Goal: Information Seeking & Learning: Learn about a topic

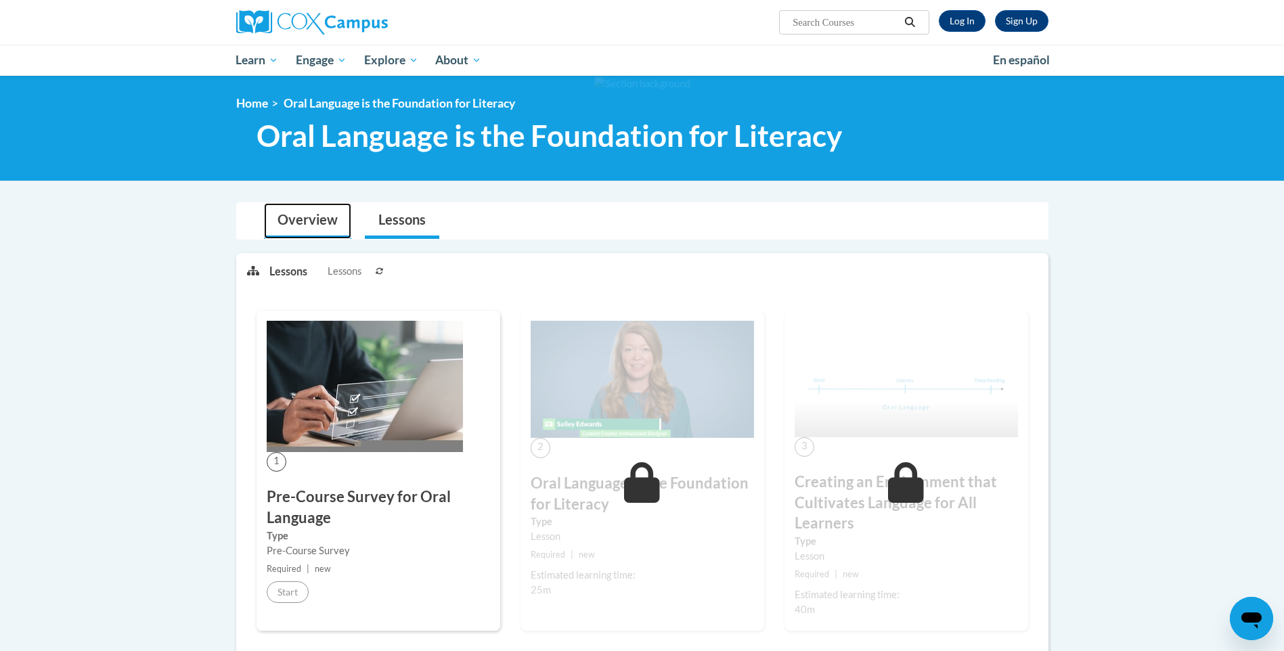
click at [298, 229] on link "Overview" at bounding box center [307, 221] width 87 height 36
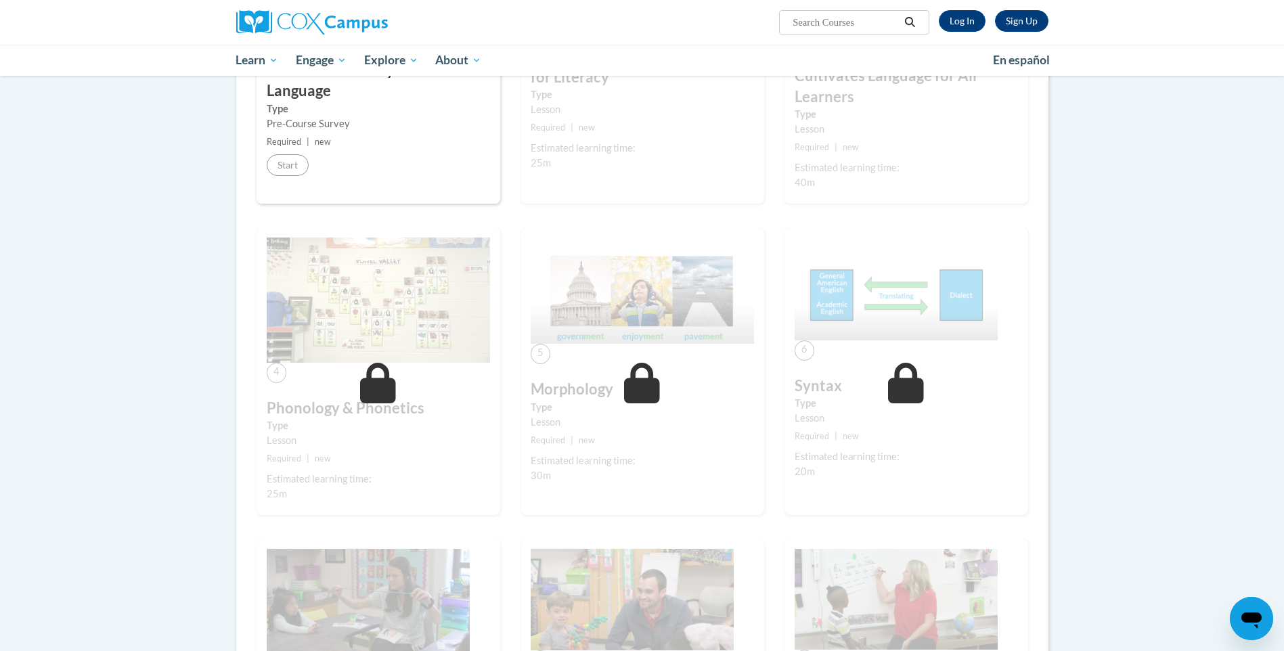
scroll to position [677, 0]
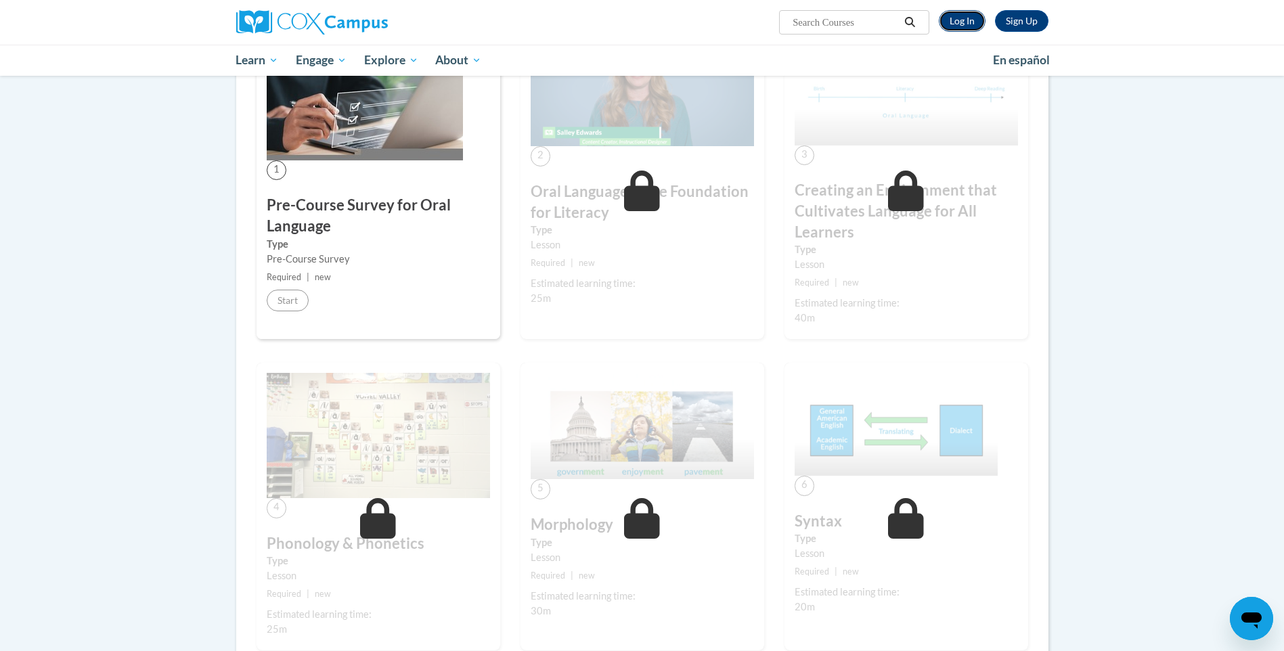
click at [975, 27] on link "Log In" at bounding box center [962, 21] width 47 height 22
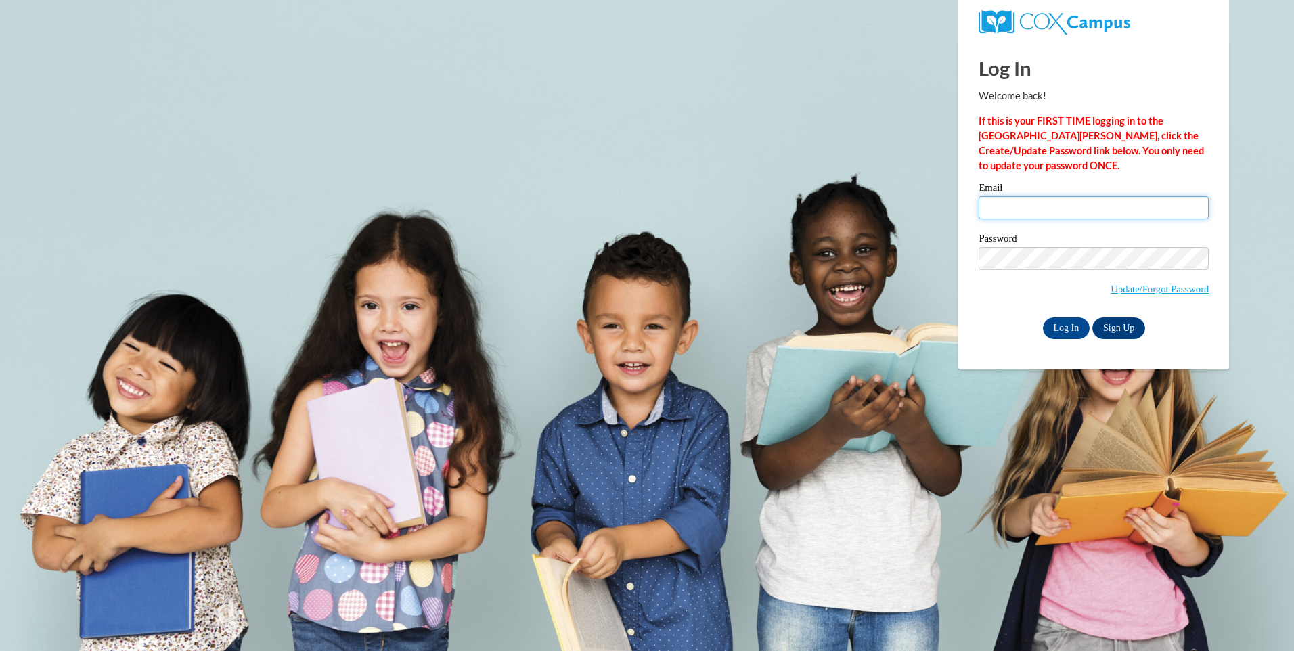
click at [997, 204] on input "Email" at bounding box center [1093, 207] width 230 height 23
click at [1043, 317] on input "Log In" at bounding box center [1066, 328] width 47 height 22
drag, startPoint x: 1033, startPoint y: 198, endPoint x: 1029, endPoint y: 208, distance: 10.7
click at [1033, 198] on input "doddk" at bounding box center [1093, 207] width 230 height 23
type input "doddkayla7@gmail.com"
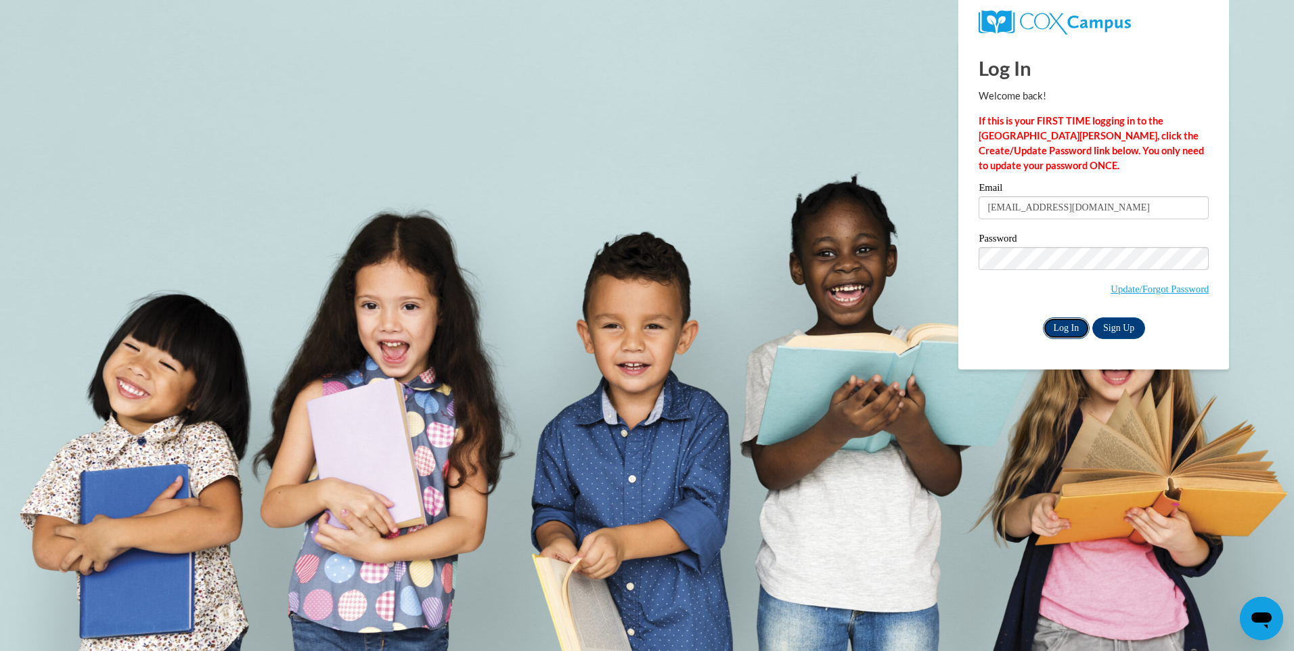
click at [1052, 328] on input "Log In" at bounding box center [1066, 328] width 47 height 22
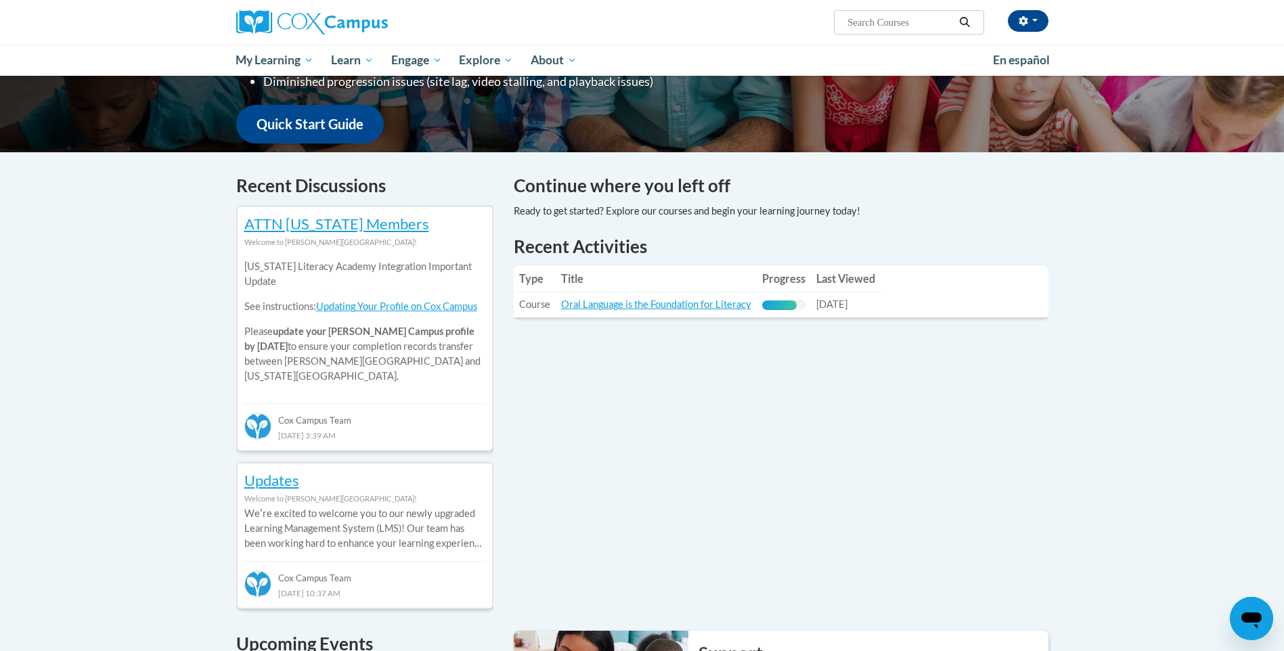
scroll to position [406, 0]
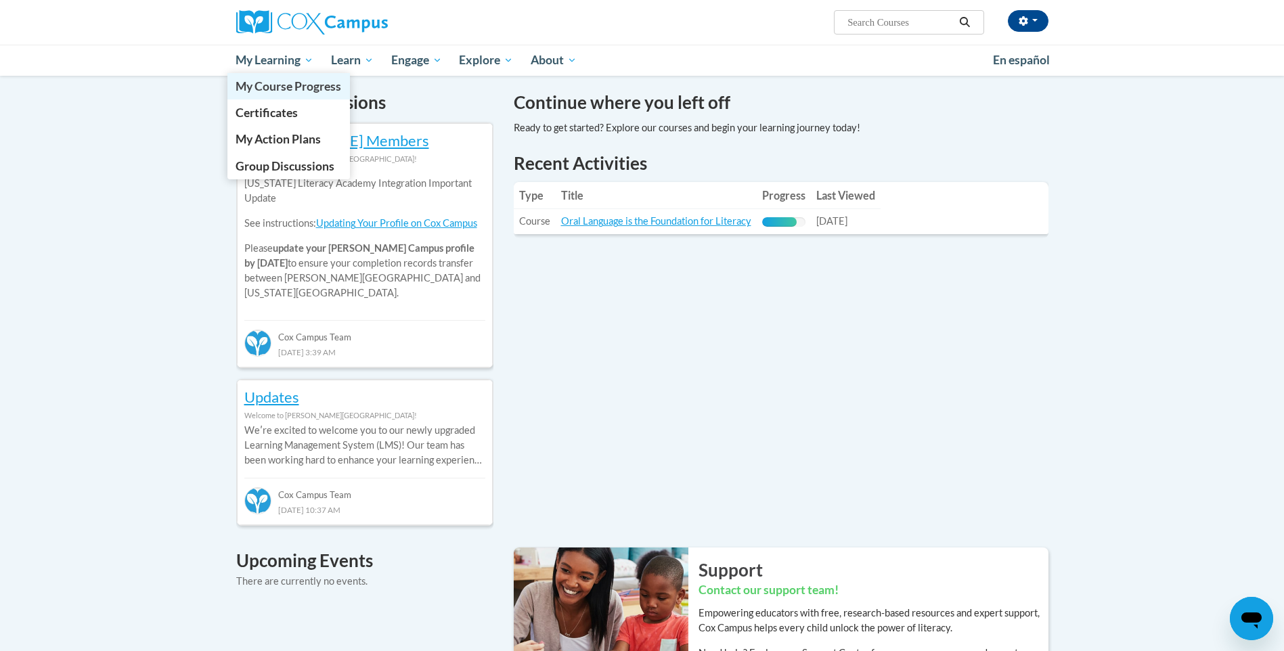
click at [286, 61] on span "My Learning" at bounding box center [274, 60] width 78 height 16
click at [306, 84] on span "My Course Progress" at bounding box center [288, 86] width 106 height 14
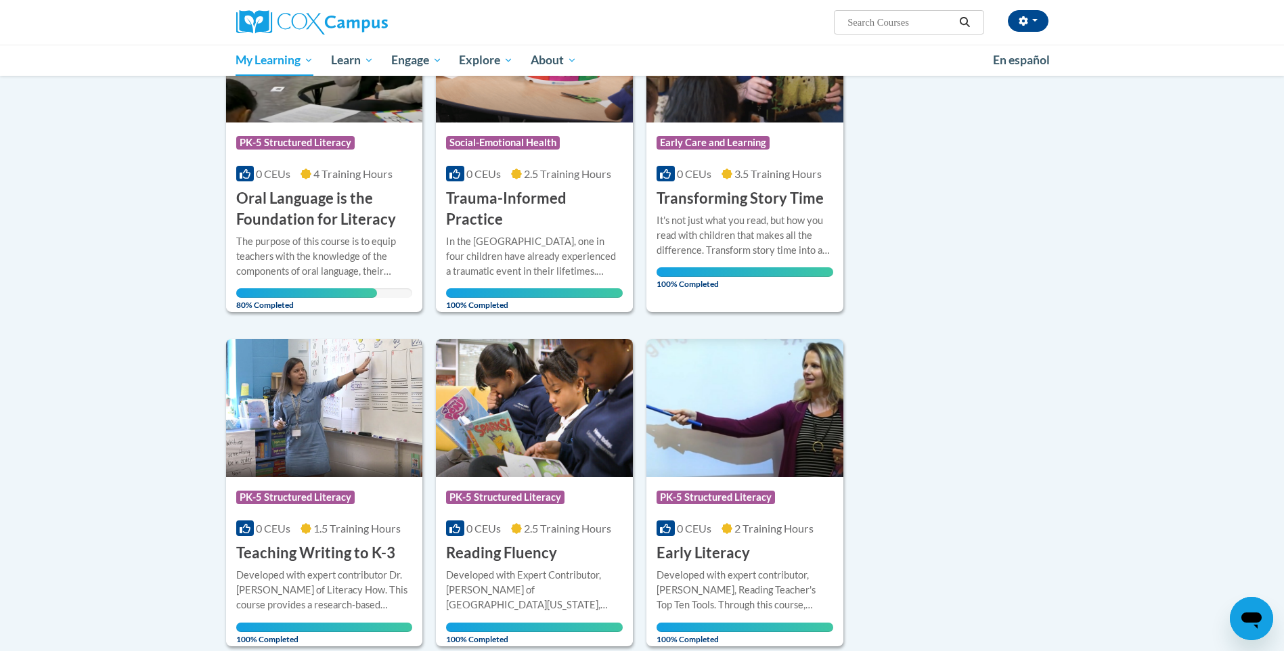
scroll to position [135, 0]
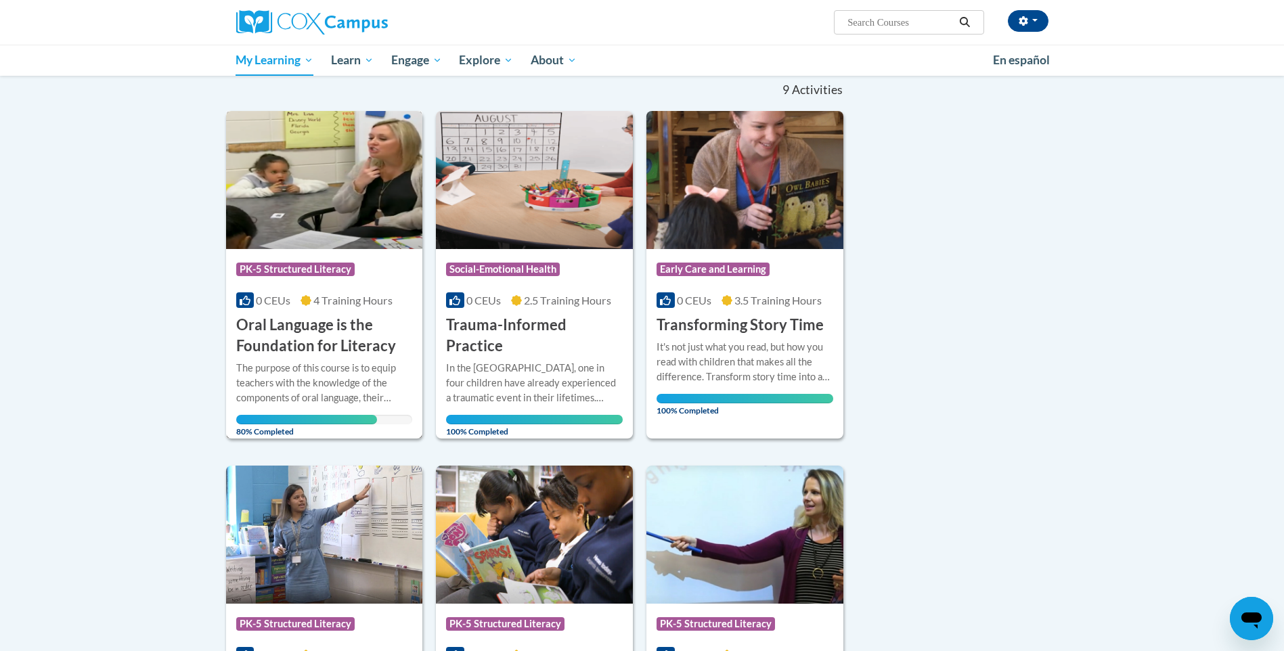
click at [321, 212] on img at bounding box center [324, 180] width 197 height 138
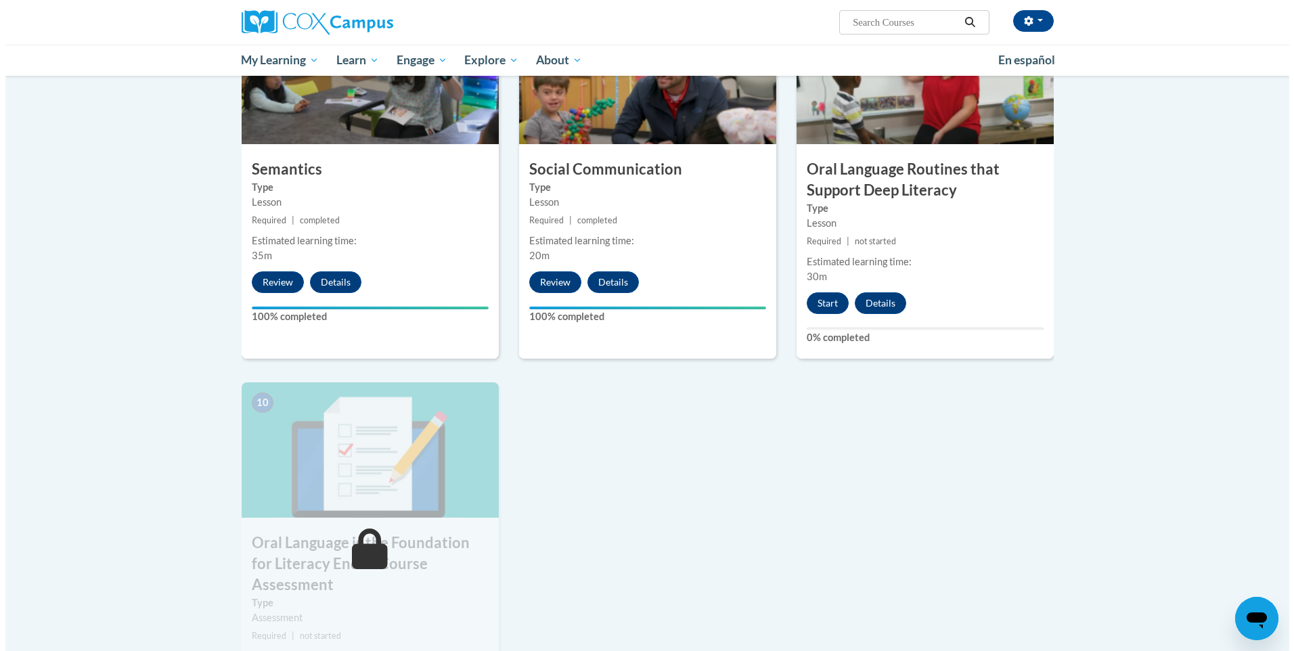
scroll to position [1162, 0]
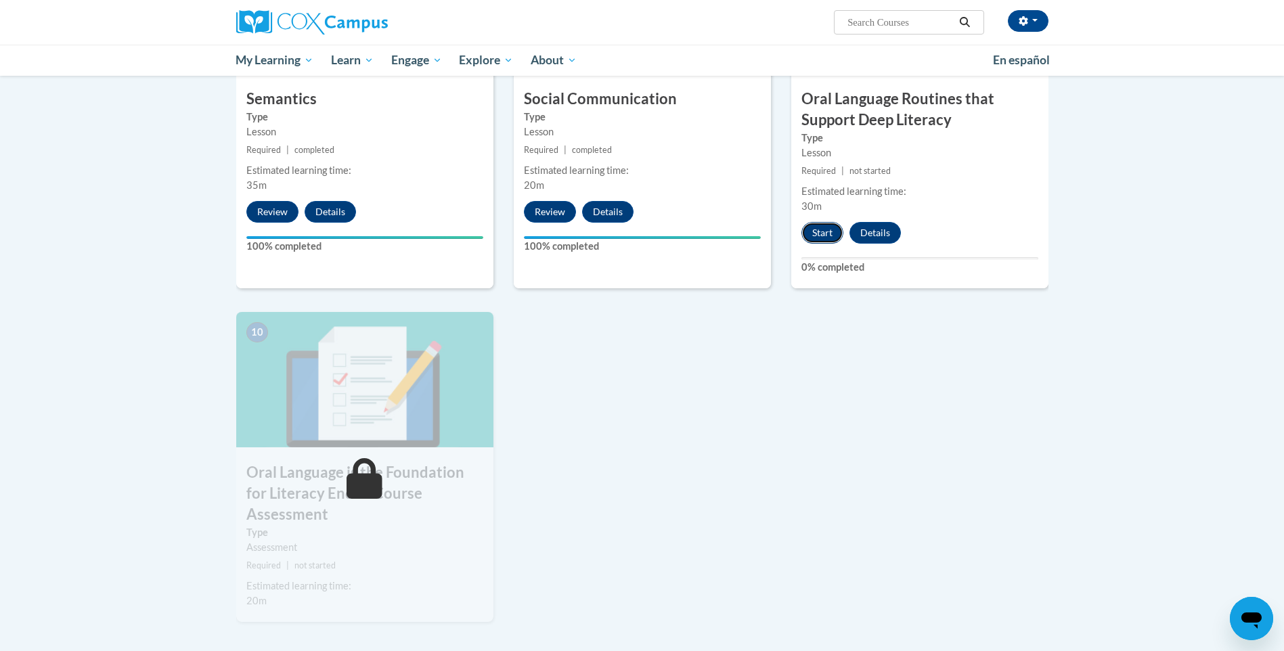
click at [830, 241] on button "Start" at bounding box center [822, 233] width 42 height 22
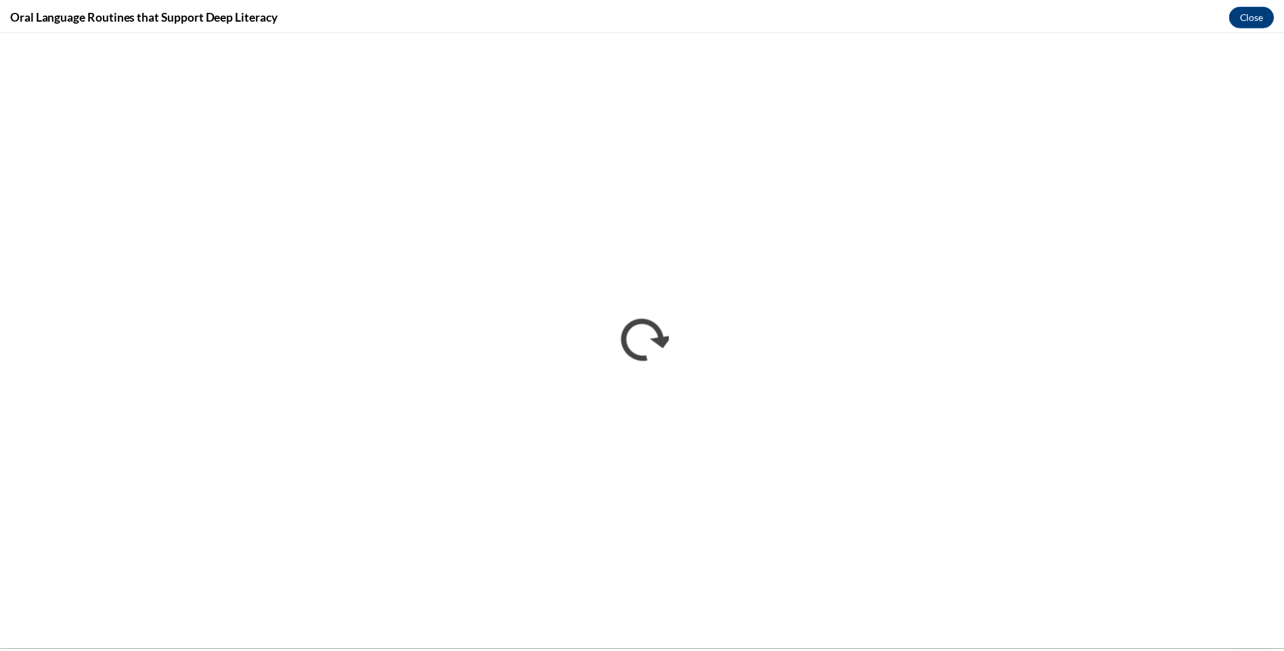
scroll to position [0, 0]
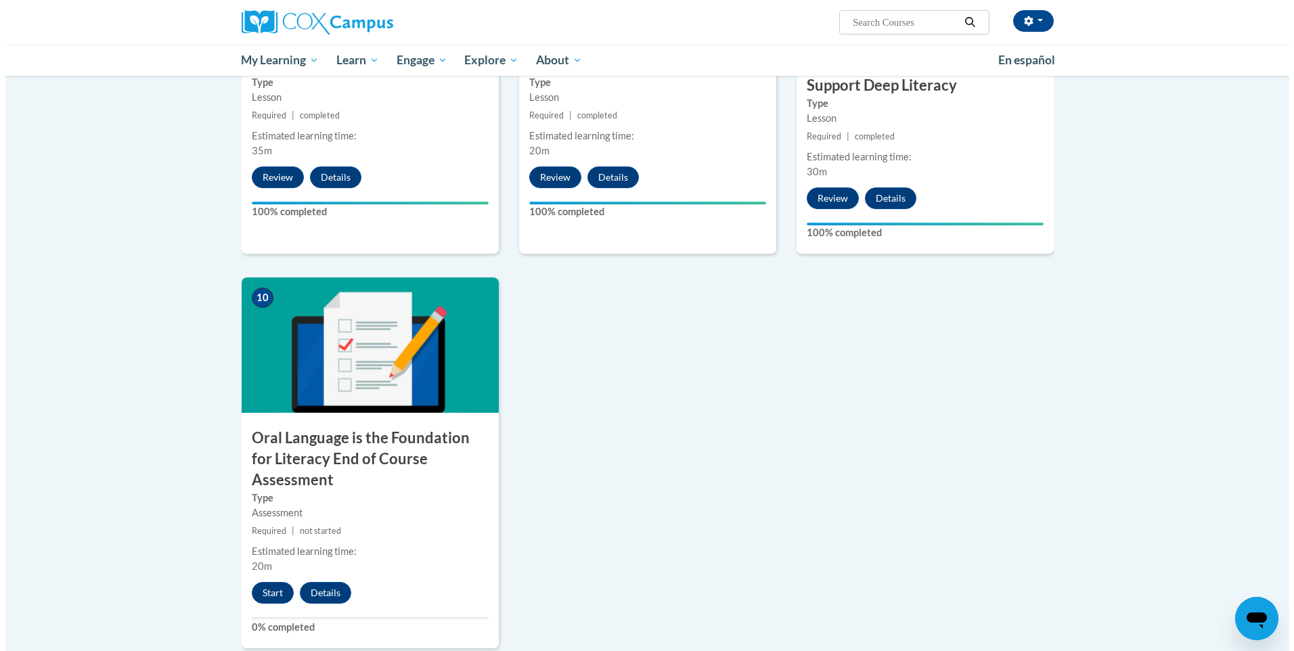
scroll to position [1286, 0]
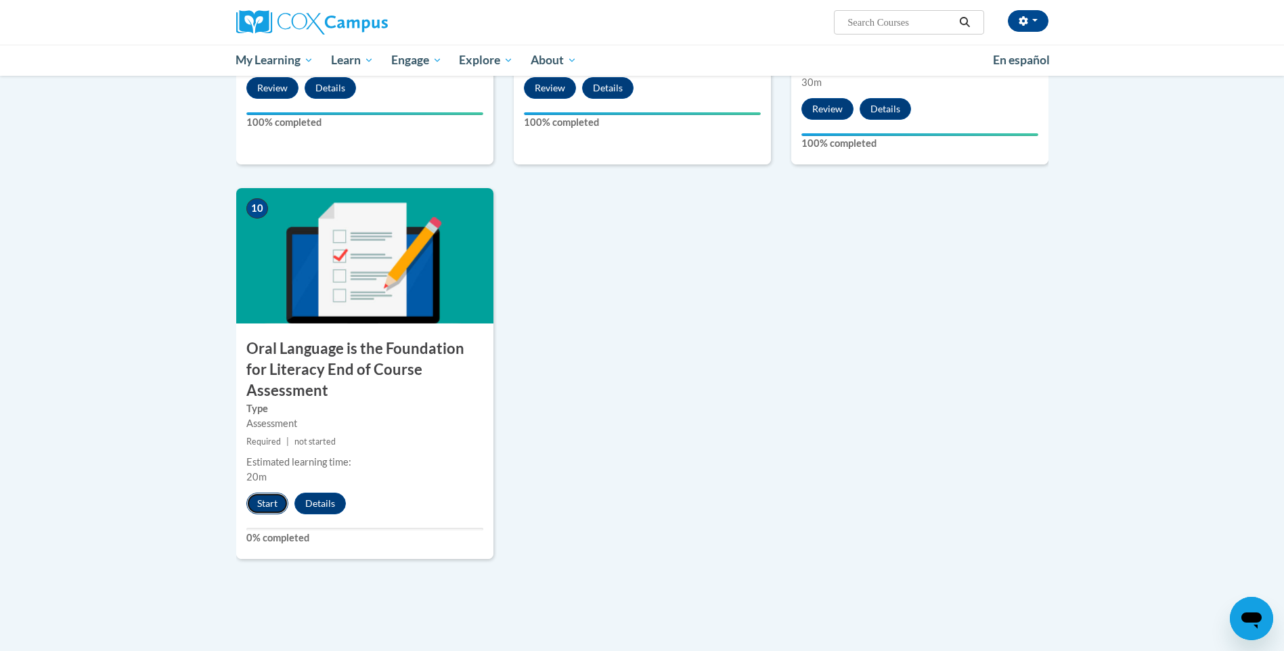
click at [269, 493] on button "Start" at bounding box center [267, 504] width 42 height 22
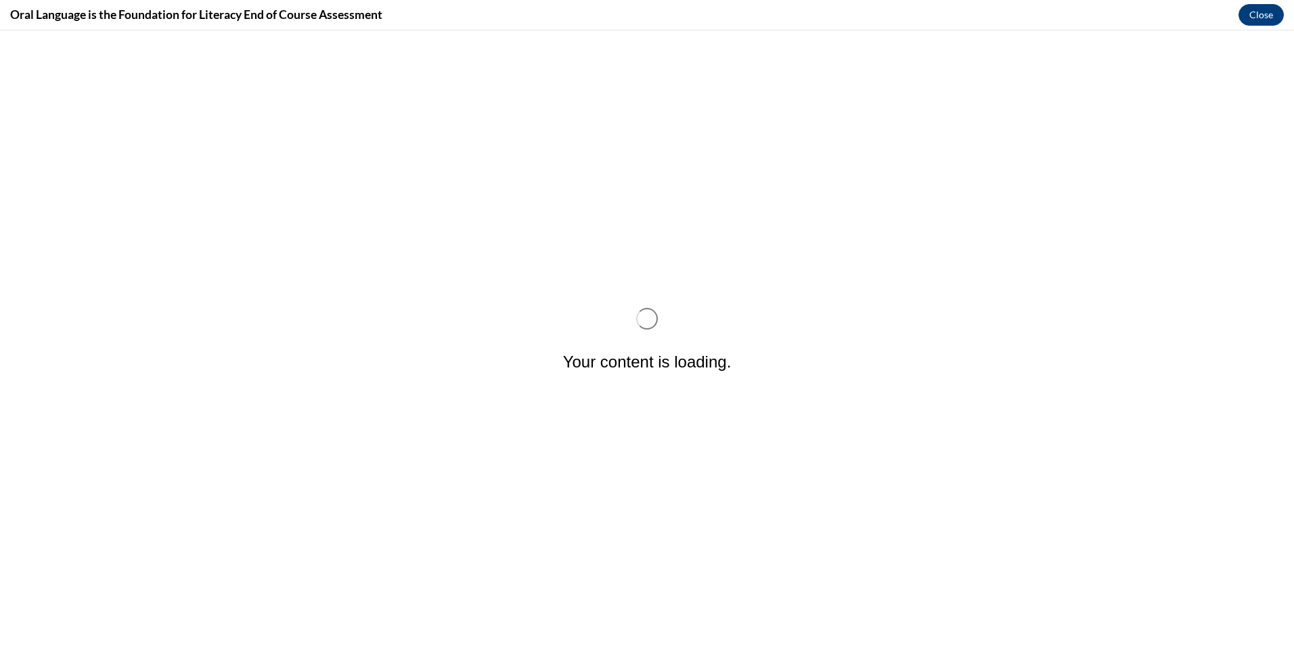
scroll to position [0, 0]
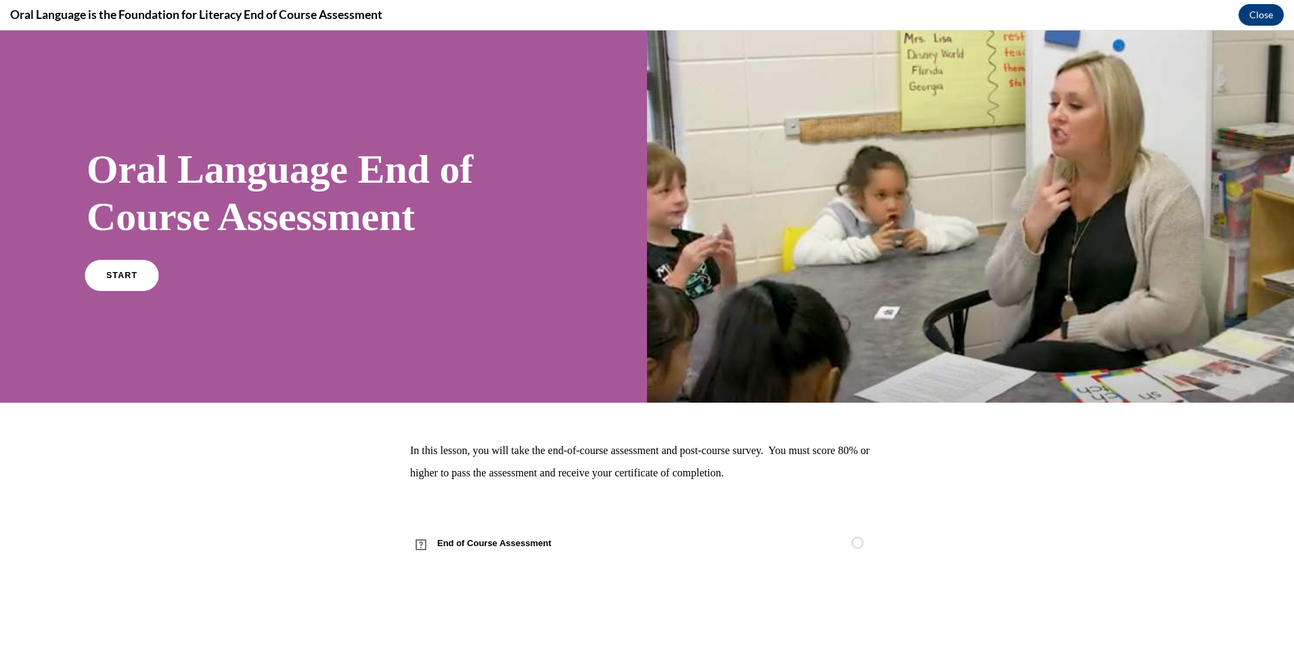
click at [147, 289] on div "START" at bounding box center [288, 281] width 403 height 41
click at [132, 233] on h1 "Oral Language End of Course Assessment" at bounding box center [288, 192] width 403 height 95
click at [139, 281] on link "START" at bounding box center [122, 274] width 74 height 31
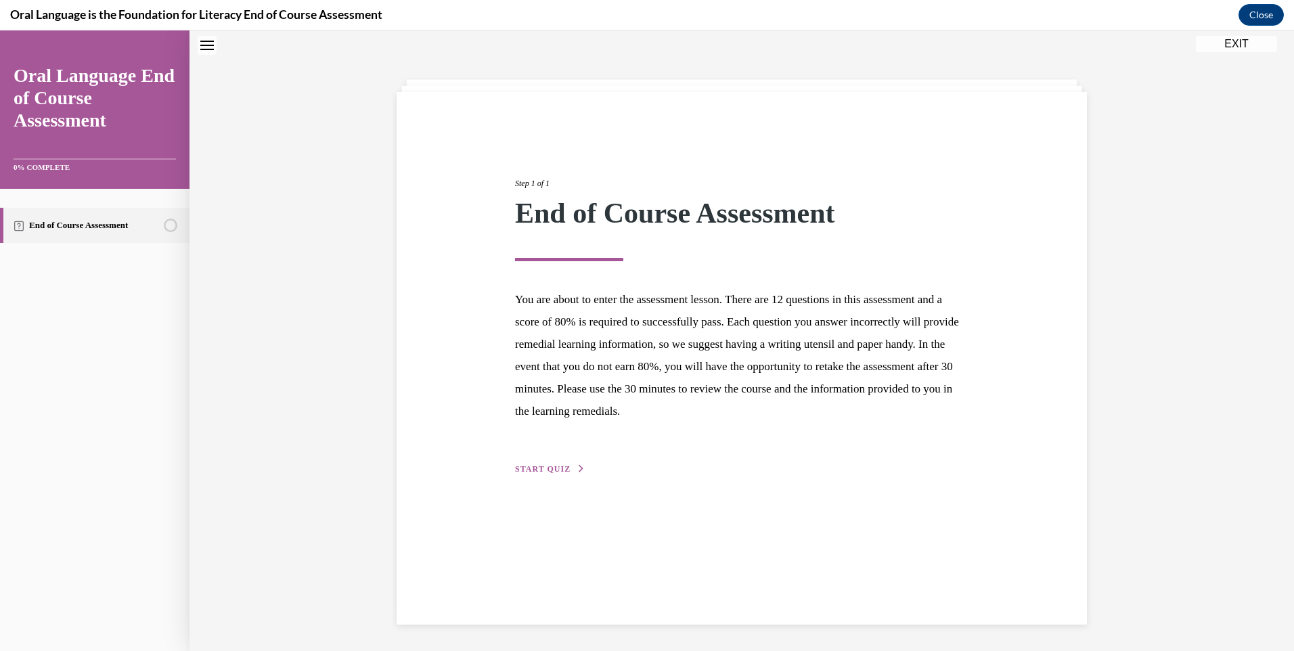
scroll to position [43, 0]
click at [536, 468] on span "START QUIZ" at bounding box center [542, 468] width 55 height 9
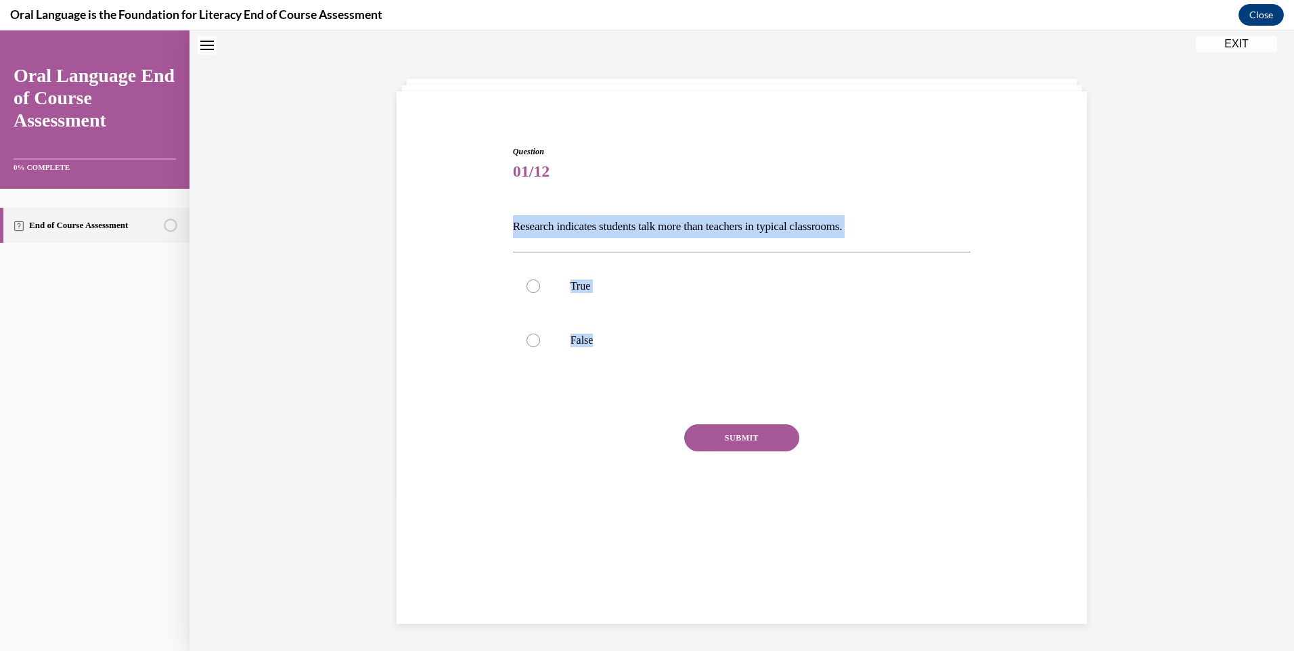
drag, startPoint x: 506, startPoint y: 221, endPoint x: 604, endPoint y: 369, distance: 177.7
click at [604, 369] on div "Question 01/12 Research indicates students talk more than teachers in typical c…" at bounding box center [742, 330] width 465 height 410
drag, startPoint x: 604, startPoint y: 369, endPoint x: 586, endPoint y: 218, distance: 152.7
copy div "Research indicates students talk more than teachers in typical classrooms.   Tr…"
click at [539, 337] on label "False" at bounding box center [742, 340] width 458 height 54
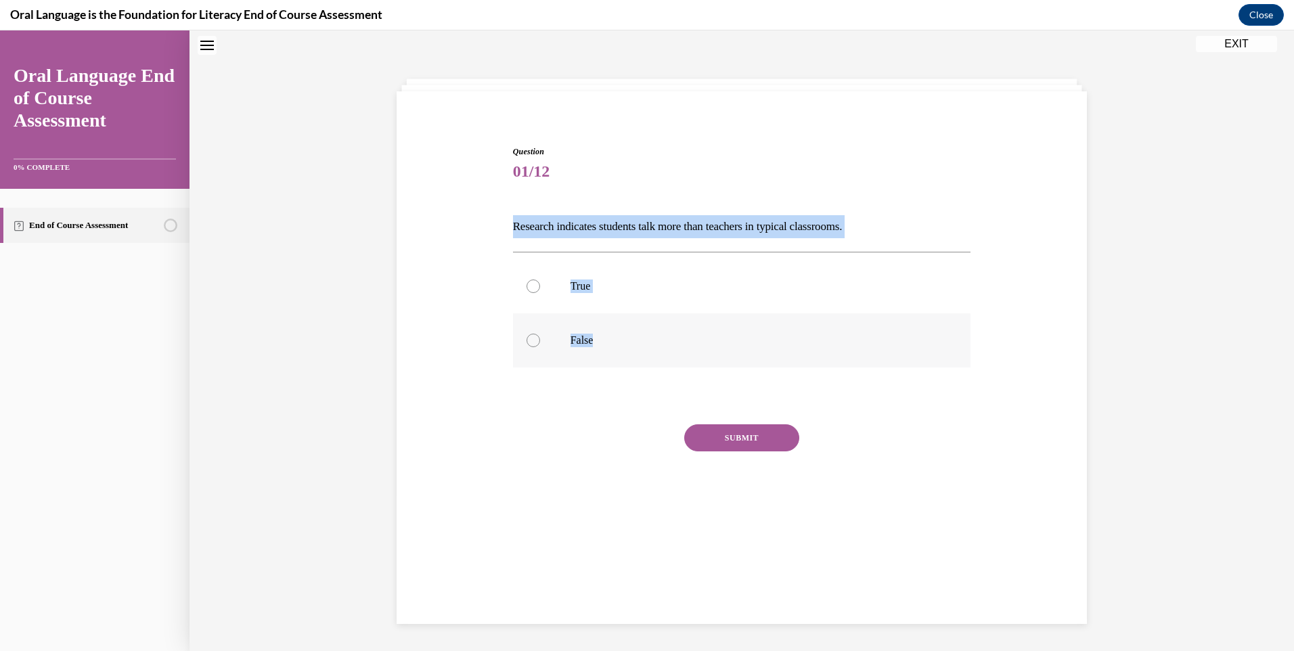
click at [539, 337] on input "False" at bounding box center [533, 341] width 14 height 14
radio input "true"
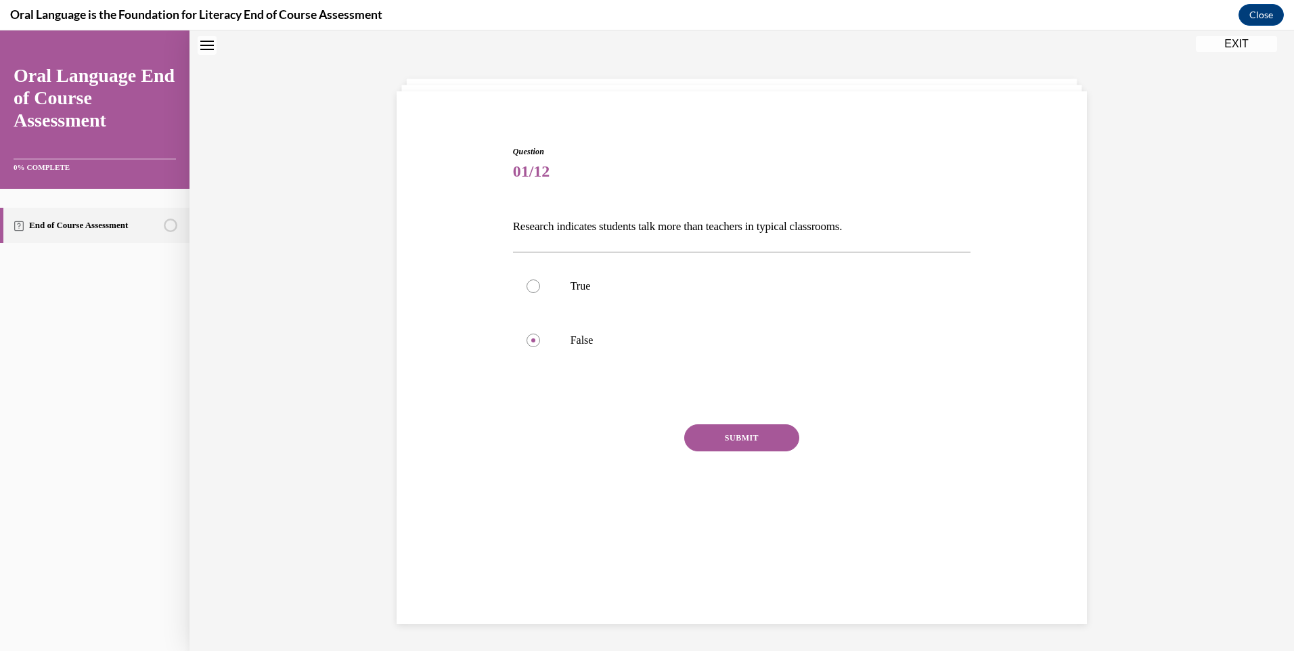
click at [736, 439] on button "SUBMIT" at bounding box center [741, 437] width 115 height 27
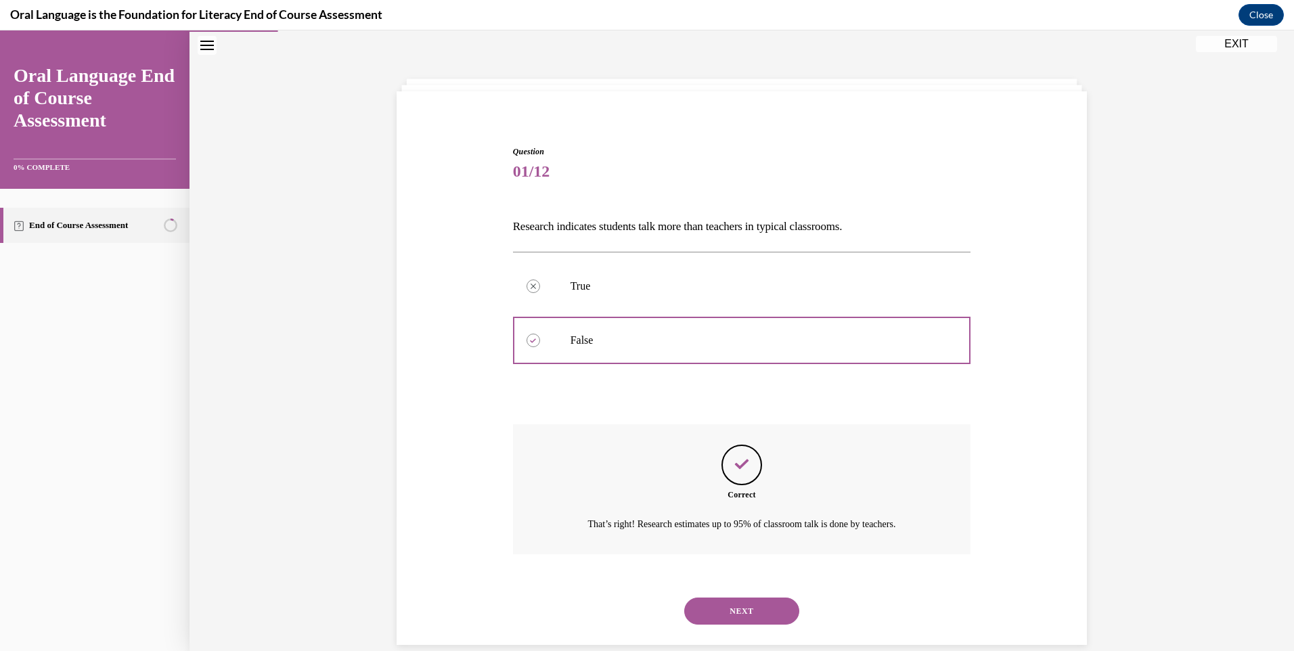
scroll to position [64, 0]
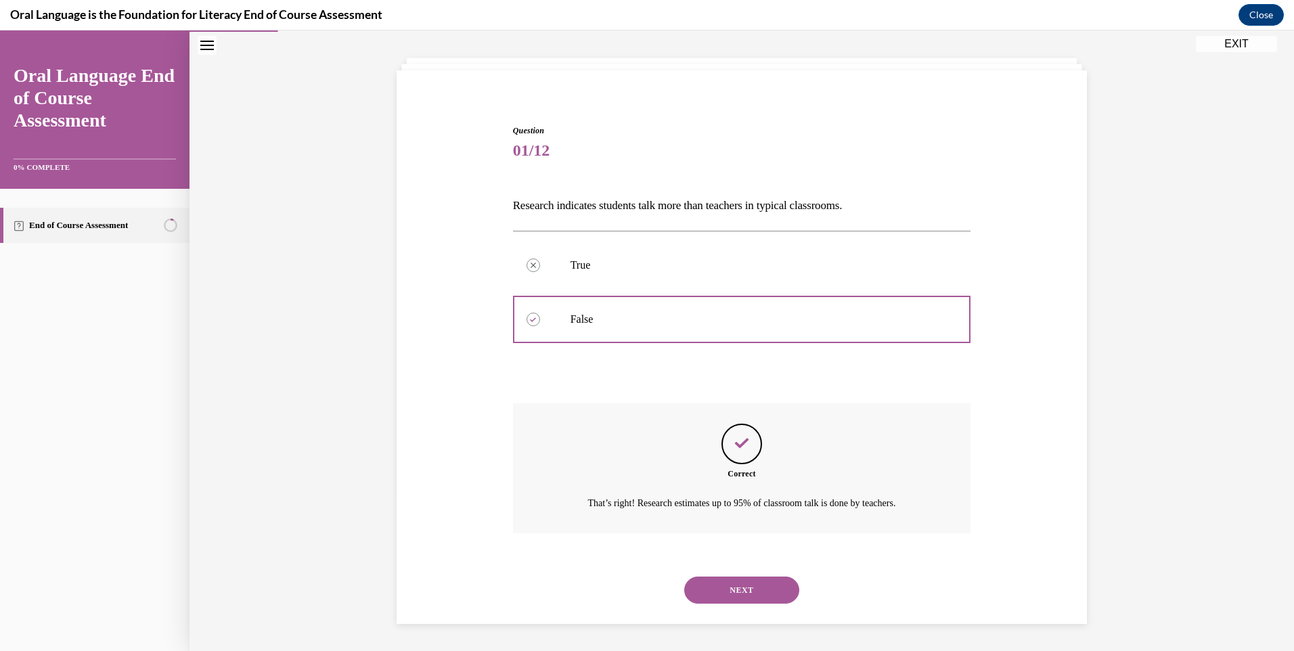
click at [746, 582] on button "NEXT" at bounding box center [741, 590] width 115 height 27
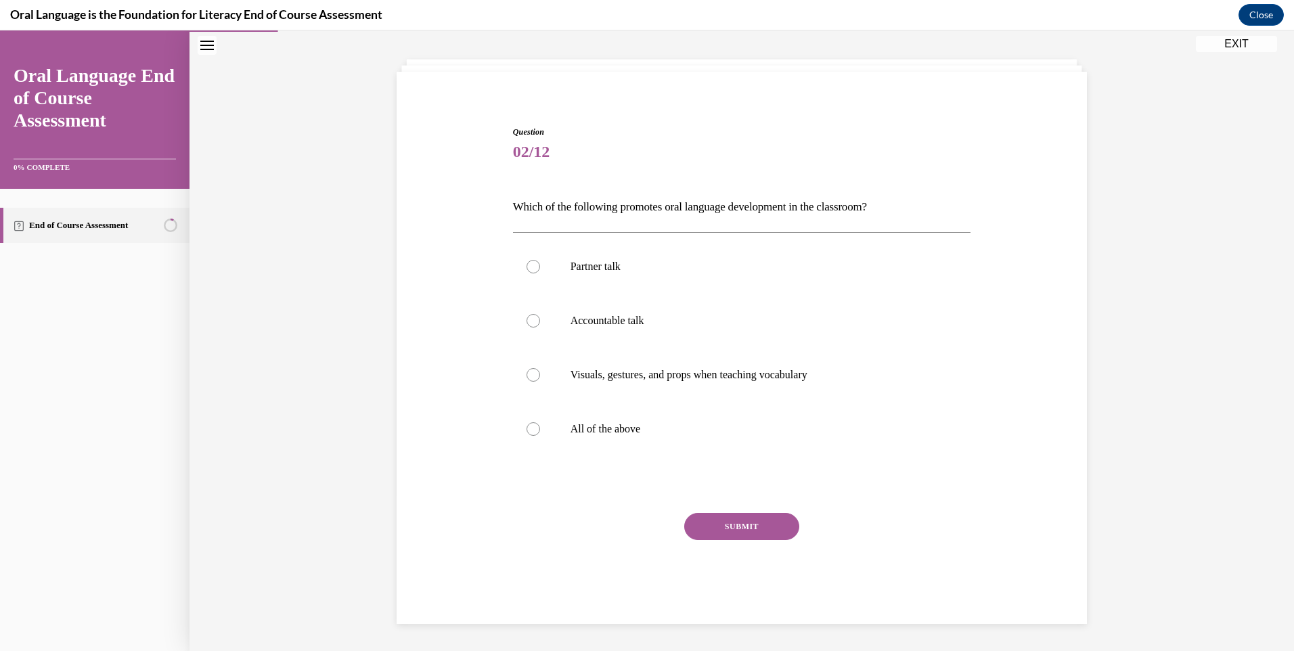
scroll to position [62, 0]
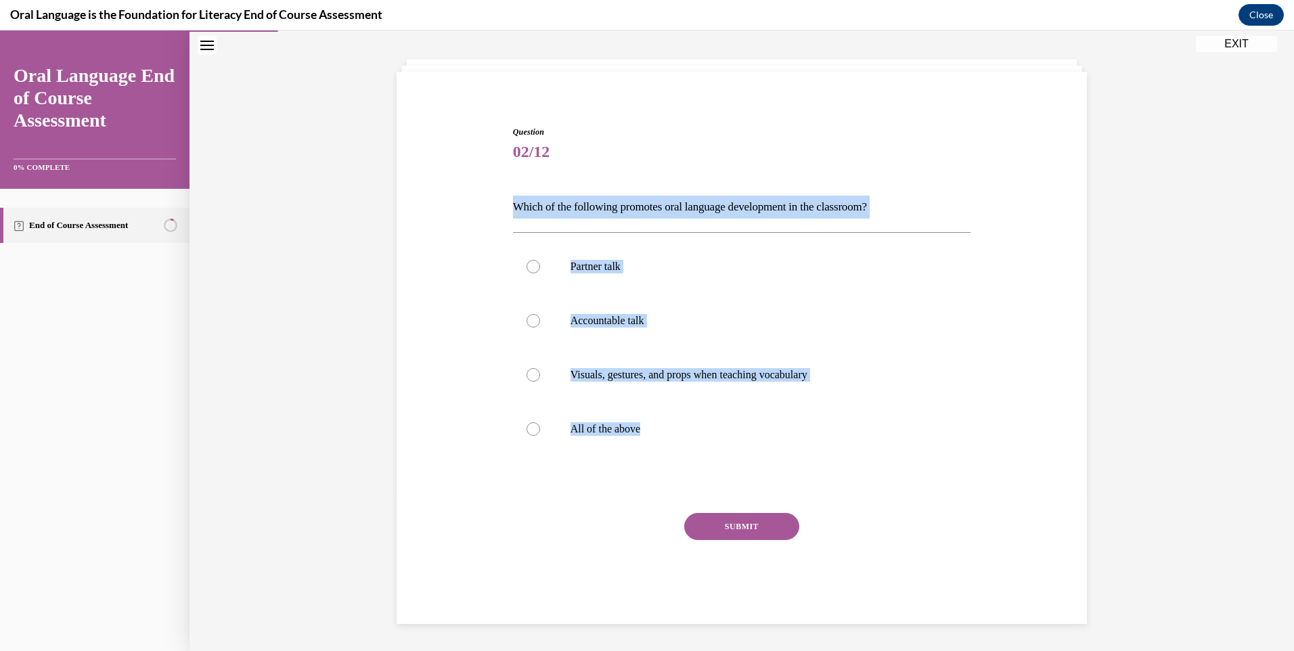
drag, startPoint x: 510, startPoint y: 216, endPoint x: 674, endPoint y: 461, distance: 294.6
click at [674, 461] on div "Question 02/12 Which of the following promotes oral language development in the…" at bounding box center [742, 365] width 465 height 518
click at [549, 430] on label "All of the above" at bounding box center [742, 429] width 458 height 54
click at [540, 430] on input "All of the above" at bounding box center [533, 429] width 14 height 14
radio input "true"
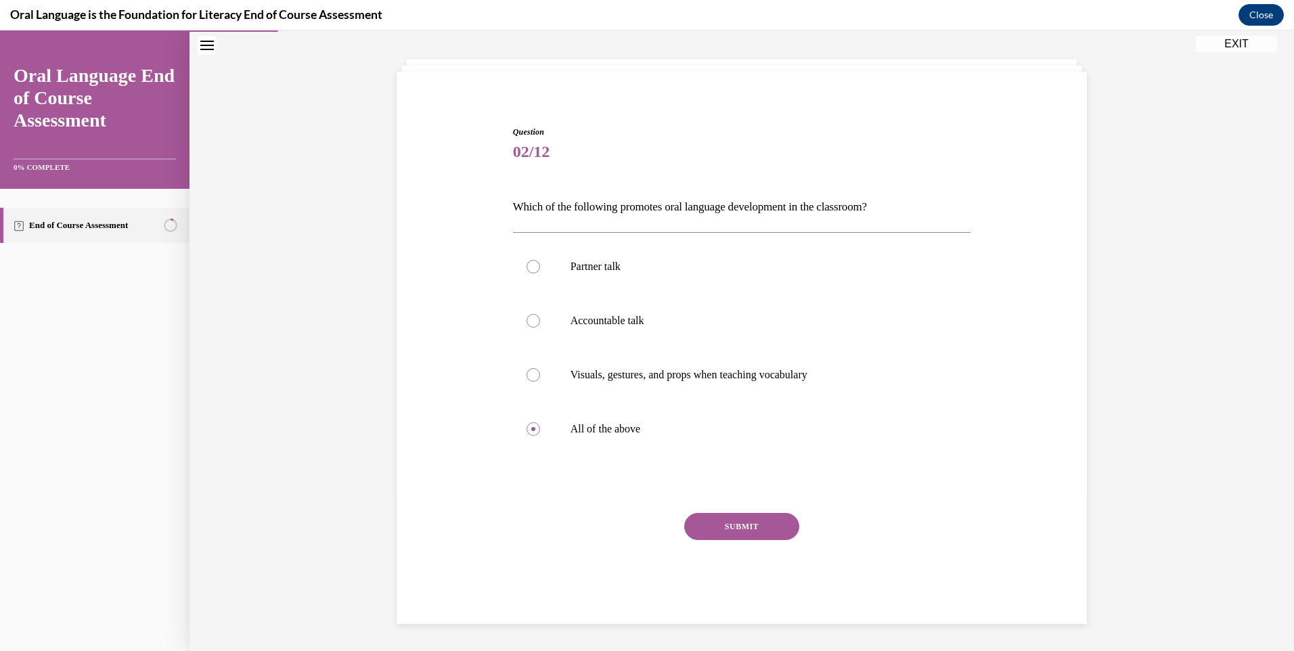
click at [731, 525] on button "SUBMIT" at bounding box center [741, 526] width 115 height 27
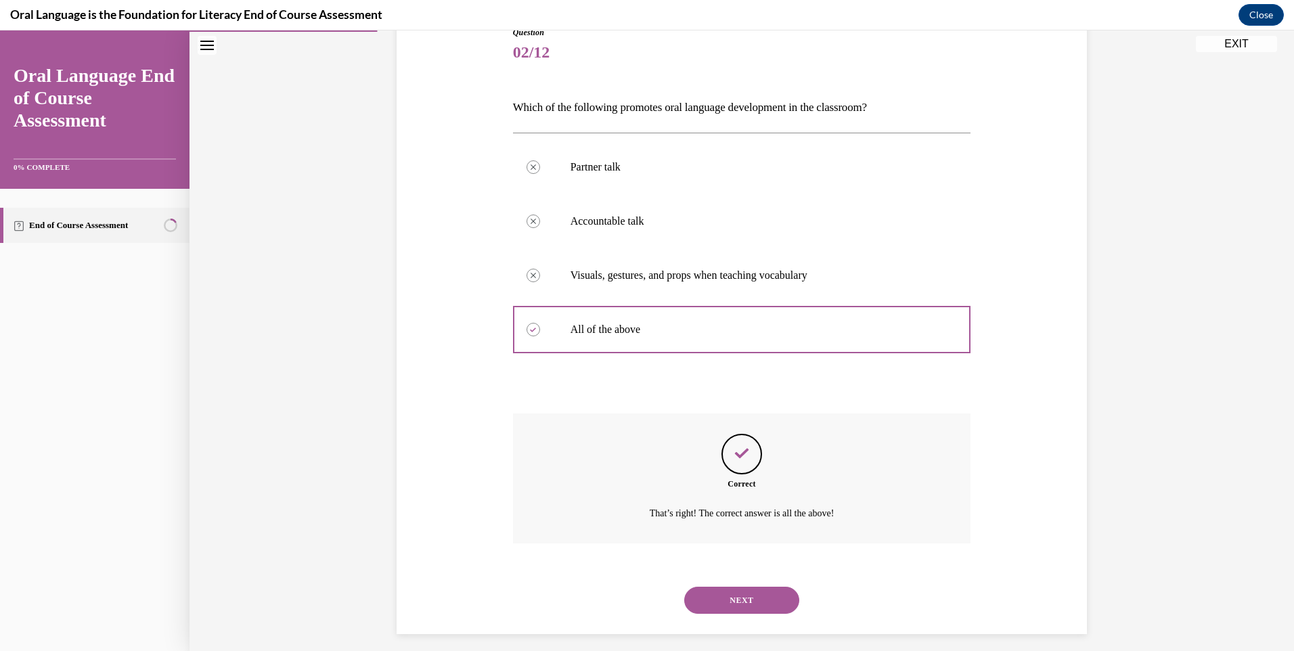
scroll to position [172, 0]
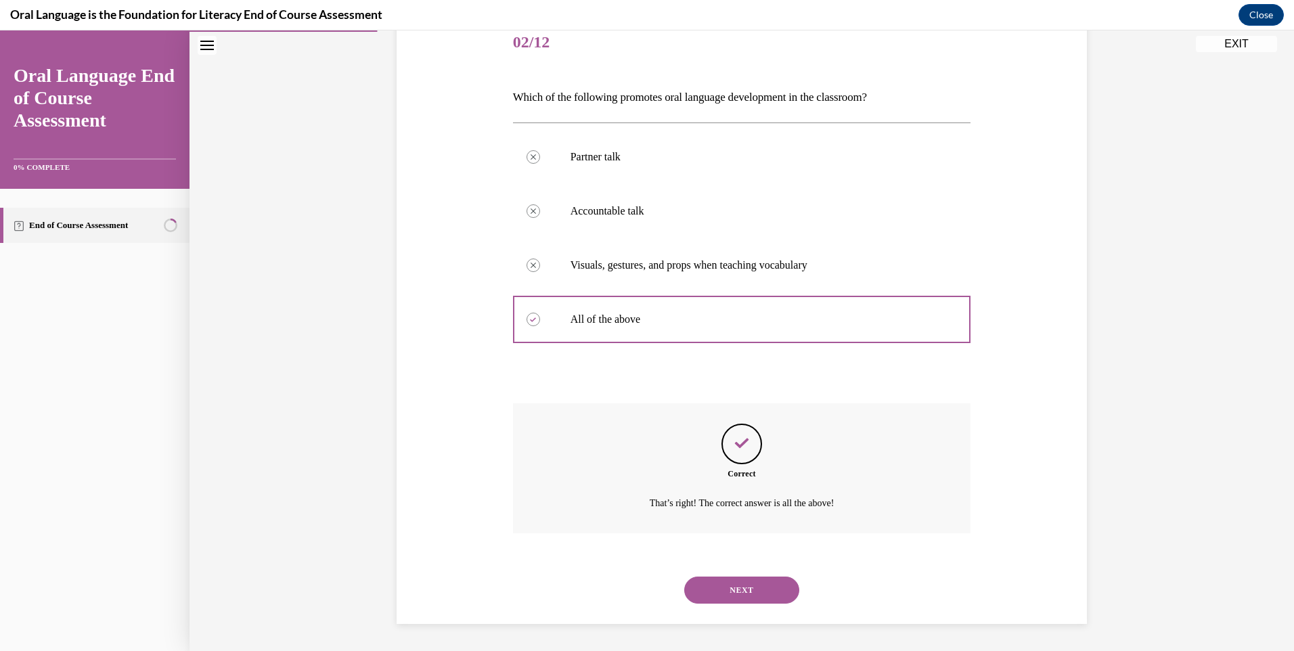
click at [725, 587] on button "NEXT" at bounding box center [741, 590] width 115 height 27
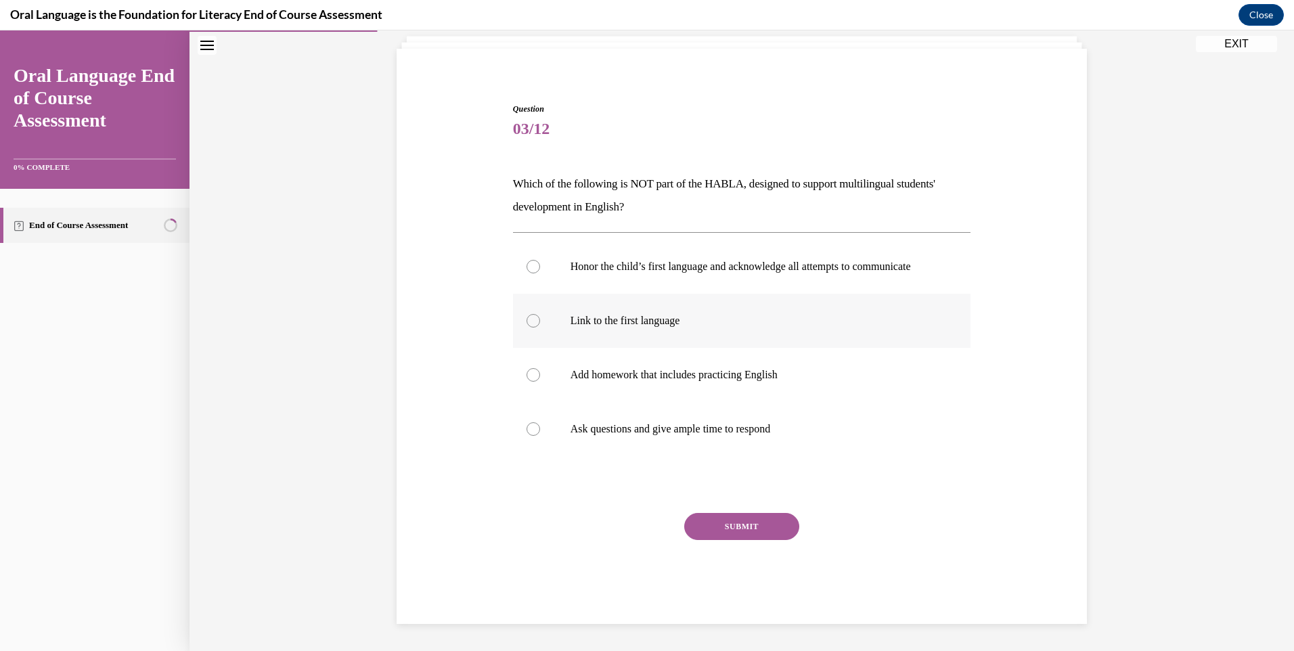
scroll to position [99, 0]
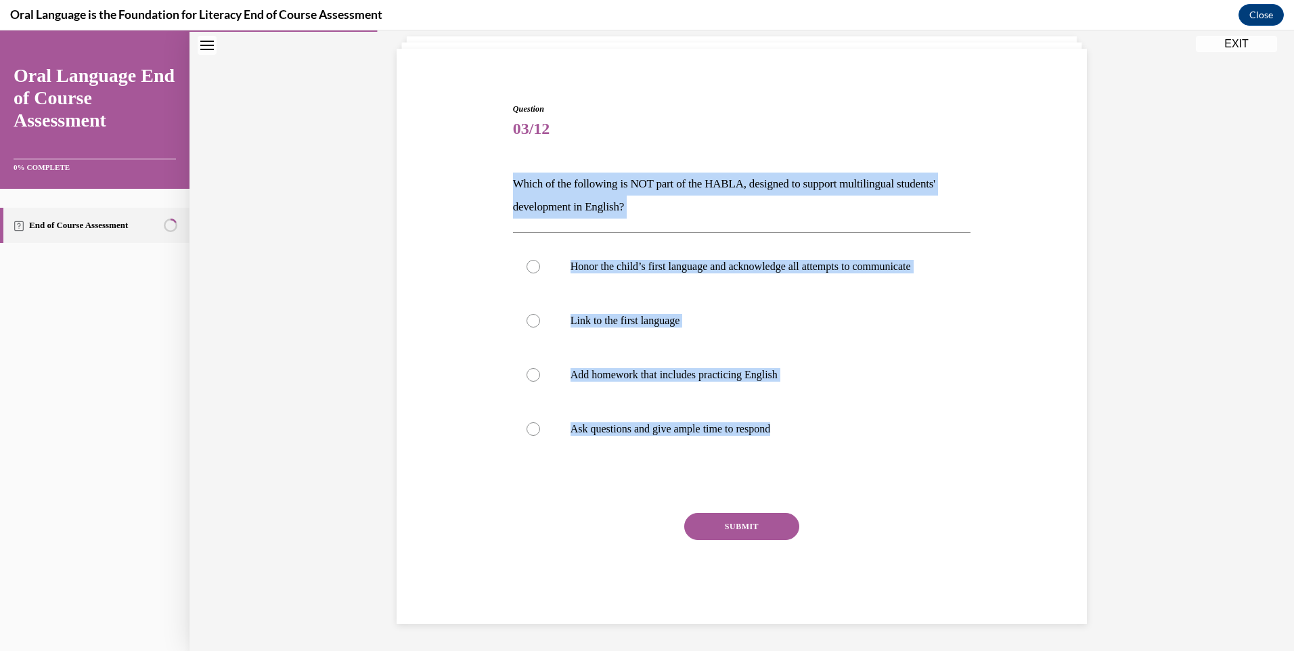
drag, startPoint x: 499, startPoint y: 154, endPoint x: 839, endPoint y: 470, distance: 463.9
click at [839, 470] on div "Question 03/12 Which of the following is NOT part of the HABLA, designed to sup…" at bounding box center [741, 343] width 697 height 562
click at [1145, 339] on div "Question 03/12 Which of the following is NOT part of the HABLA, designed to sup…" at bounding box center [741, 319] width 1104 height 663
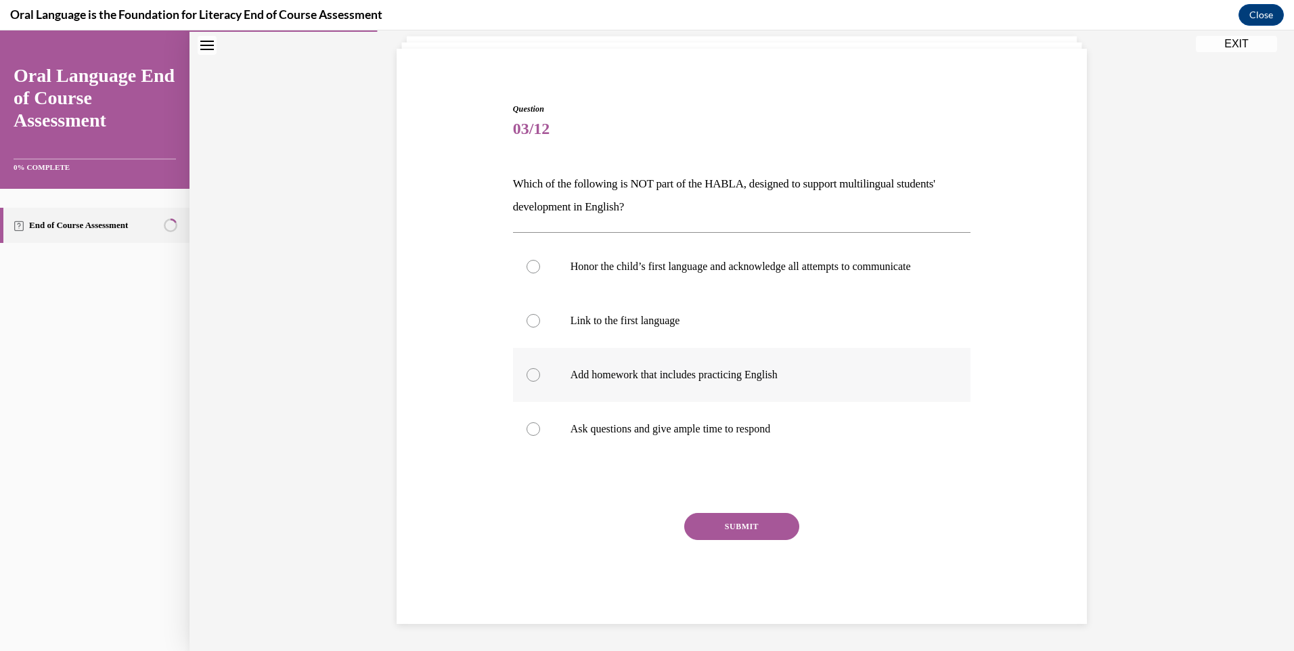
click at [570, 380] on p "Add homework that includes practicing English" at bounding box center [753, 375] width 367 height 14
click at [540, 380] on input "Add homework that includes practicing English" at bounding box center [533, 375] width 14 height 14
radio input "true"
click at [750, 528] on button "SUBMIT" at bounding box center [741, 526] width 115 height 27
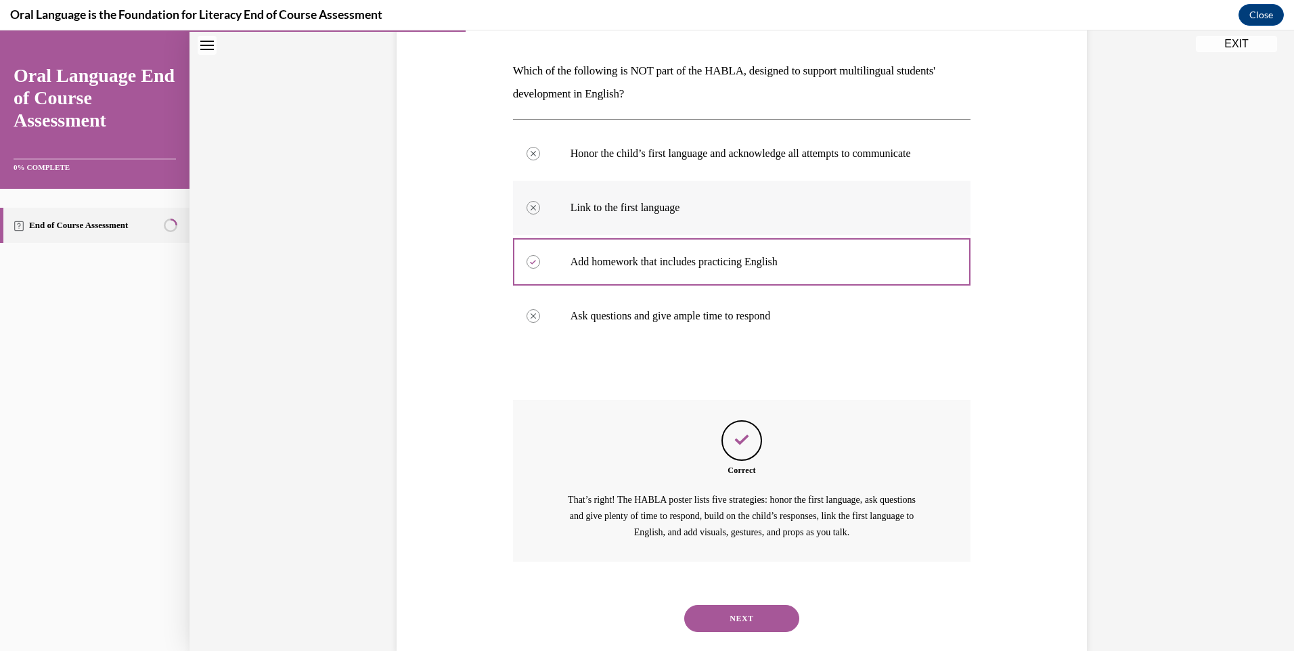
scroll to position [240, 0]
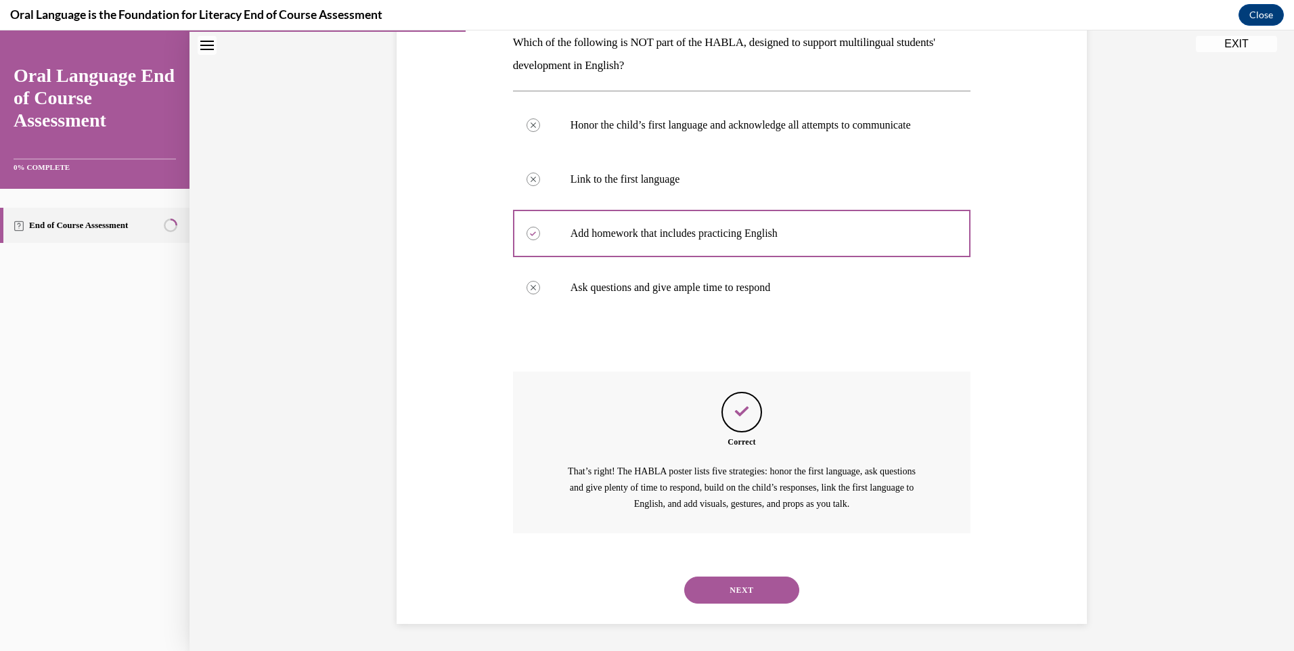
click at [729, 601] on button "NEXT" at bounding box center [741, 590] width 115 height 27
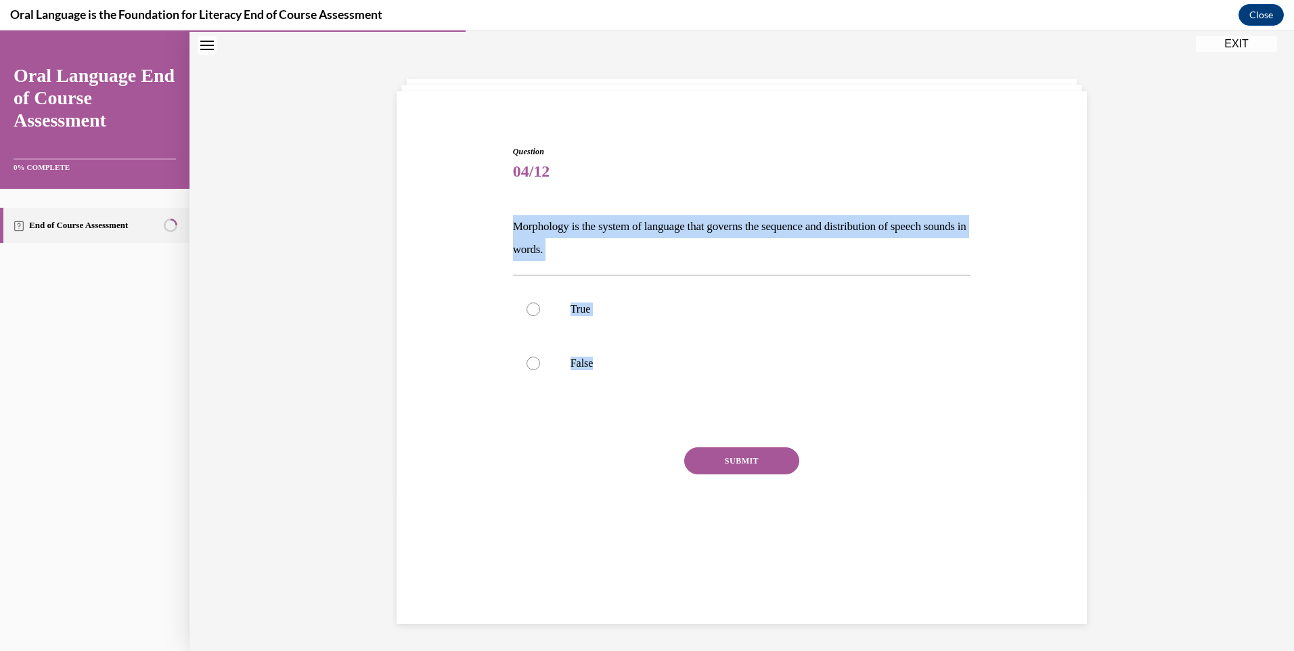
drag, startPoint x: 508, startPoint y: 228, endPoint x: 679, endPoint y: 410, distance: 249.9
click at [679, 410] on div "Question 04/12 Morphology is the system of language that governs the sequence a…" at bounding box center [742, 341] width 465 height 433
drag, startPoint x: 679, startPoint y: 410, endPoint x: 529, endPoint y: 248, distance: 220.7
copy div "Morphology is the system of language that governs the sequence and distribution…"
click at [556, 359] on label "False" at bounding box center [742, 363] width 458 height 54
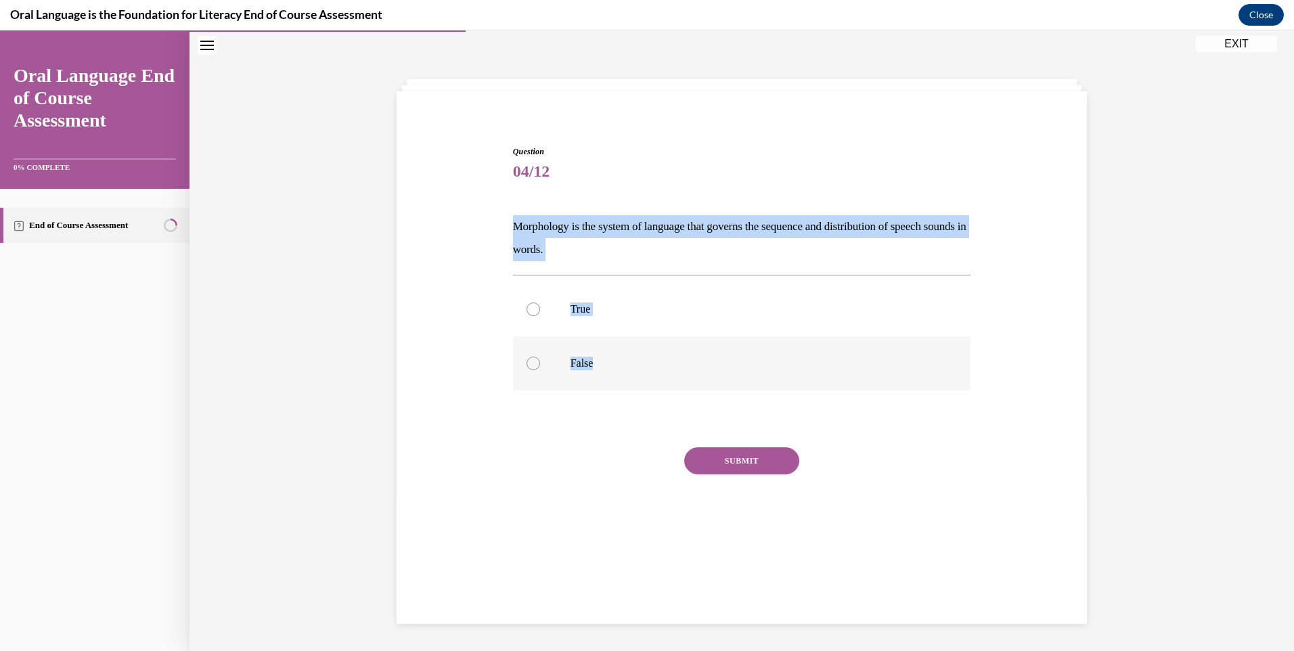
click at [540, 359] on input "False" at bounding box center [533, 364] width 14 height 14
radio input "true"
click at [727, 466] on button "SUBMIT" at bounding box center [741, 460] width 115 height 27
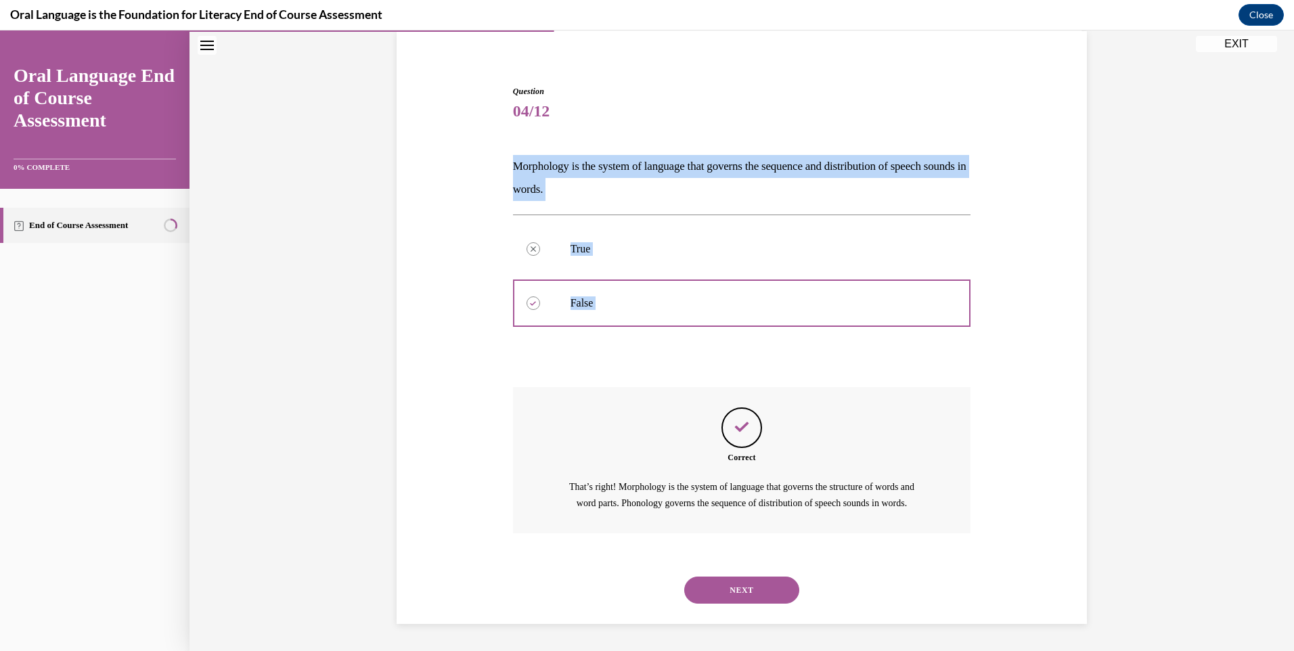
scroll to position [118, 0]
click at [736, 591] on button "NEXT" at bounding box center [741, 590] width 115 height 27
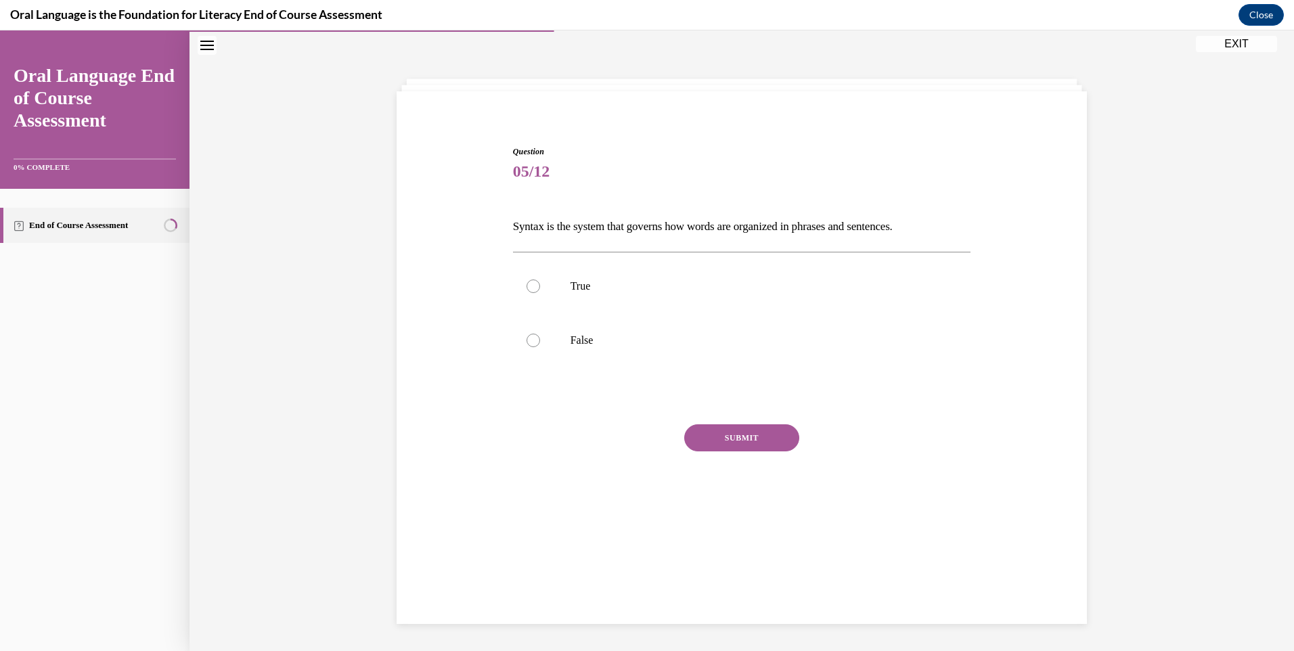
scroll to position [43, 0]
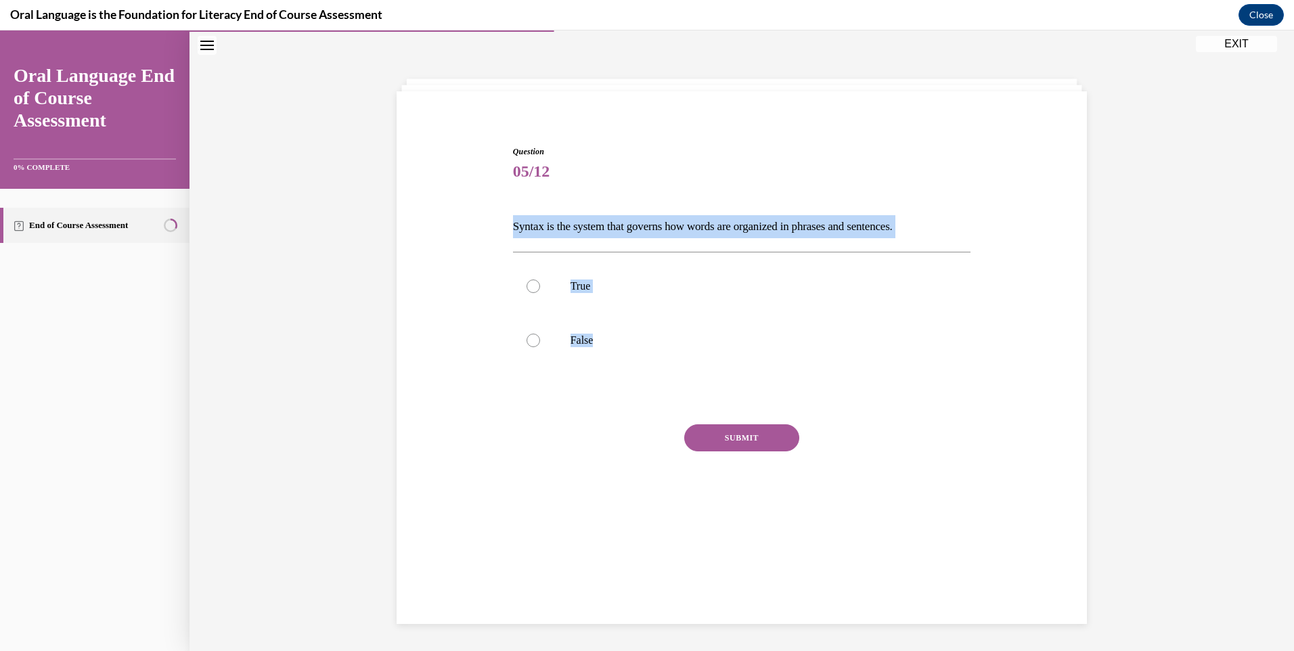
drag, startPoint x: 515, startPoint y: 228, endPoint x: 675, endPoint y: 379, distance: 219.7
click at [675, 379] on div "Question 05/12 Syntax is the system that governs how words are organized in phr…" at bounding box center [742, 330] width 465 height 410
drag, startPoint x: 675, startPoint y: 379, endPoint x: 574, endPoint y: 230, distance: 179.4
copy div "Syntax is the system that governs how words are organized in phrases and senten…"
click at [539, 283] on label "True" at bounding box center [742, 286] width 458 height 54
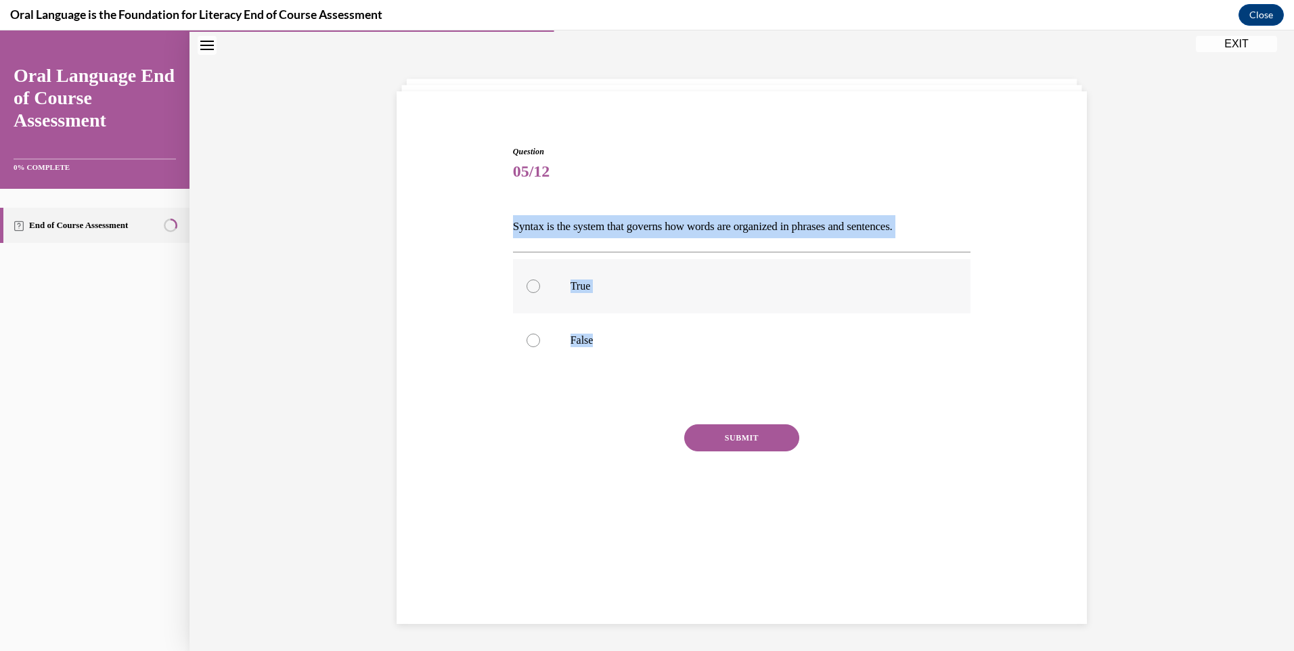
click at [539, 283] on input "True" at bounding box center [533, 286] width 14 height 14
radio input "true"
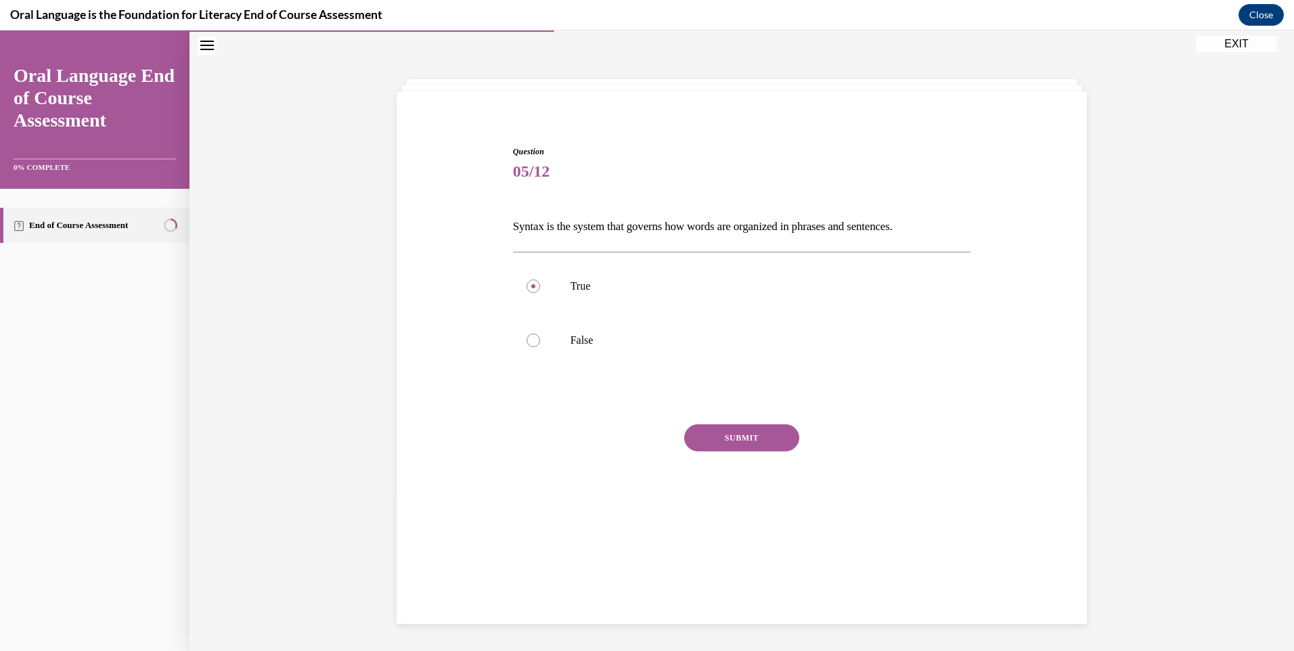
click at [708, 438] on button "SUBMIT" at bounding box center [741, 437] width 115 height 27
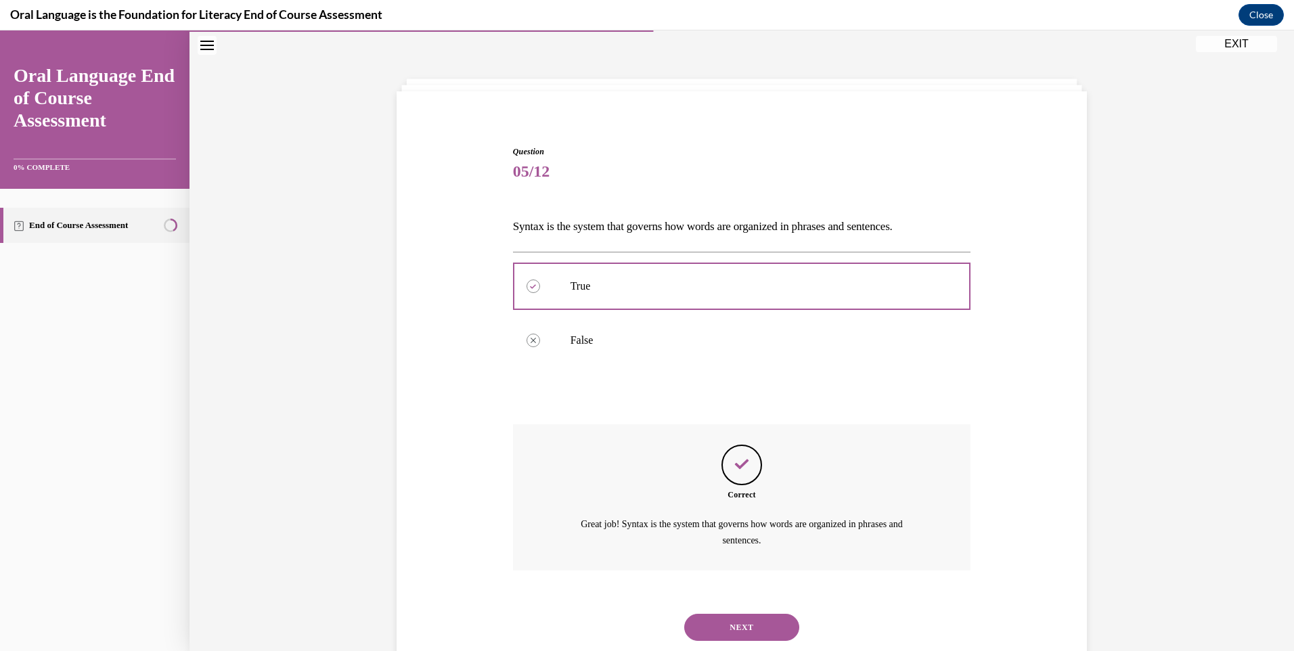
scroll to position [80, 0]
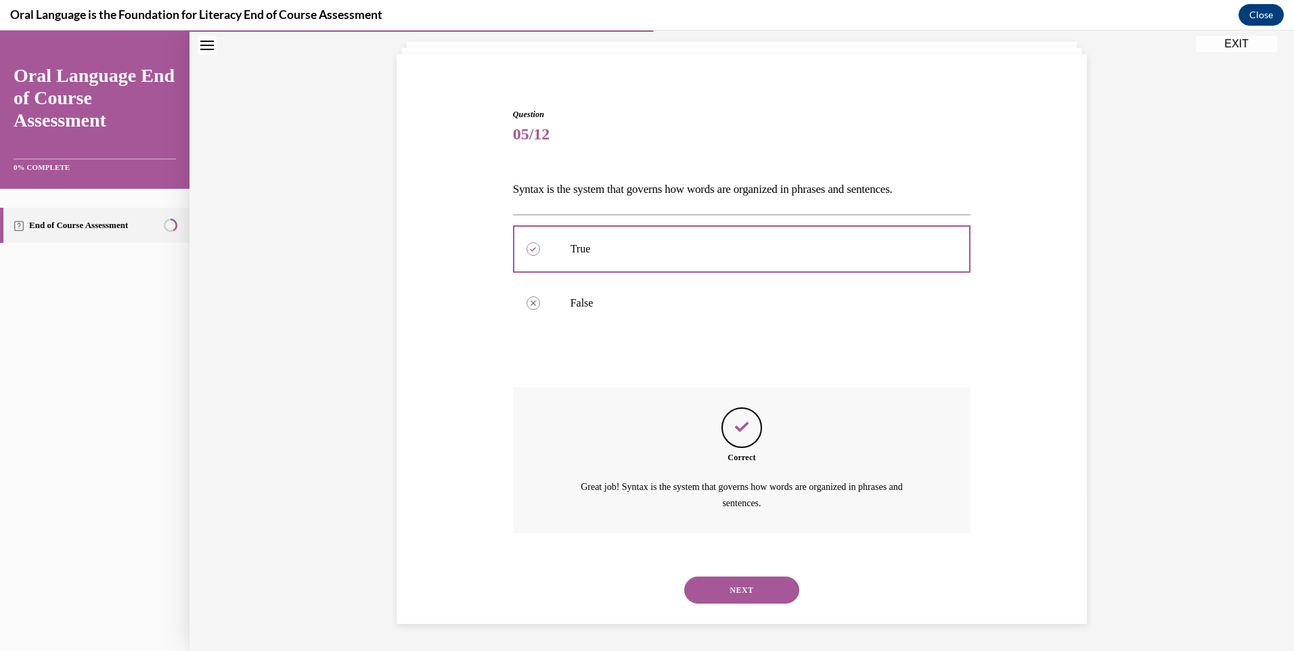
click at [731, 600] on button "NEXT" at bounding box center [741, 590] width 115 height 27
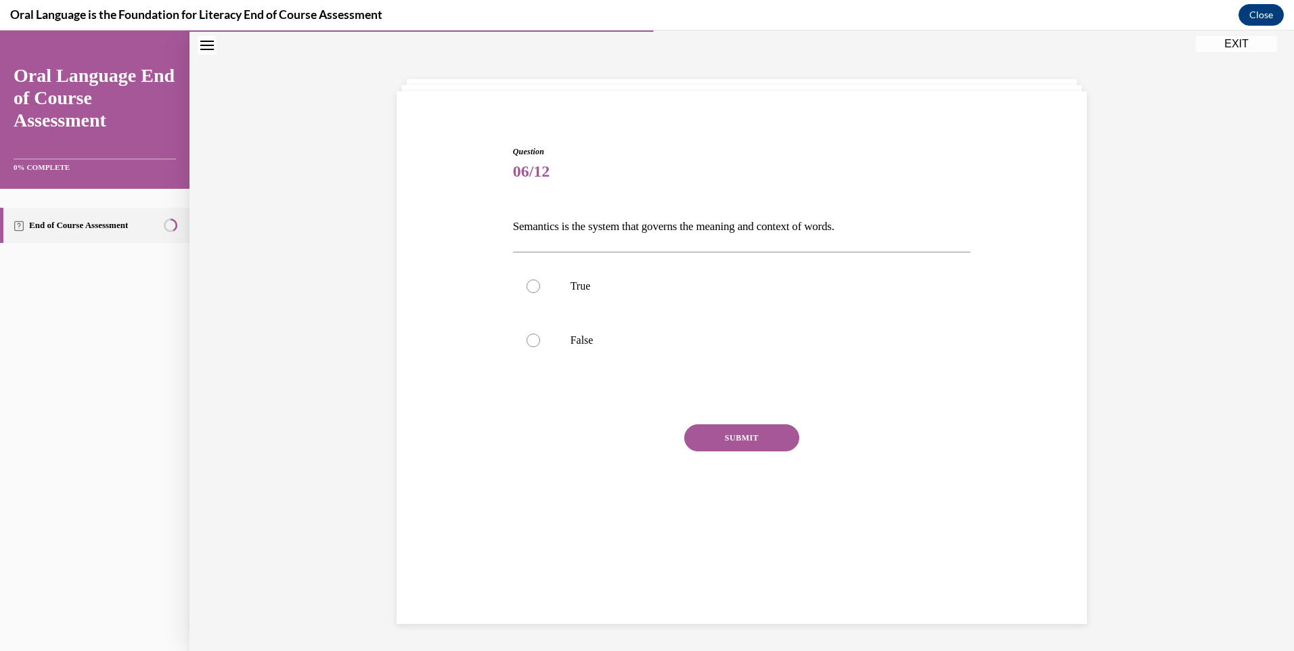
scroll to position [43, 0]
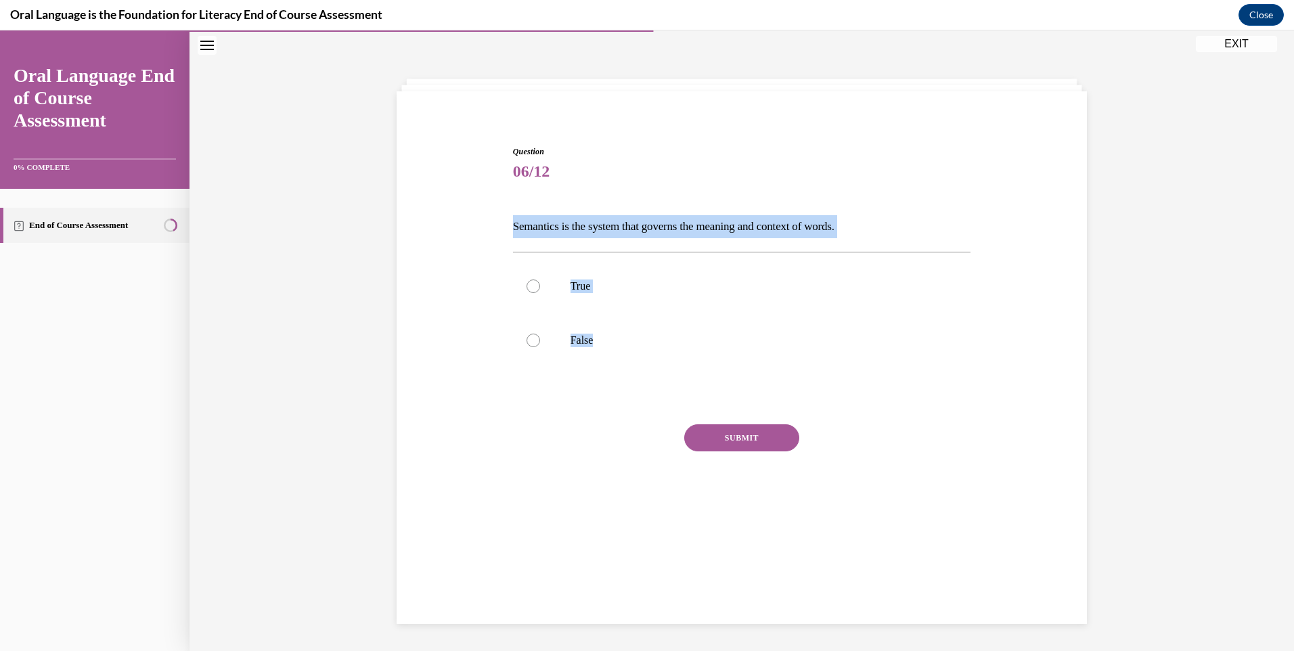
drag, startPoint x: 518, startPoint y: 231, endPoint x: 675, endPoint y: 389, distance: 223.0
click at [675, 389] on div "Question 06/12 Semantics is the system that governs the meaning and context of …" at bounding box center [742, 340] width 458 height 390
drag, startPoint x: 675, startPoint y: 389, endPoint x: 572, endPoint y: 232, distance: 188.1
click at [510, 294] on div "Question 06/12 Semantics is the system that governs the meaning and context of …" at bounding box center [742, 330] width 465 height 410
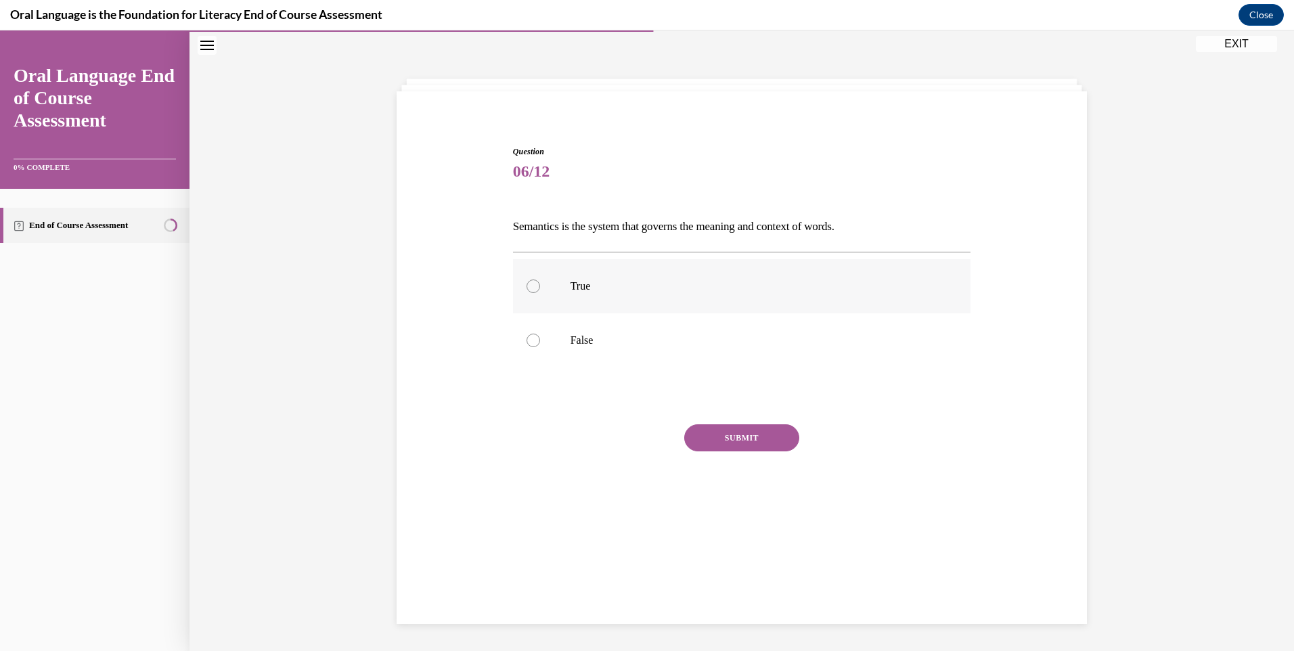
click at [523, 298] on label "True" at bounding box center [742, 286] width 458 height 54
click at [526, 293] on input "True" at bounding box center [533, 286] width 14 height 14
radio input "true"
click at [711, 451] on button "SUBMIT" at bounding box center [741, 437] width 115 height 27
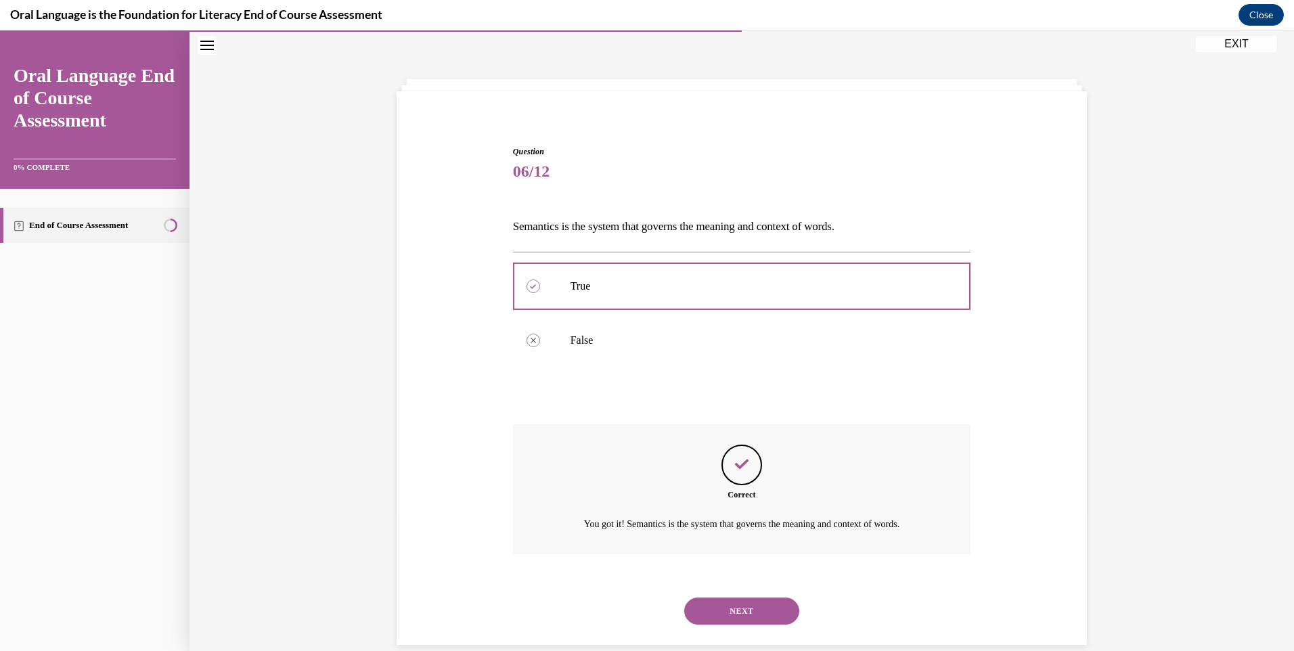
scroll to position [64, 0]
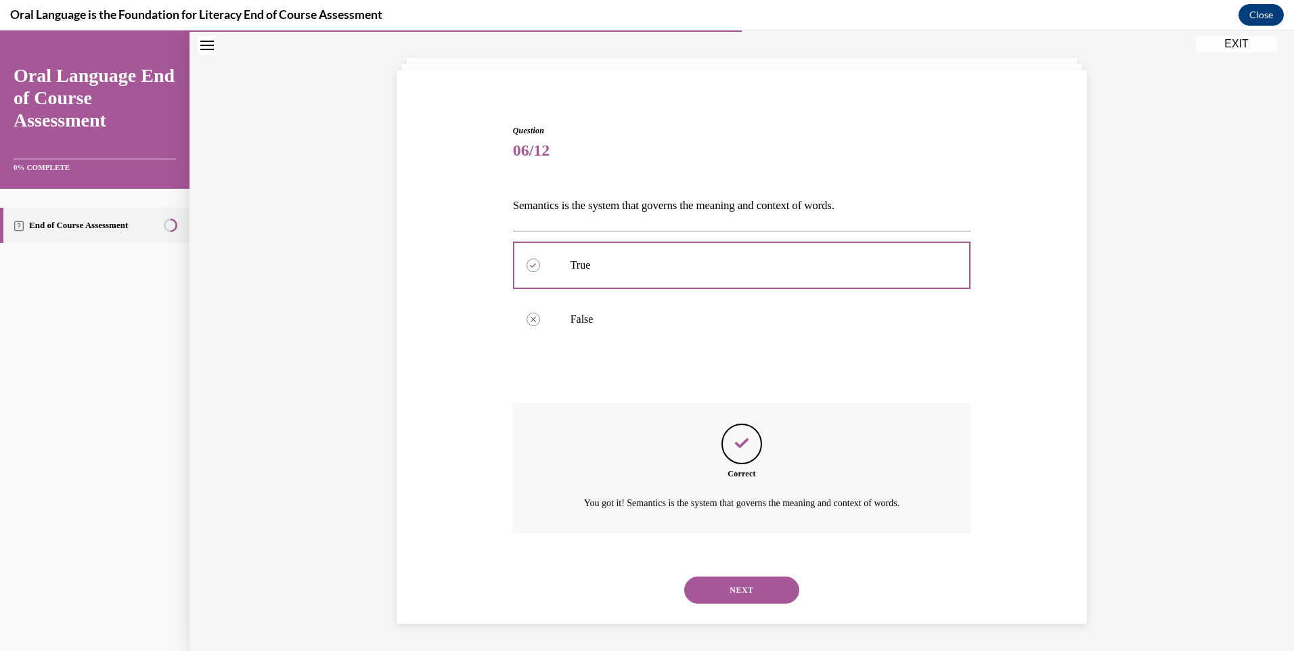
click at [753, 589] on button "NEXT" at bounding box center [741, 590] width 115 height 27
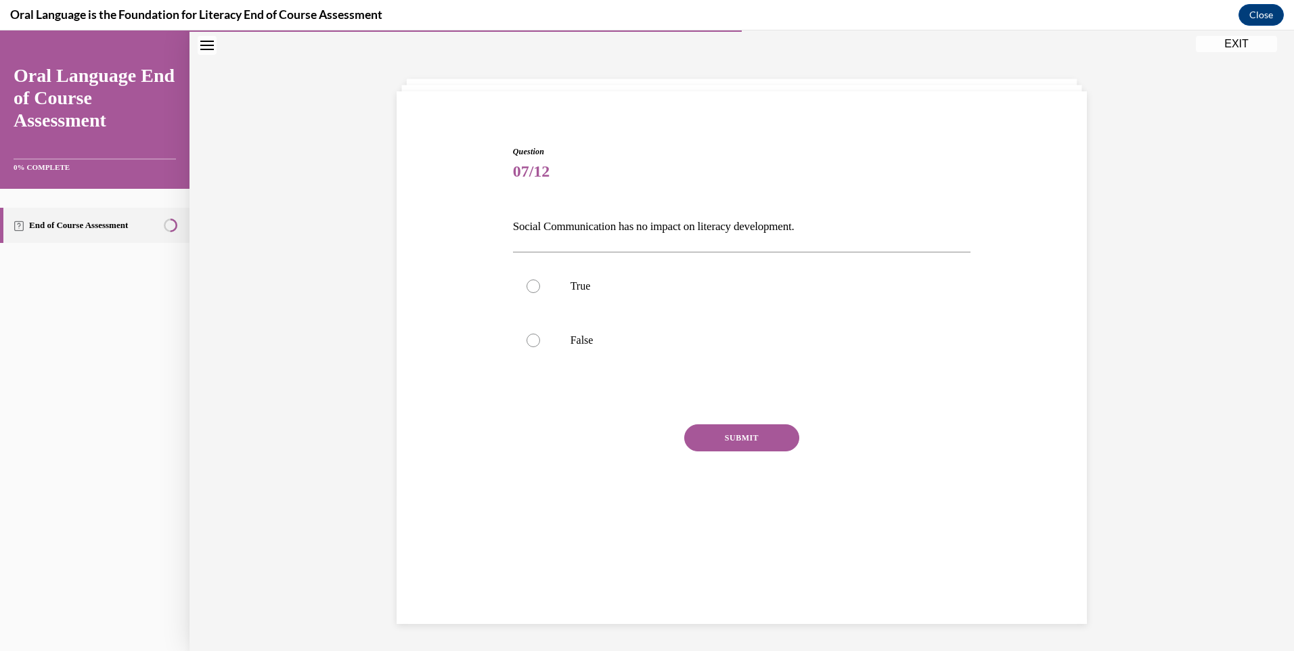
scroll to position [43, 0]
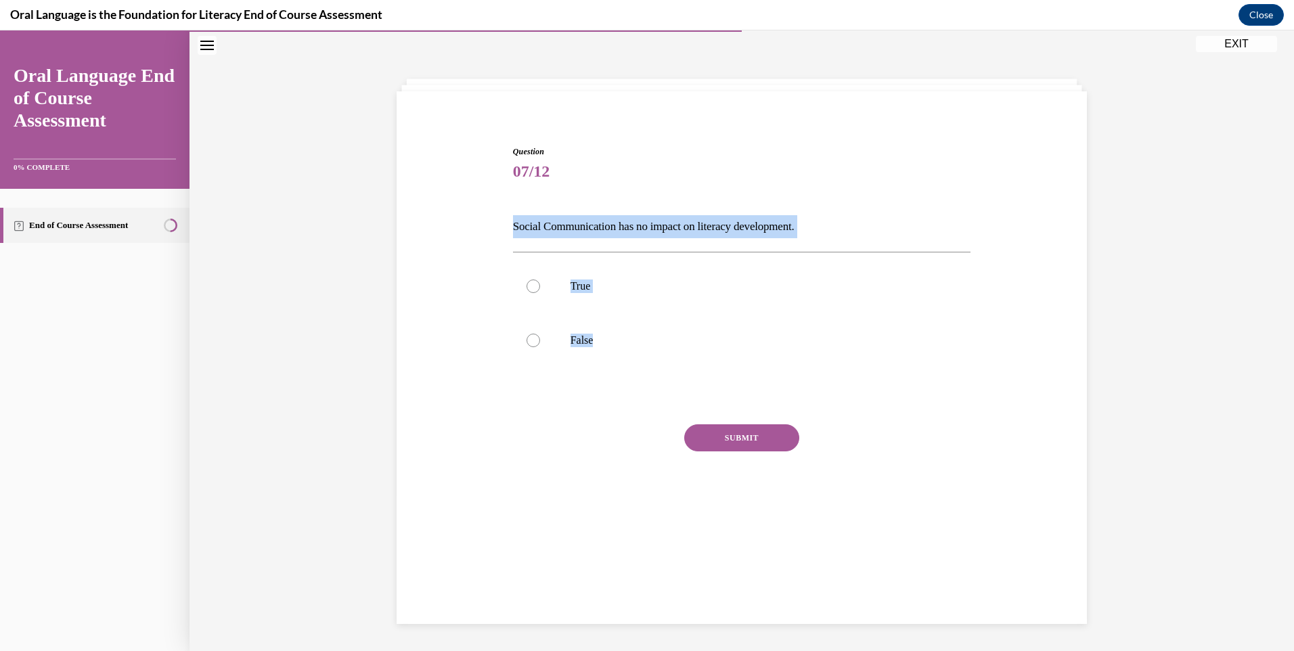
drag, startPoint x: 517, startPoint y: 225, endPoint x: 633, endPoint y: 371, distance: 187.4
click at [633, 371] on div "Question 07/12 Social Communication has no impact on literacy development. True…" at bounding box center [742, 340] width 458 height 390
drag, startPoint x: 633, startPoint y: 371, endPoint x: 570, endPoint y: 232, distance: 152.9
copy div "Social Communication has no impact on literacy development. True False"
click at [528, 340] on div at bounding box center [533, 341] width 14 height 14
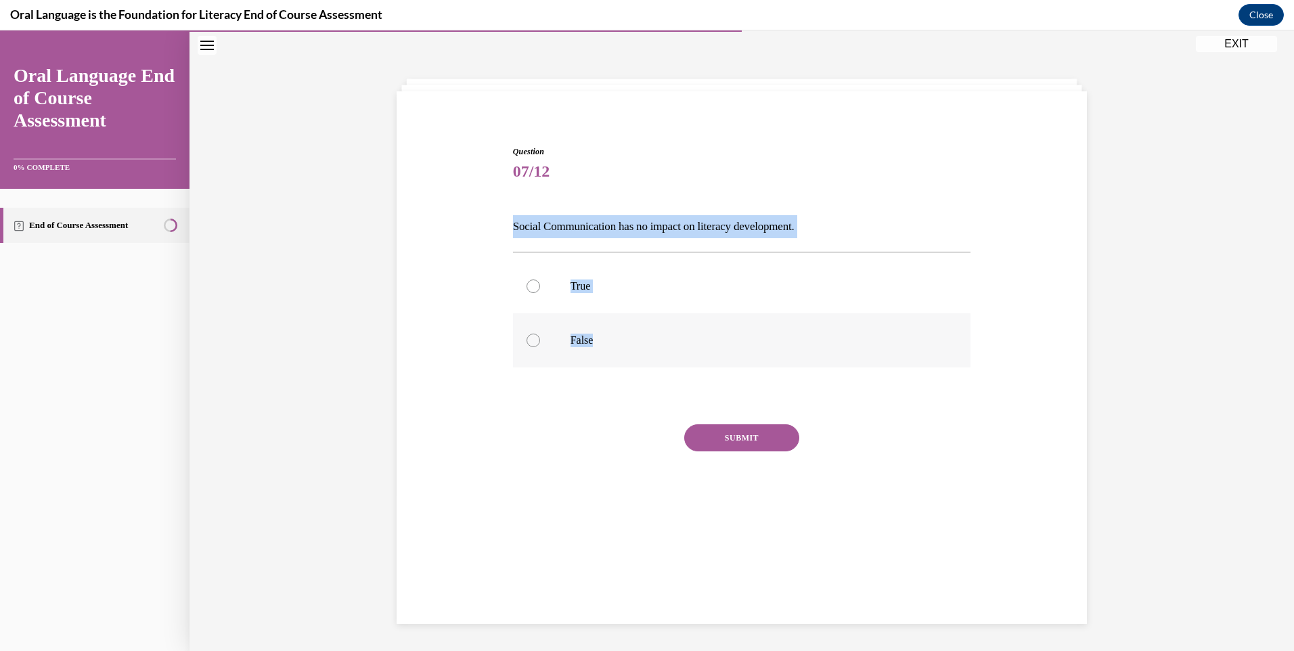
click at [528, 340] on input "False" at bounding box center [533, 341] width 14 height 14
radio input "true"
click at [729, 440] on button "SUBMIT" at bounding box center [741, 437] width 115 height 27
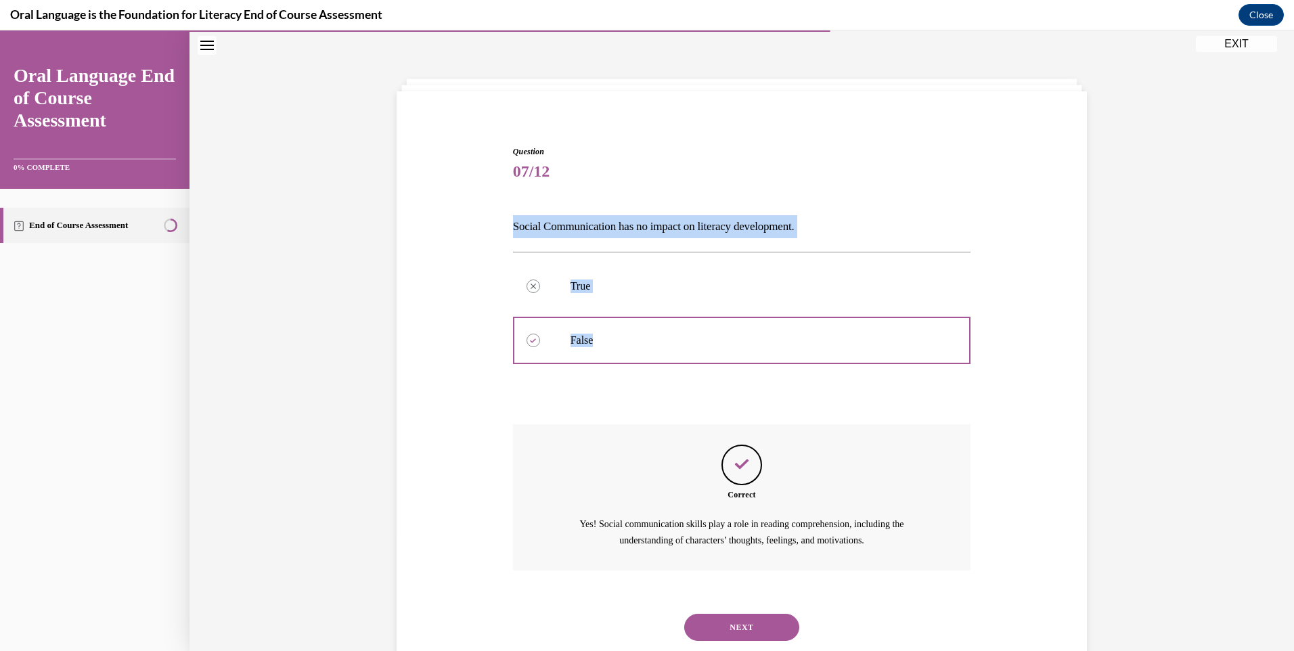
scroll to position [80, 0]
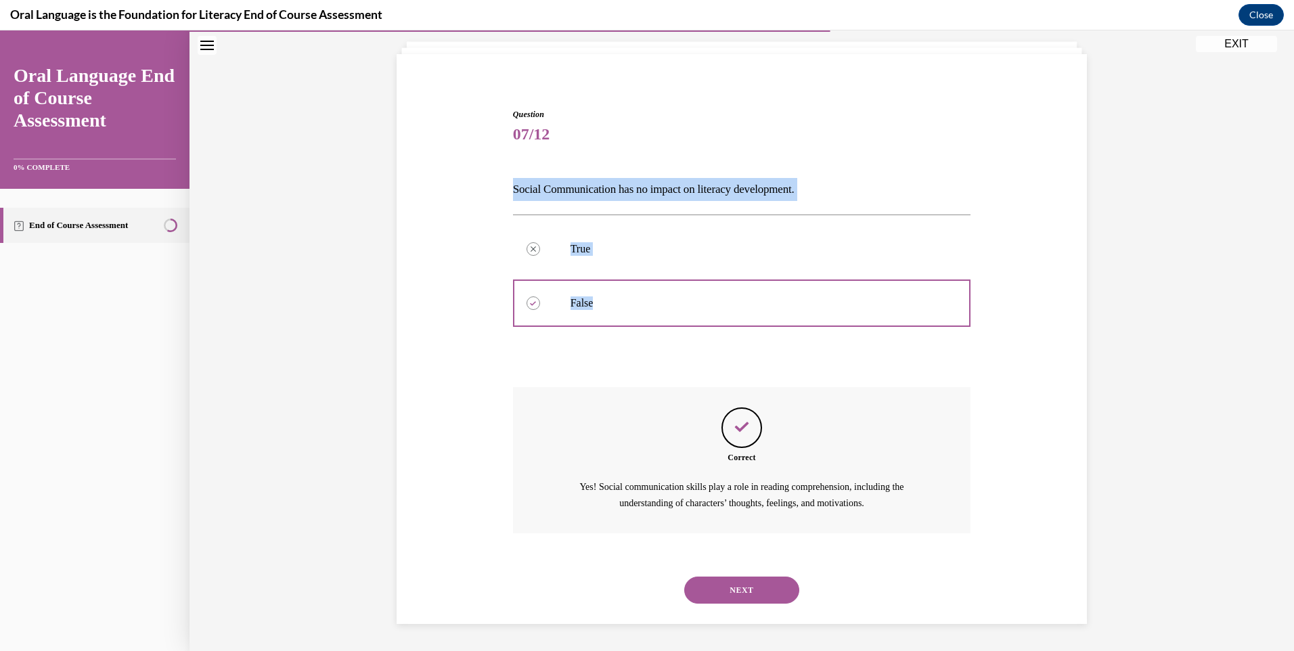
click at [734, 592] on button "NEXT" at bounding box center [741, 590] width 115 height 27
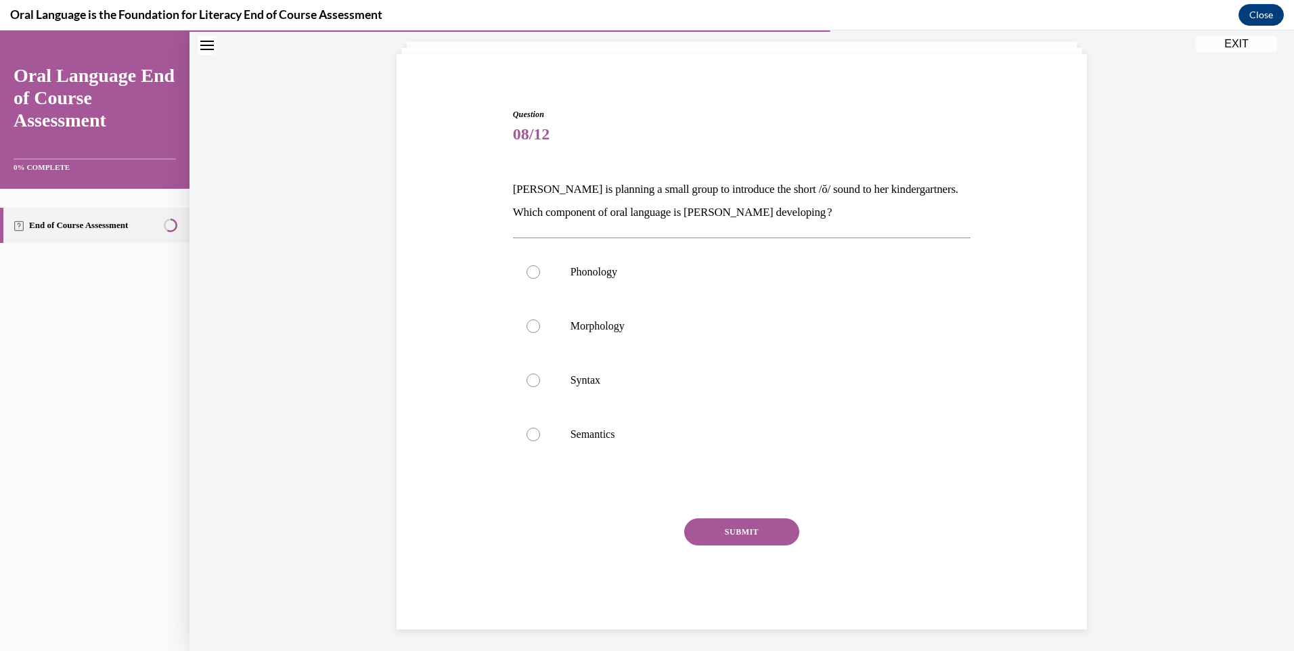
scroll to position [72, 0]
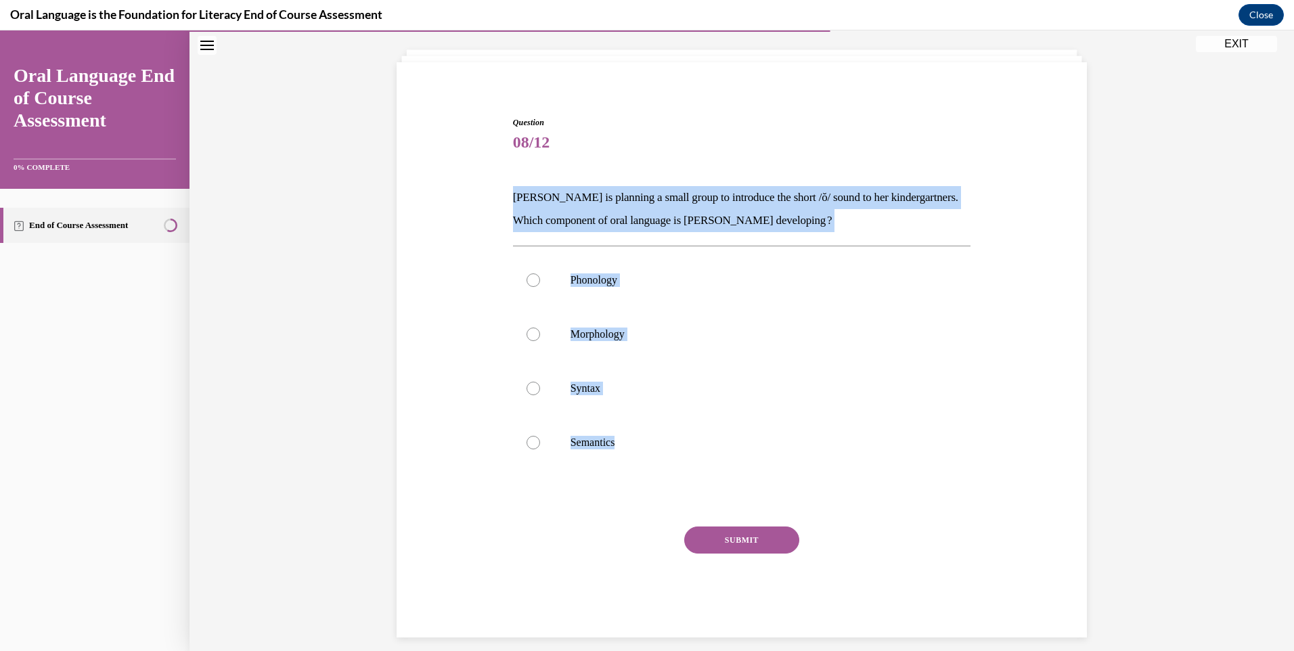
drag, startPoint x: 510, startPoint y: 186, endPoint x: 656, endPoint y: 499, distance: 345.7
click at [656, 499] on div "Question 08/12 Mrs. Coleman is planning a small group to introduce the short /ŏ…" at bounding box center [742, 376] width 458 height 521
copy div "Mrs. Coleman is planning a small group to introduce the short /ŏ/ sound to her …"
click at [521, 284] on label "Phonology" at bounding box center [742, 280] width 458 height 54
click at [526, 284] on input "Phonology" at bounding box center [533, 280] width 14 height 14
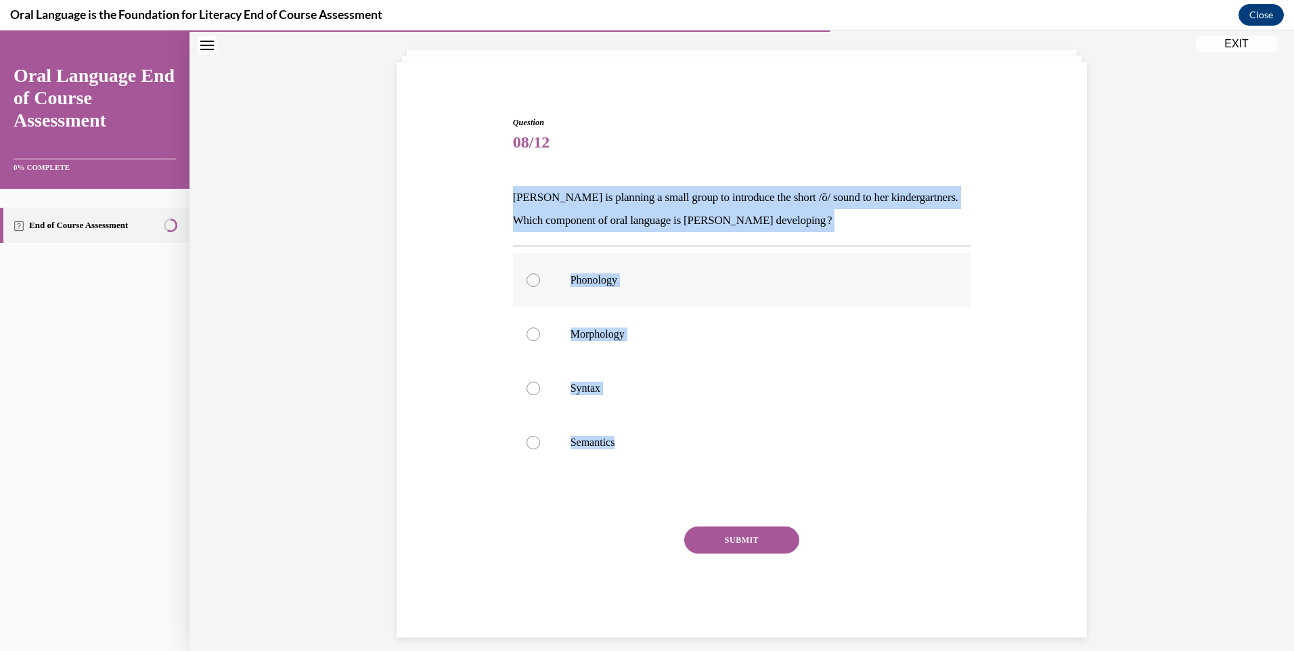
radio input "true"
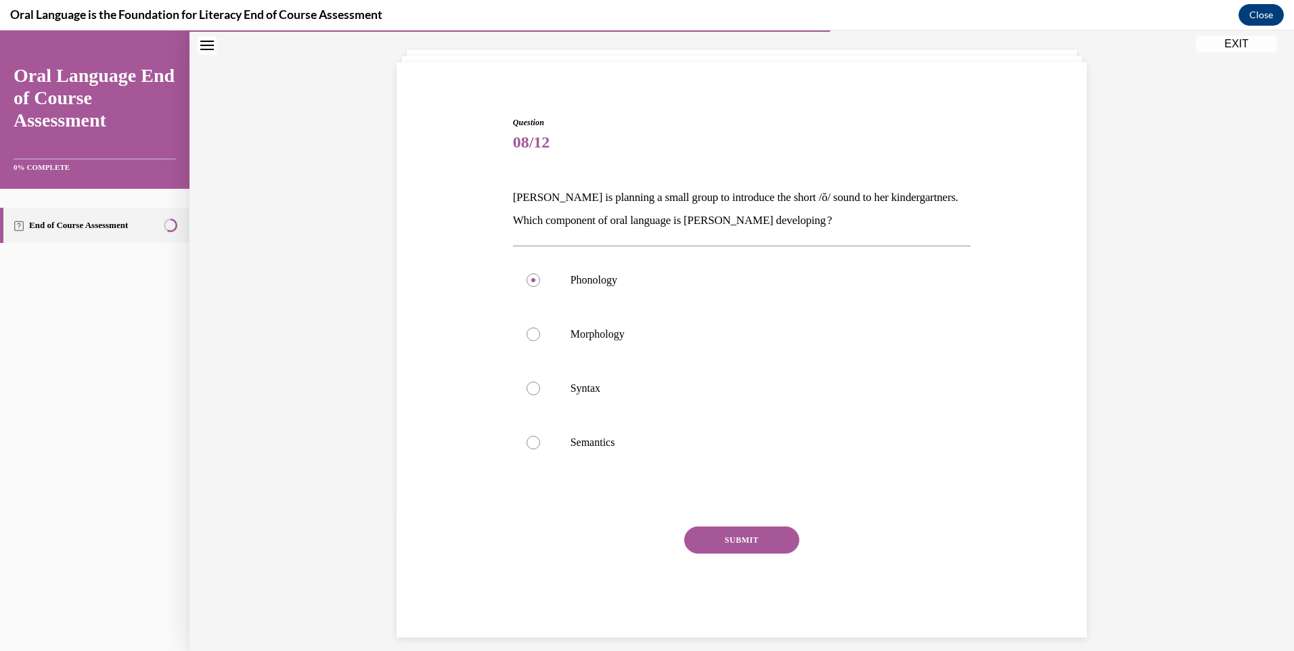
click at [746, 531] on button "SUBMIT" at bounding box center [741, 539] width 115 height 27
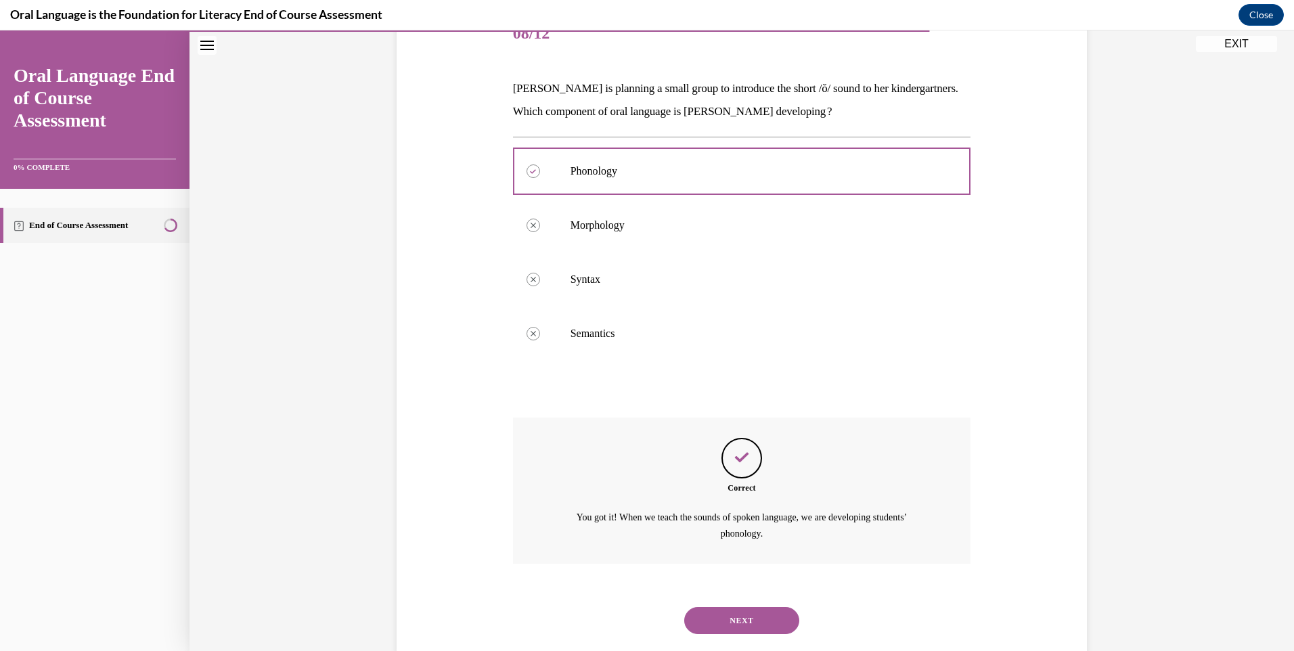
scroll to position [211, 0]
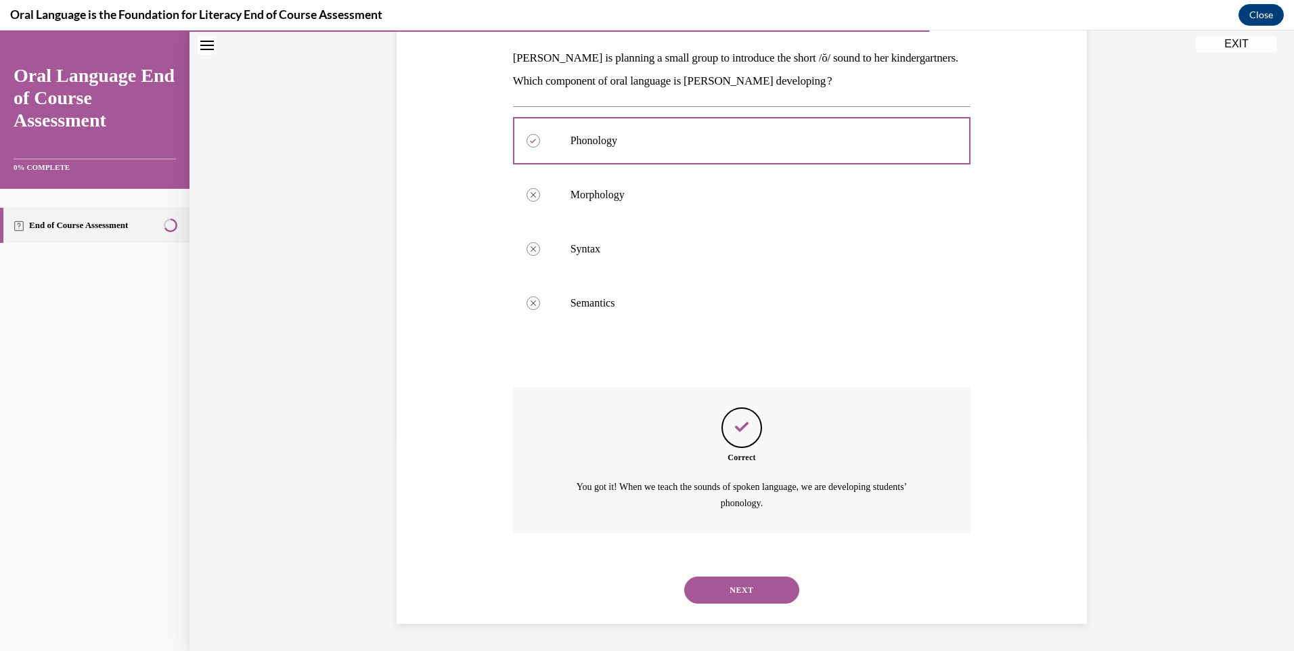
click at [735, 583] on button "NEXT" at bounding box center [741, 590] width 115 height 27
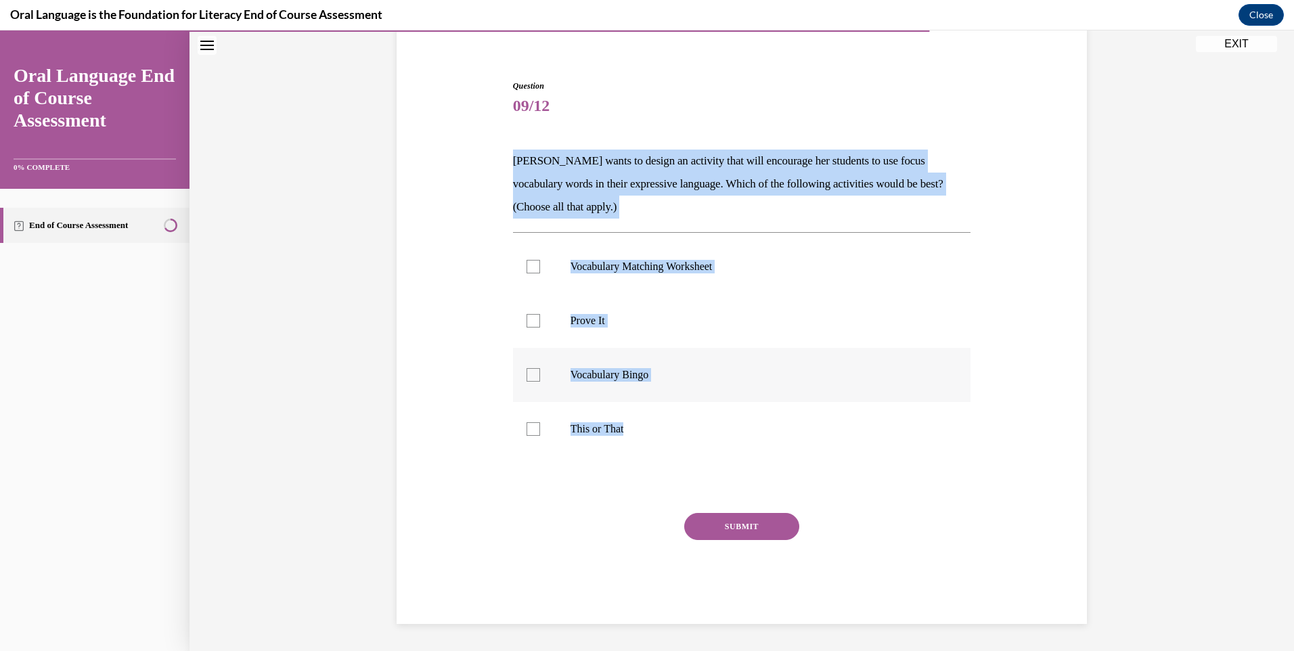
drag, startPoint x: 509, startPoint y: 161, endPoint x: 633, endPoint y: 369, distance: 242.8
click at [633, 369] on div "Question 09/12 Mrs. Butler wants to design an activity that will encourage her …" at bounding box center [742, 352] width 458 height 544
drag, startPoint x: 633, startPoint y: 369, endPoint x: 591, endPoint y: 190, distance: 184.2
copy div "Mrs. Butler wants to design an activity that will encourage her students to use…"
click at [554, 335] on label "Prove It" at bounding box center [742, 321] width 458 height 54
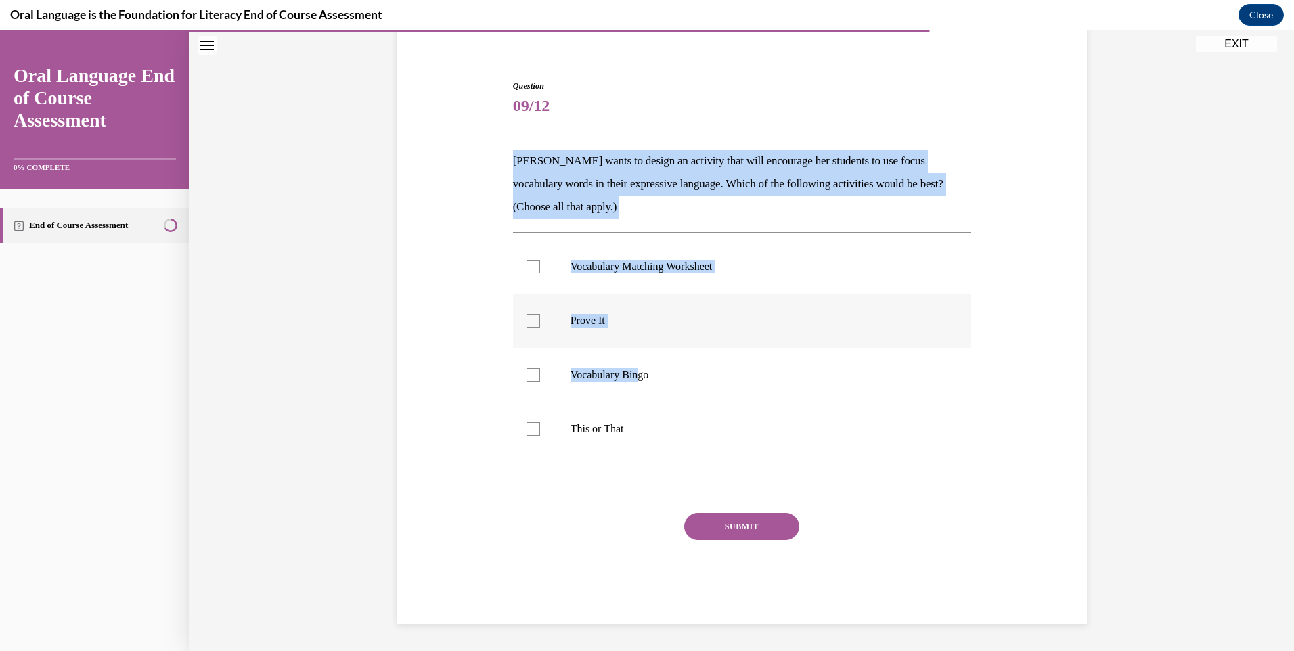
click at [540, 328] on input "Prove It" at bounding box center [533, 321] width 14 height 14
checkbox input "true"
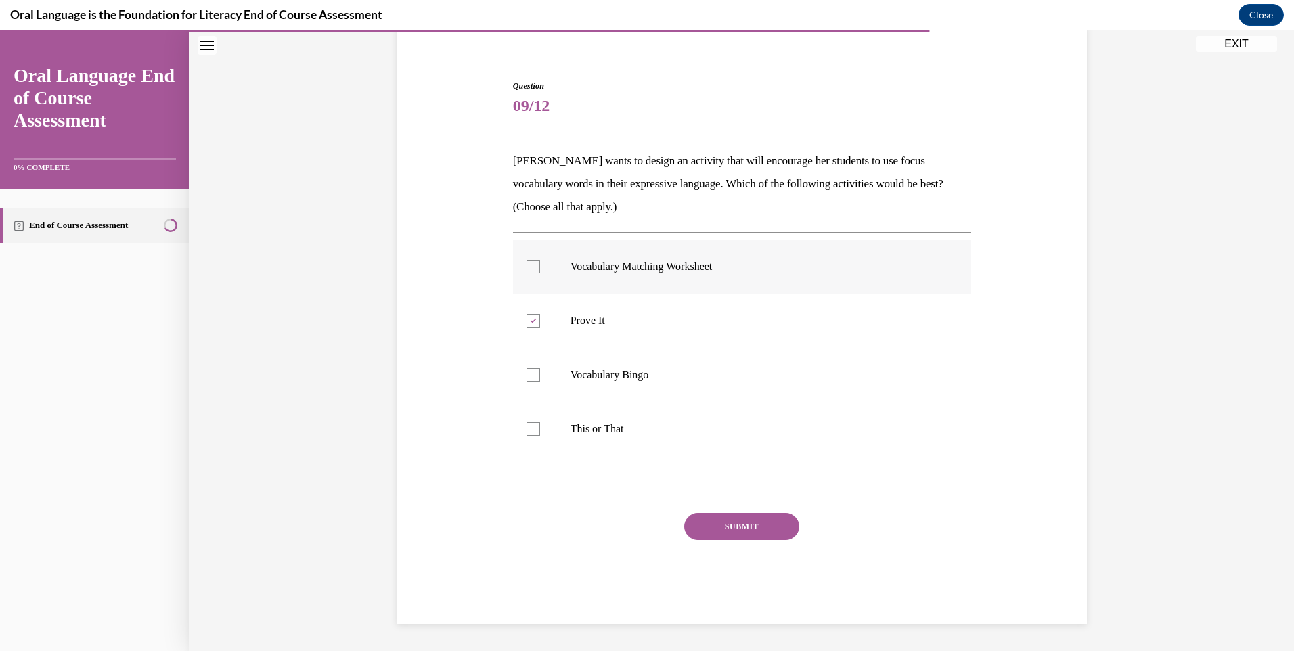
click at [518, 265] on label "Vocabulary Matching Worksheet" at bounding box center [742, 267] width 458 height 54
click at [526, 265] on input "Vocabulary Matching Worksheet" at bounding box center [533, 267] width 14 height 14
checkbox input "true"
click at [729, 533] on button "SUBMIT" at bounding box center [741, 526] width 115 height 27
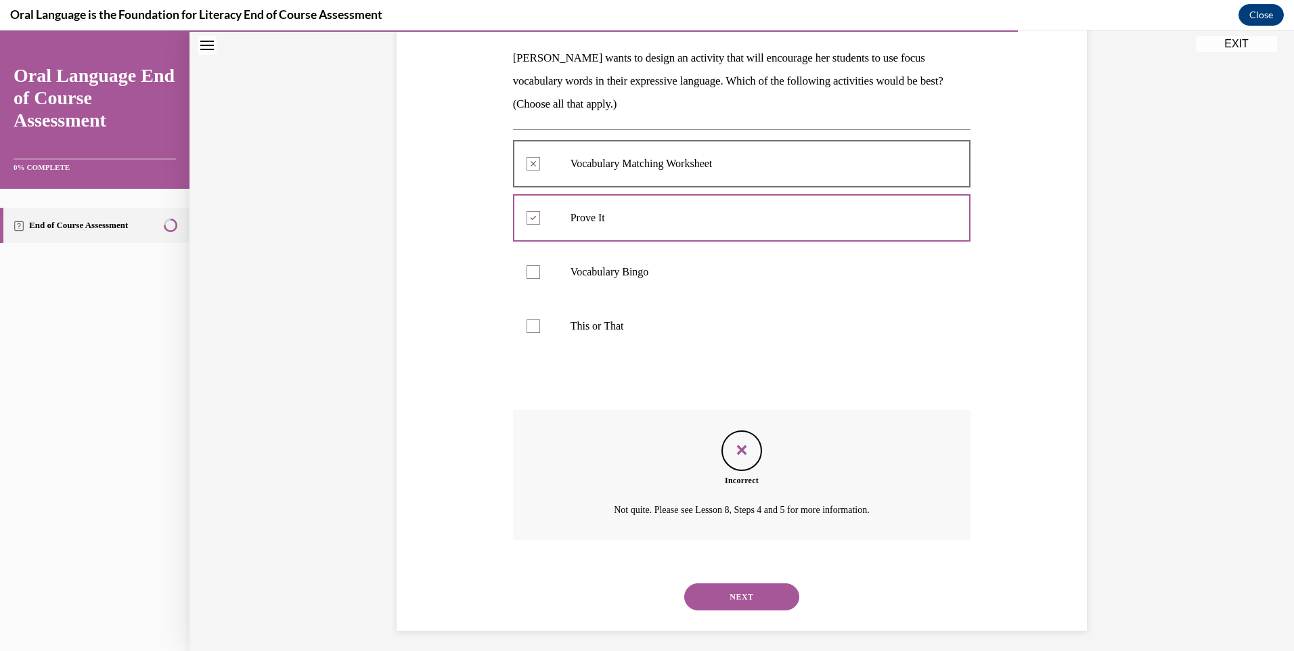
scroll to position [218, 0]
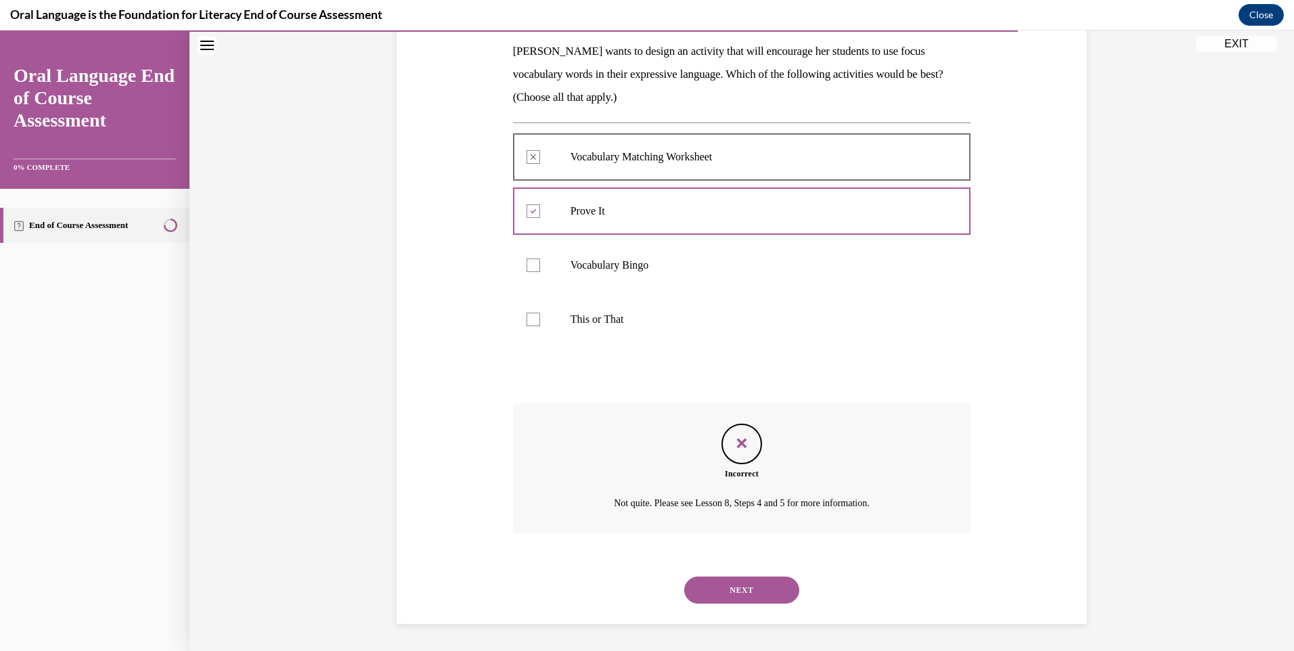
click at [743, 595] on button "NEXT" at bounding box center [741, 590] width 115 height 27
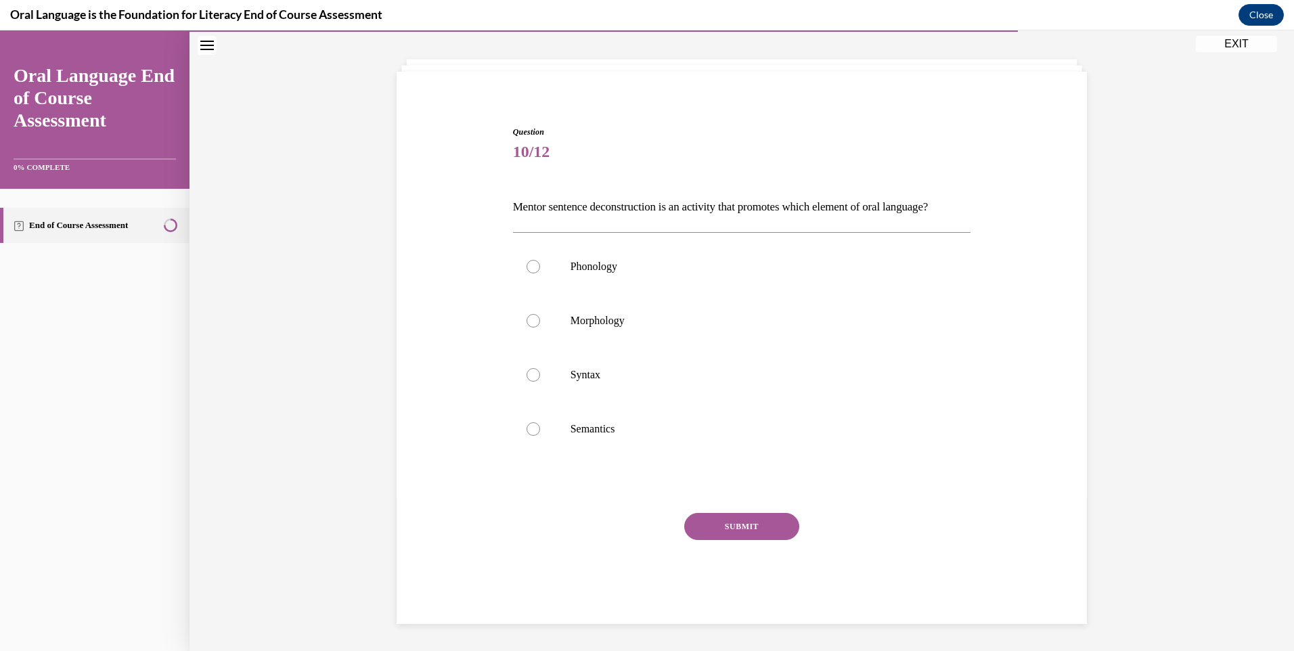
scroll to position [85, 0]
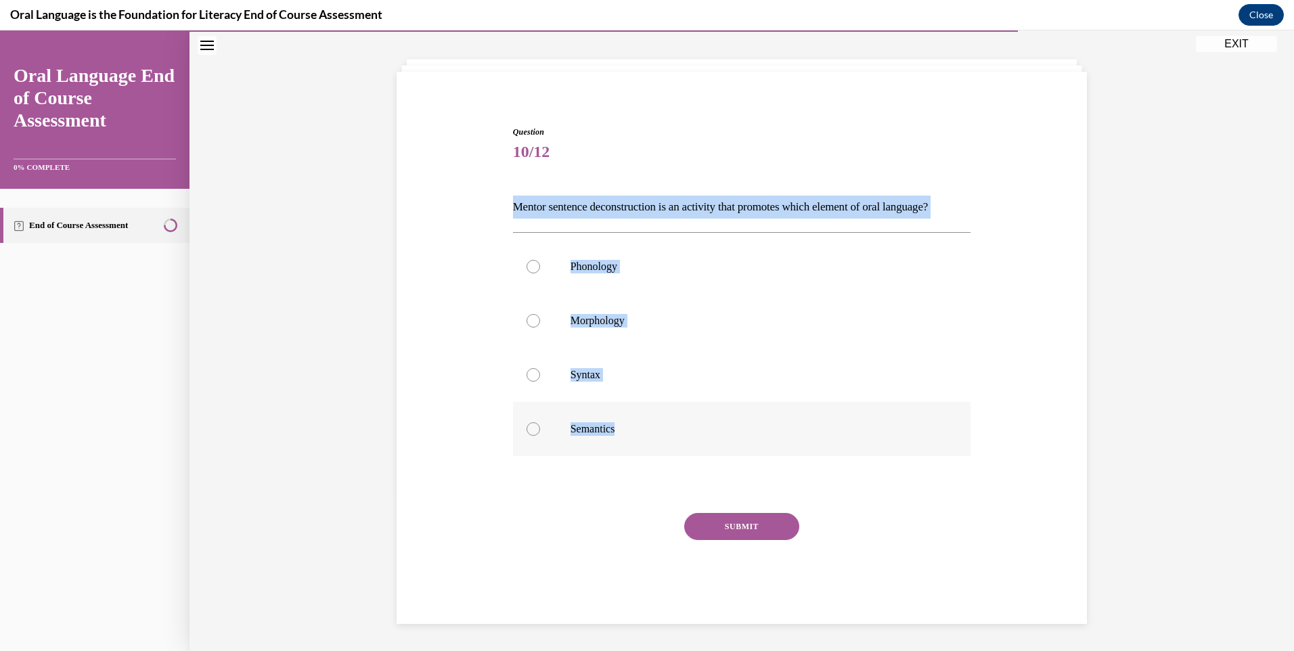
drag, startPoint x: 510, startPoint y: 178, endPoint x: 644, endPoint y: 430, distance: 285.8
click at [644, 430] on div "Question 10/12 Mentor sentence deconstruction is an activity that promotes whic…" at bounding box center [742, 375] width 458 height 498
copy div "Mentor sentence deconstruction is an activity that promotes which element of or…"
drag, startPoint x: 585, startPoint y: 374, endPoint x: 591, endPoint y: 380, distance: 9.6
click at [585, 374] on p "Syntax" at bounding box center [753, 375] width 367 height 14
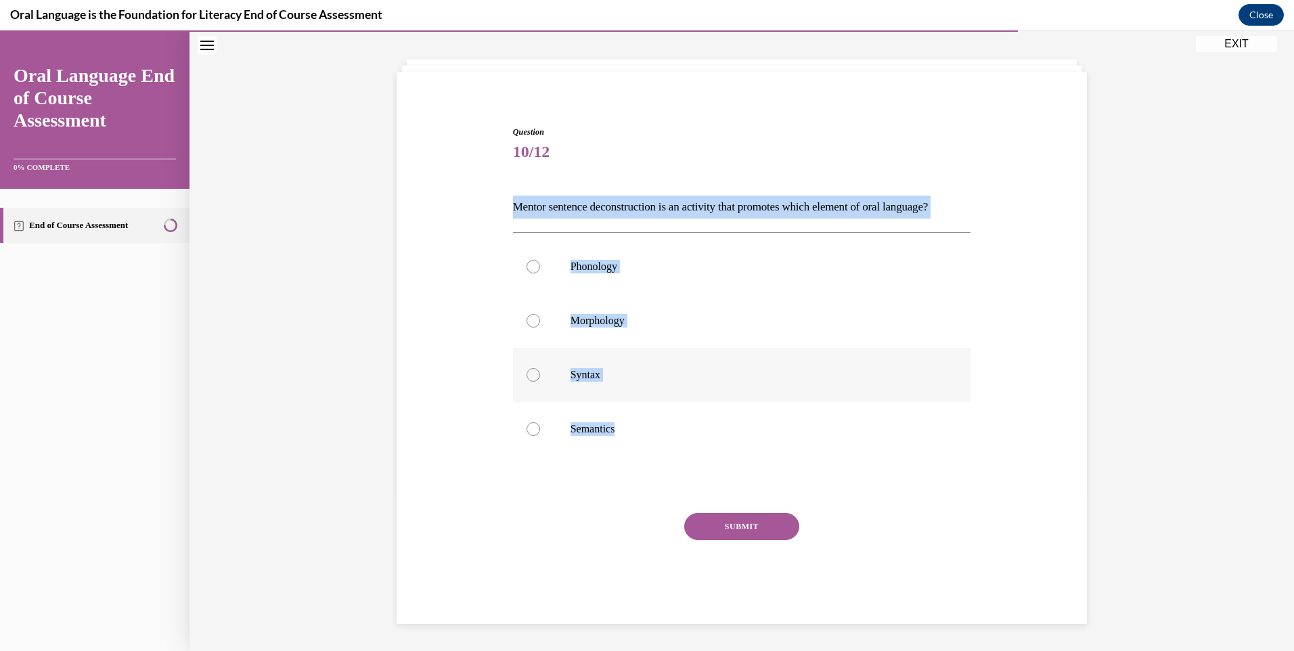
click at [540, 374] on input "Syntax" at bounding box center [533, 375] width 14 height 14
radio input "true"
click at [762, 514] on button "SUBMIT" at bounding box center [741, 526] width 115 height 27
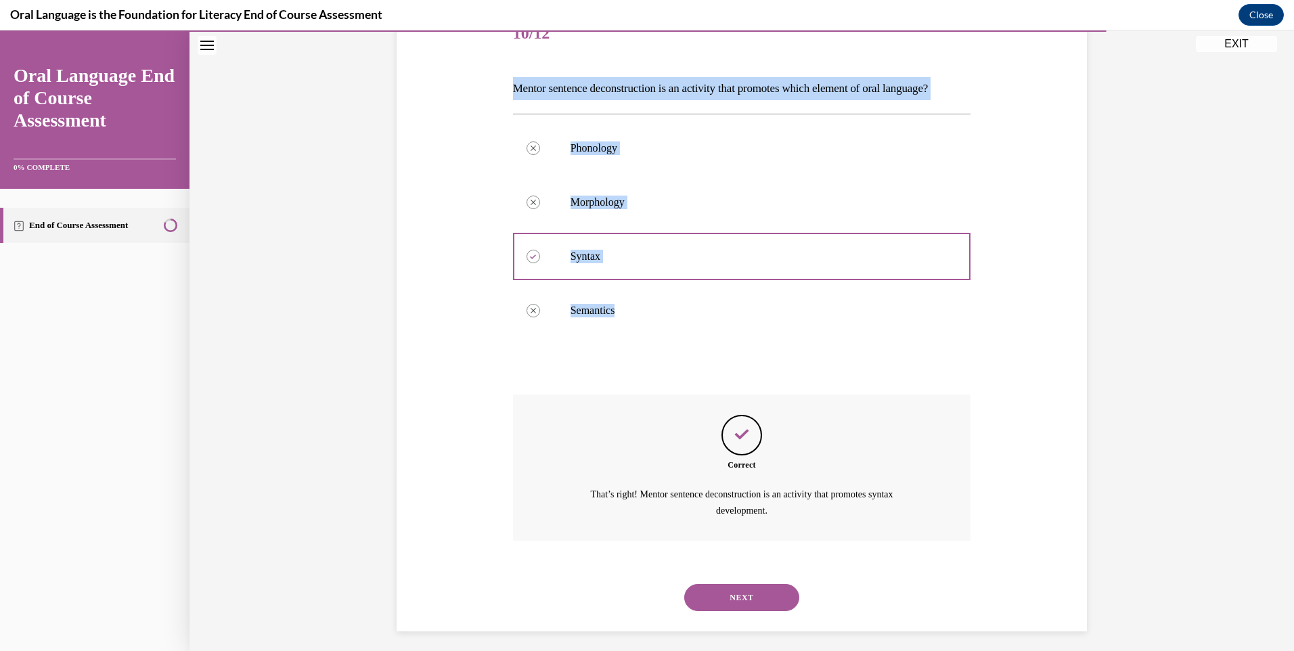
scroll to position [211, 0]
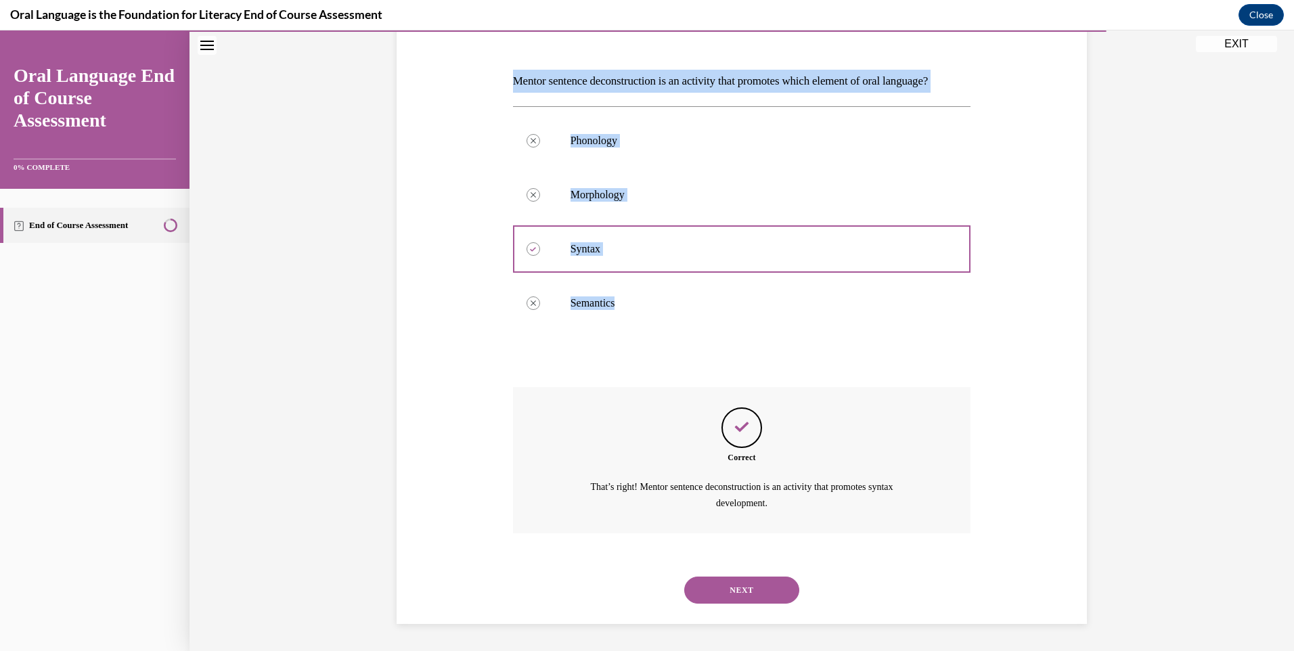
click at [747, 588] on button "NEXT" at bounding box center [741, 590] width 115 height 27
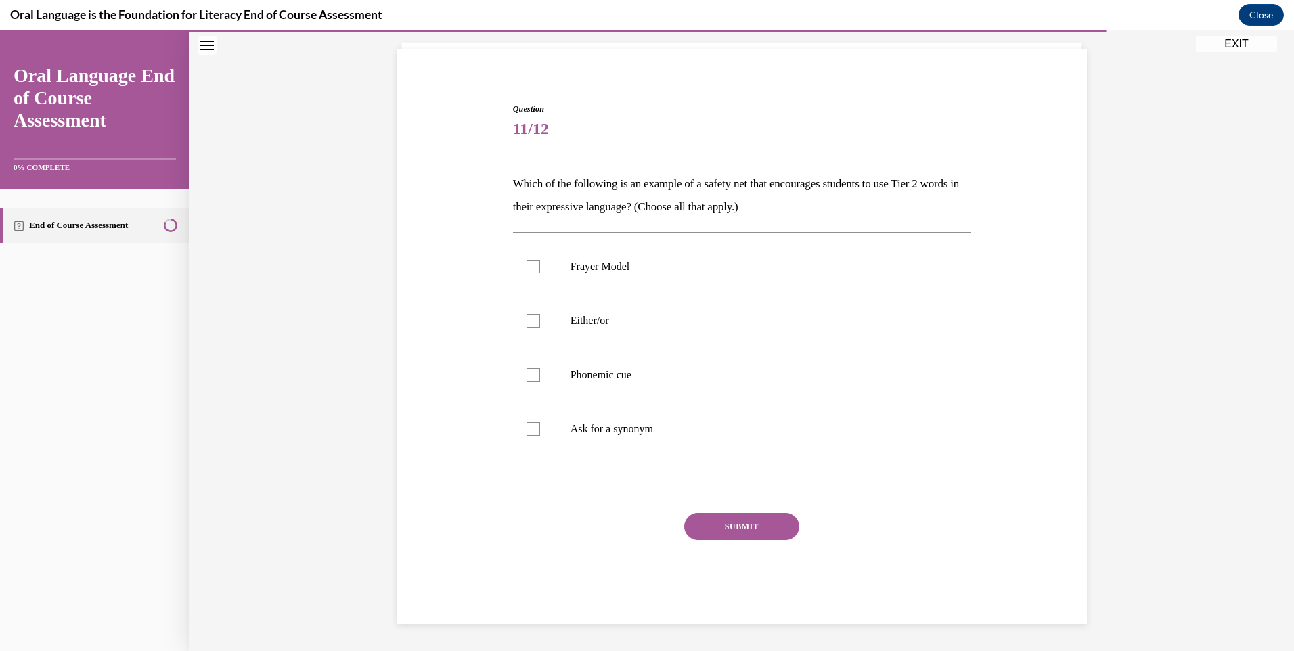
scroll to position [85, 0]
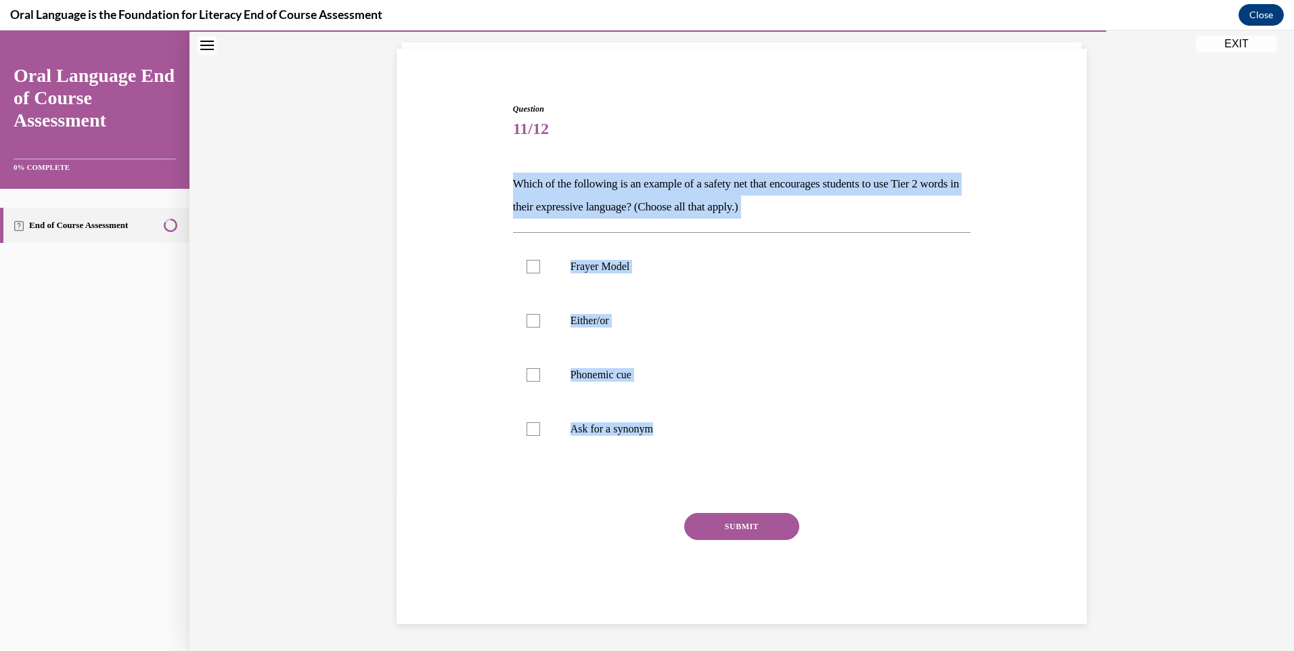
drag, startPoint x: 507, startPoint y: 181, endPoint x: 687, endPoint y: 501, distance: 368.1
click at [687, 501] on div "Question 11/12 Which of the following is an example of a safety net that encour…" at bounding box center [742, 353] width 465 height 541
copy div "Which of the following is an example of a safety net that encourages students t…"
drag, startPoint x: 623, startPoint y: 277, endPoint x: 608, endPoint y: 343, distance: 68.0
click at [623, 278] on label "Frayer Model" at bounding box center [742, 267] width 458 height 54
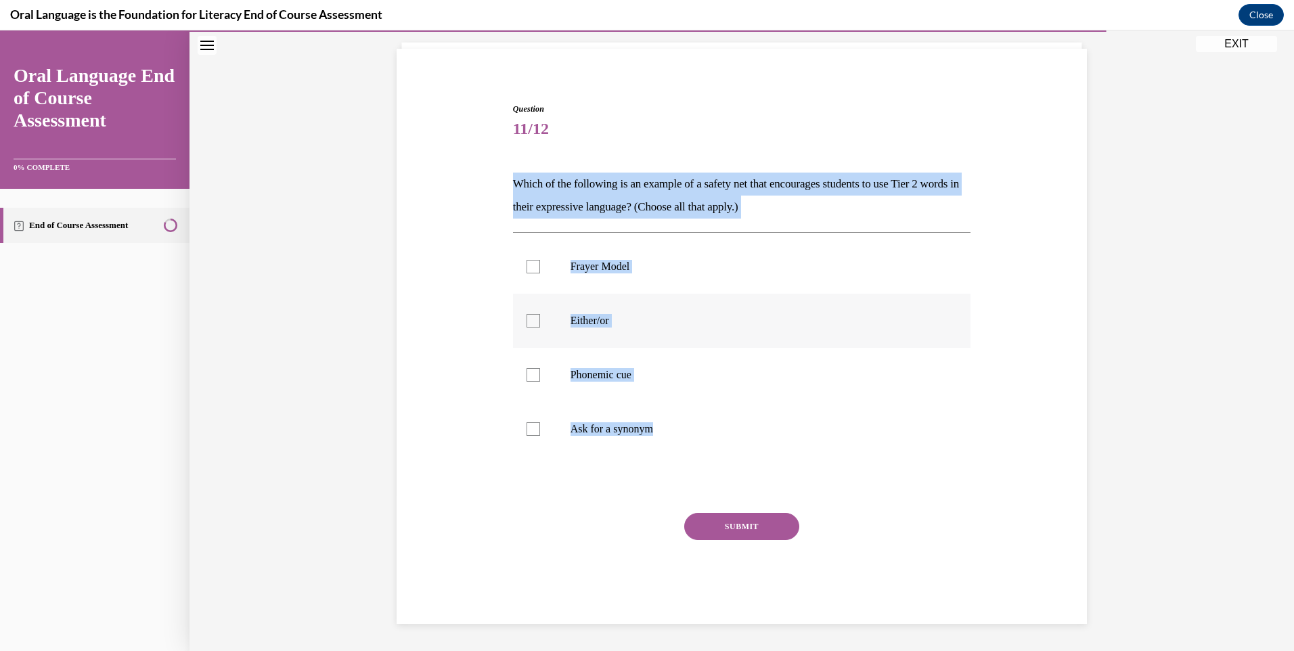
click at [540, 273] on input "Frayer Model" at bounding box center [533, 267] width 14 height 14
checkbox input "true"
click at [607, 345] on label "Either/or" at bounding box center [742, 321] width 458 height 54
click at [540, 328] on input "Either/or" at bounding box center [533, 321] width 14 height 14
checkbox input "true"
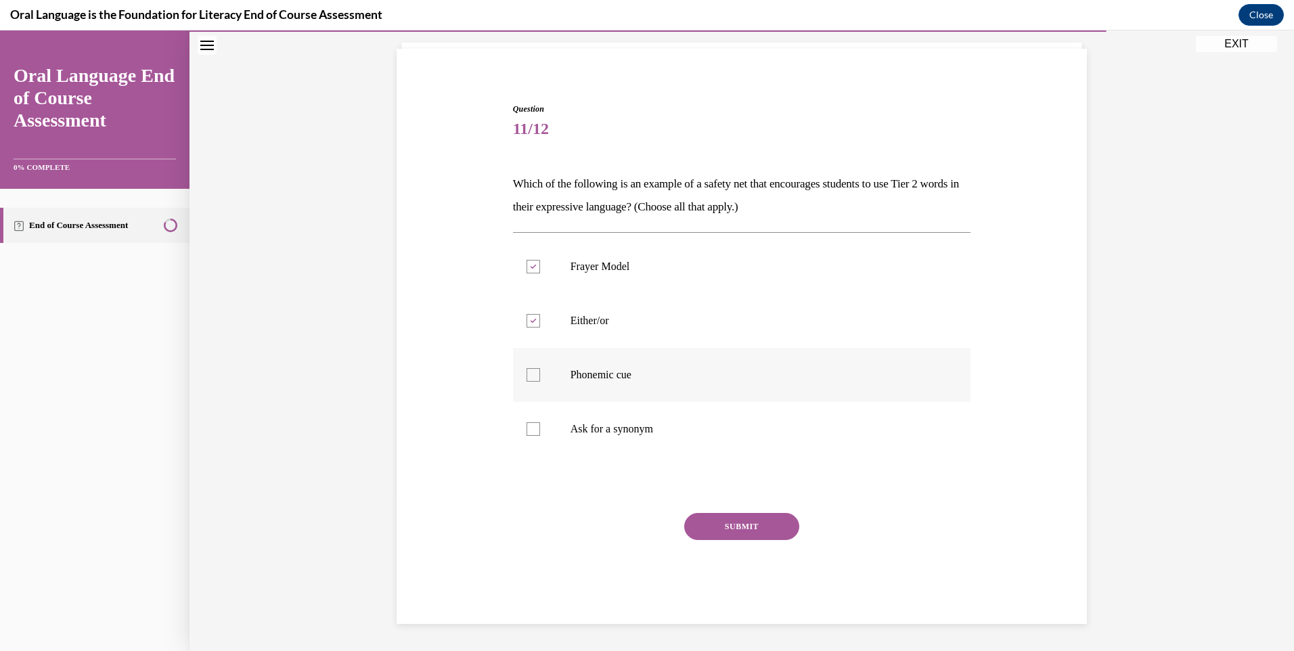
click at [597, 396] on label "Phonemic cue" at bounding box center [742, 375] width 458 height 54
click at [540, 382] on input "Phonemic cue" at bounding box center [533, 375] width 14 height 14
click at [543, 378] on label "Phonemic cue" at bounding box center [742, 375] width 458 height 54
click at [540, 378] on input "Phonemic cue" at bounding box center [533, 375] width 14 height 14
checkbox input "false"
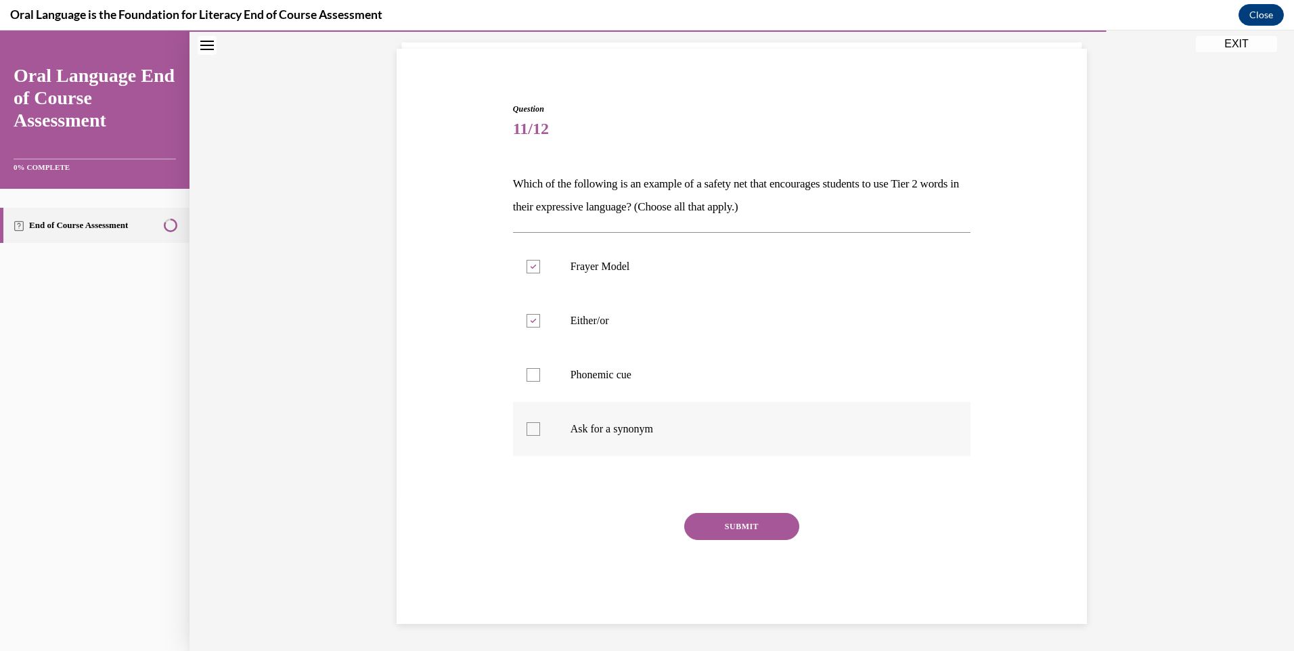
click at [520, 444] on label "Ask for a synonym" at bounding box center [742, 429] width 458 height 54
click at [526, 436] on input "Ask for a synonym" at bounding box center [533, 429] width 14 height 14
checkbox input "true"
click at [775, 529] on button "SUBMIT" at bounding box center [741, 526] width 115 height 27
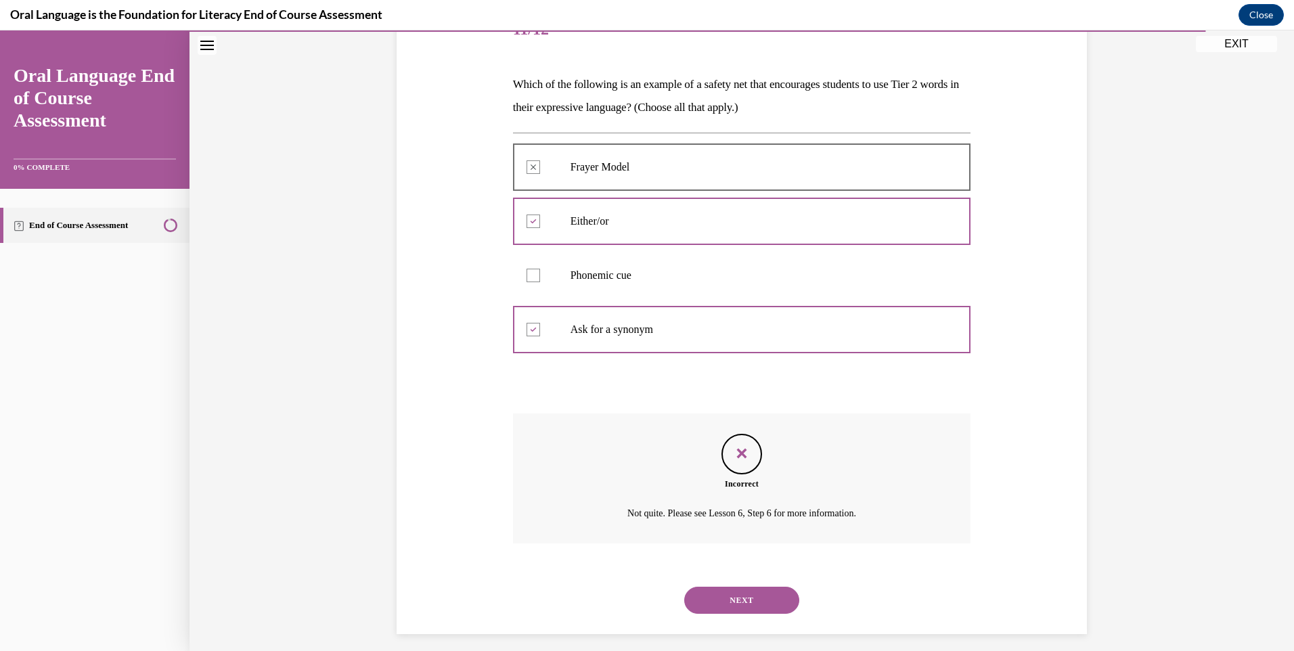
scroll to position [195, 0]
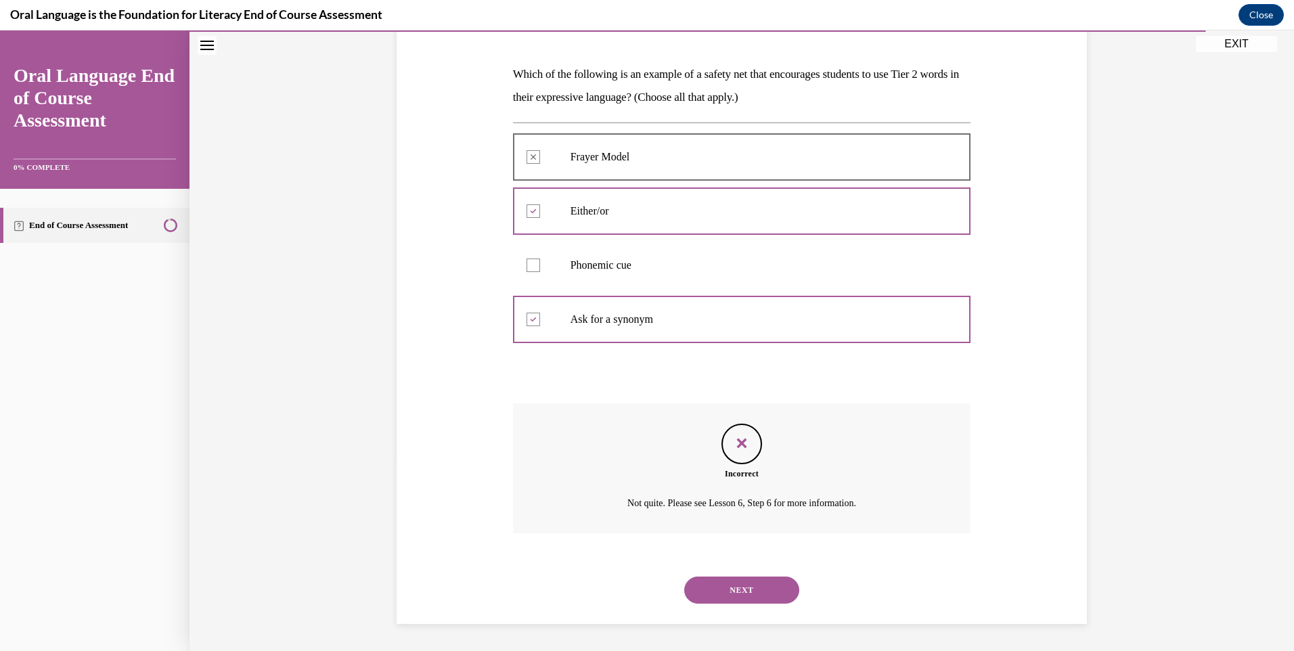
click at [728, 593] on button "NEXT" at bounding box center [741, 590] width 115 height 27
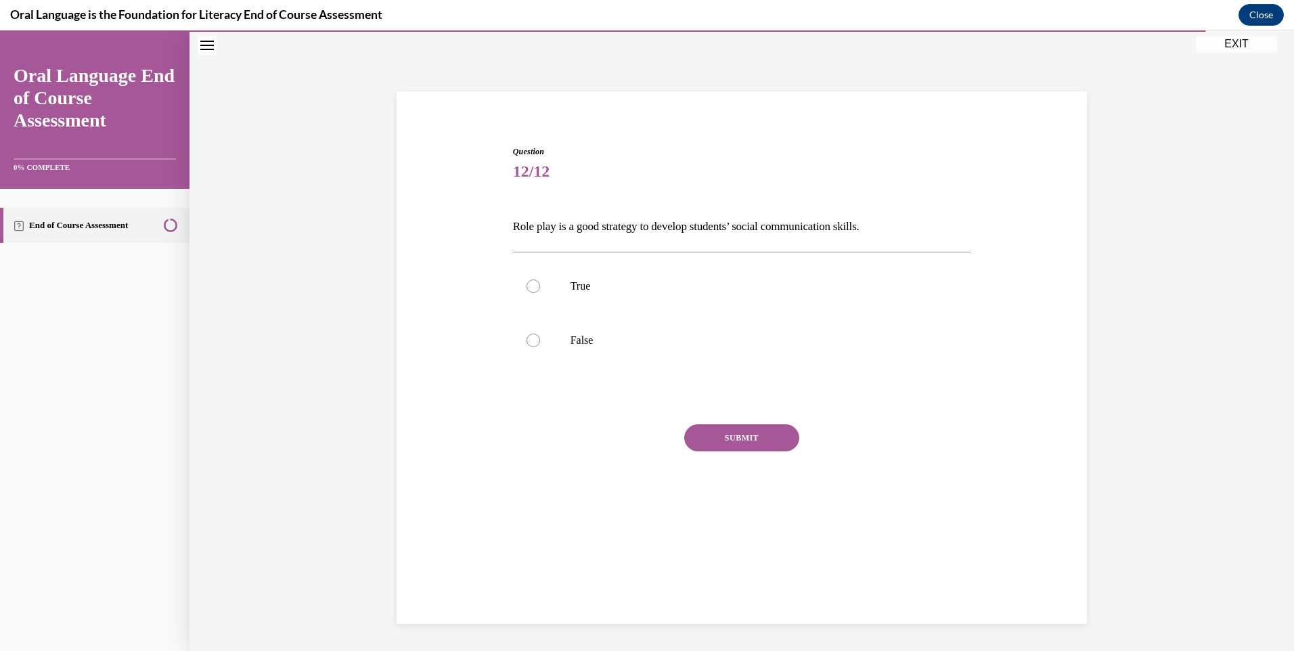
scroll to position [43, 0]
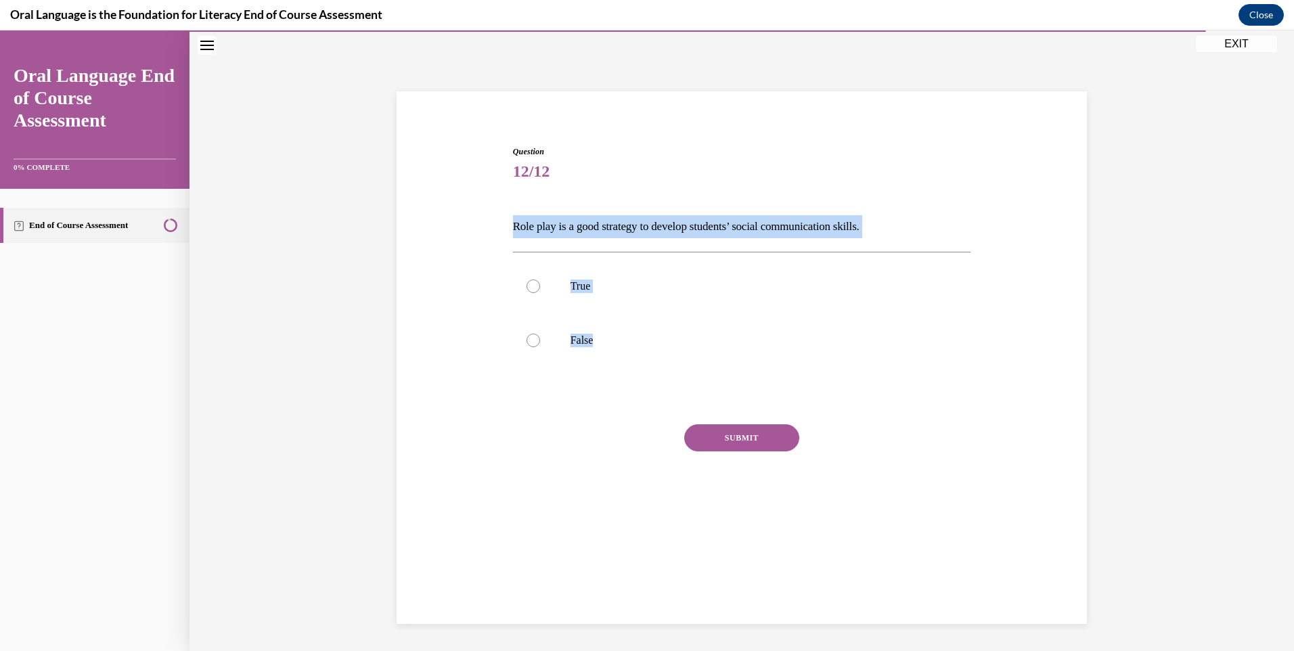
drag, startPoint x: 506, startPoint y: 213, endPoint x: 627, endPoint y: 386, distance: 210.8
click at [627, 386] on div "Question 12/12 Role play is a good strategy to develop students’ social communi…" at bounding box center [741, 320] width 697 height 430
drag, startPoint x: 627, startPoint y: 386, endPoint x: 562, endPoint y: 229, distance: 169.3
copy div "Role play is a good strategy to develop students’ social communication skills. …"
click at [545, 284] on label "True" at bounding box center [742, 286] width 458 height 54
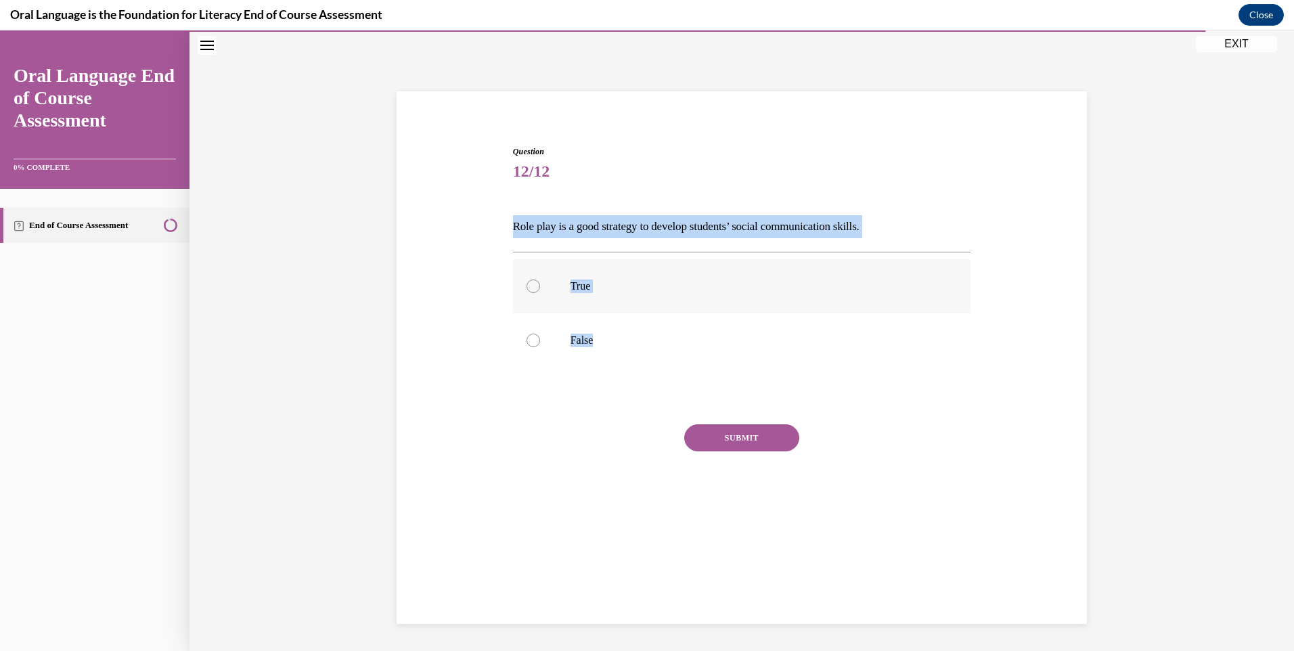
click at [540, 284] on input "True" at bounding box center [533, 286] width 14 height 14
radio input "true"
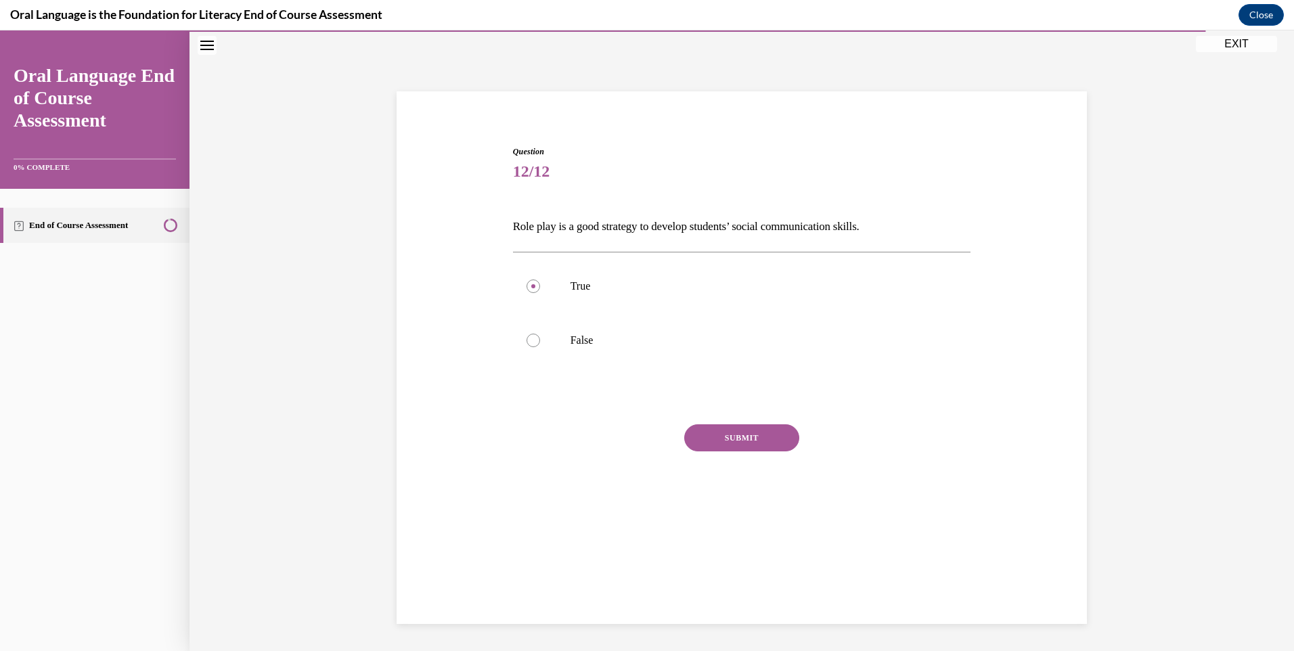
click at [756, 441] on button "SUBMIT" at bounding box center [741, 437] width 115 height 27
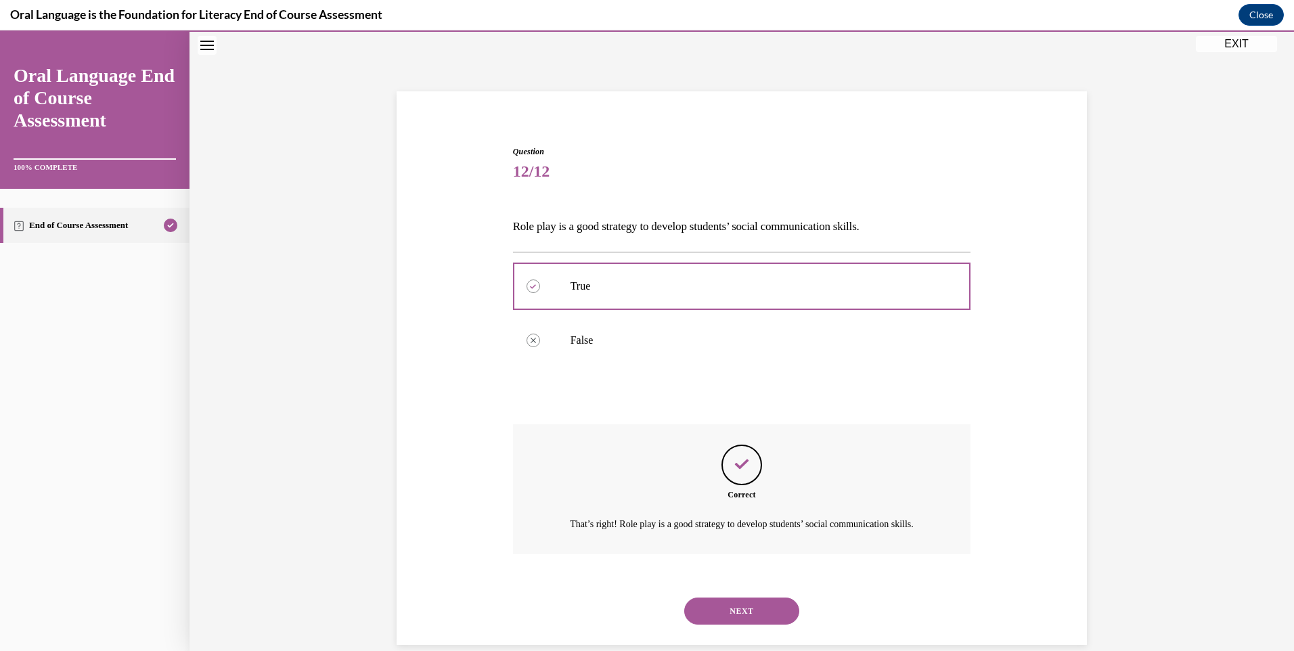
scroll to position [80, 0]
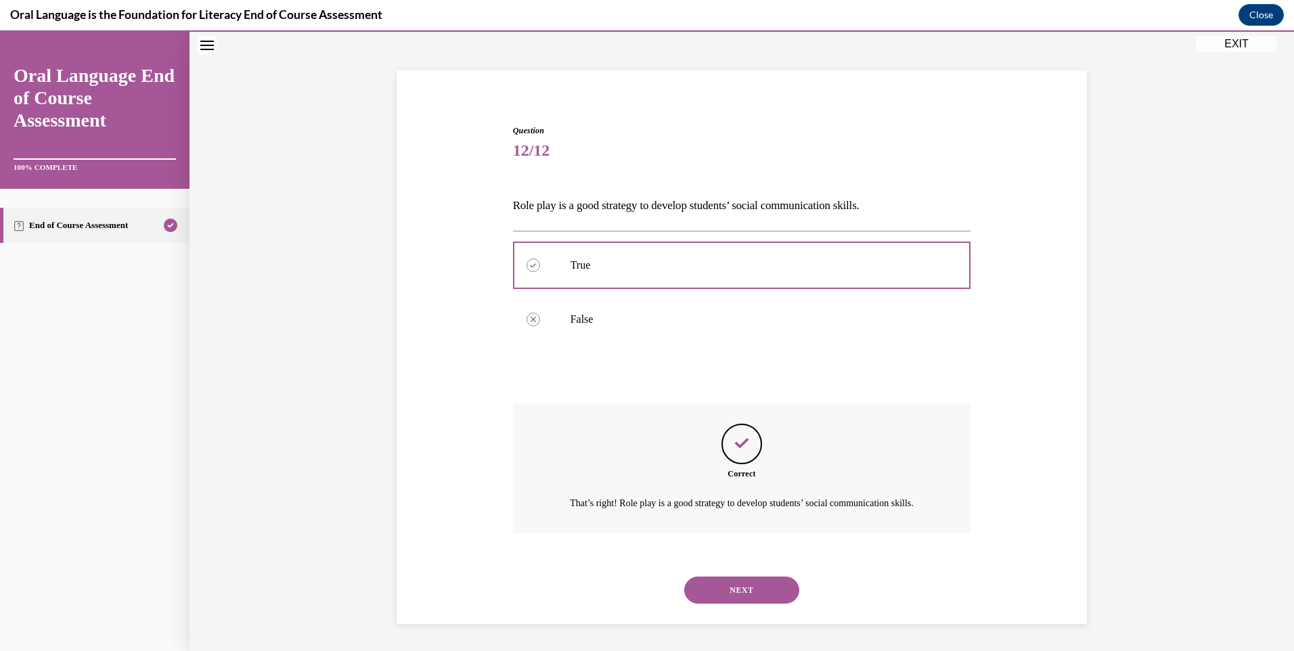
click at [729, 579] on button "NEXT" at bounding box center [741, 590] width 115 height 27
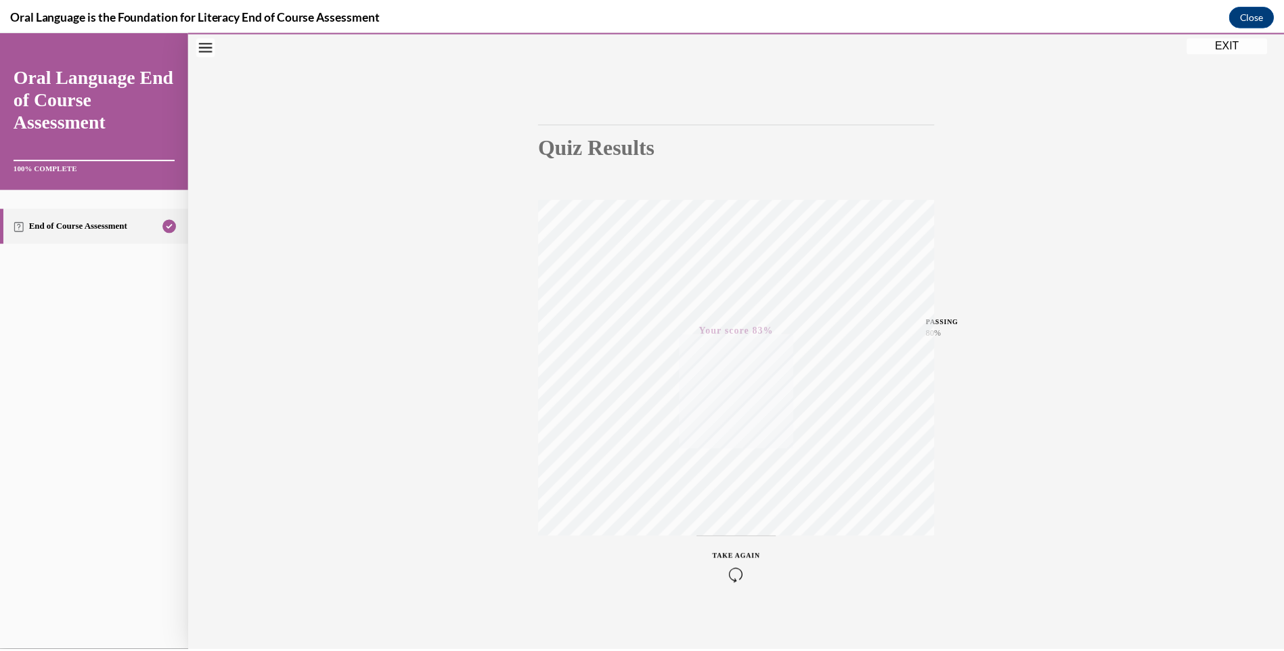
scroll to position [73, 0]
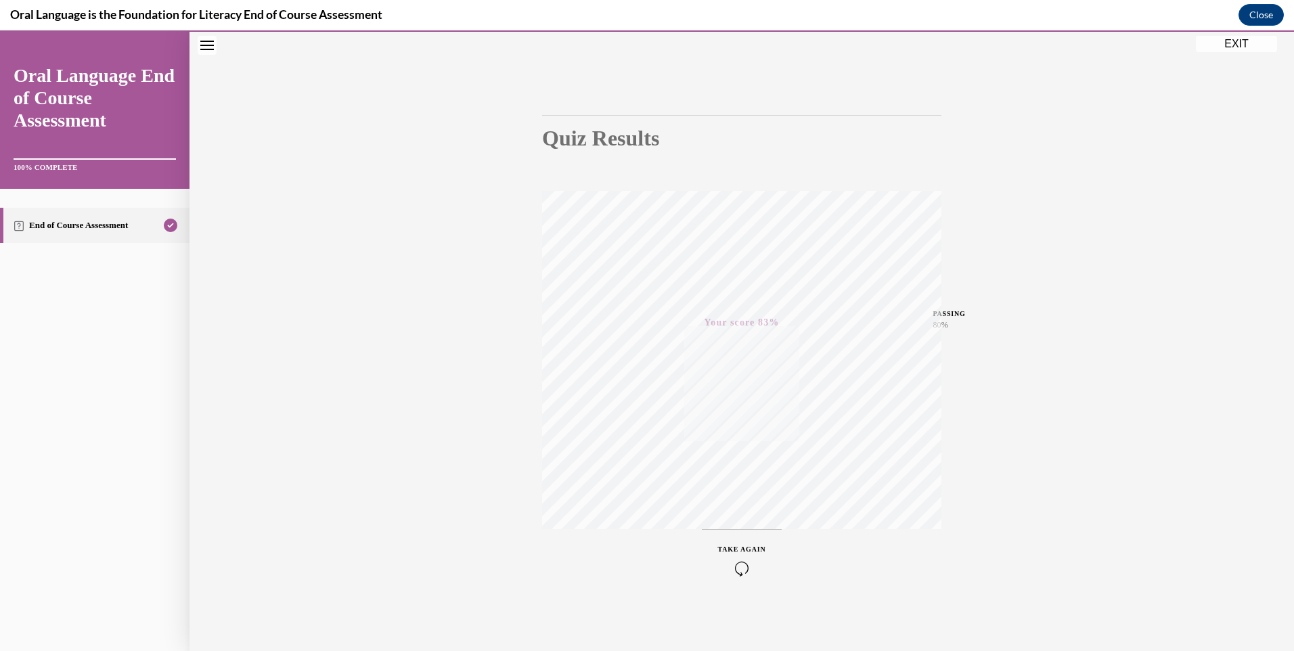
click at [1230, 40] on button "EXIT" at bounding box center [1236, 44] width 81 height 16
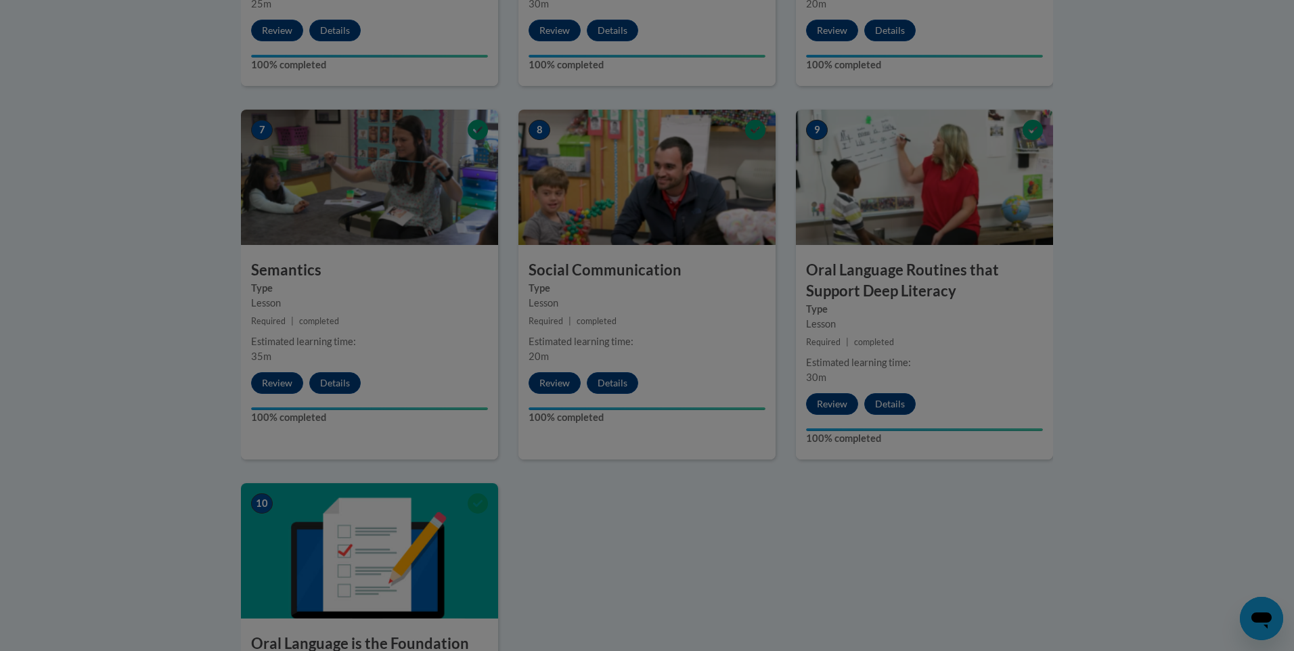
scroll to position [947, 0]
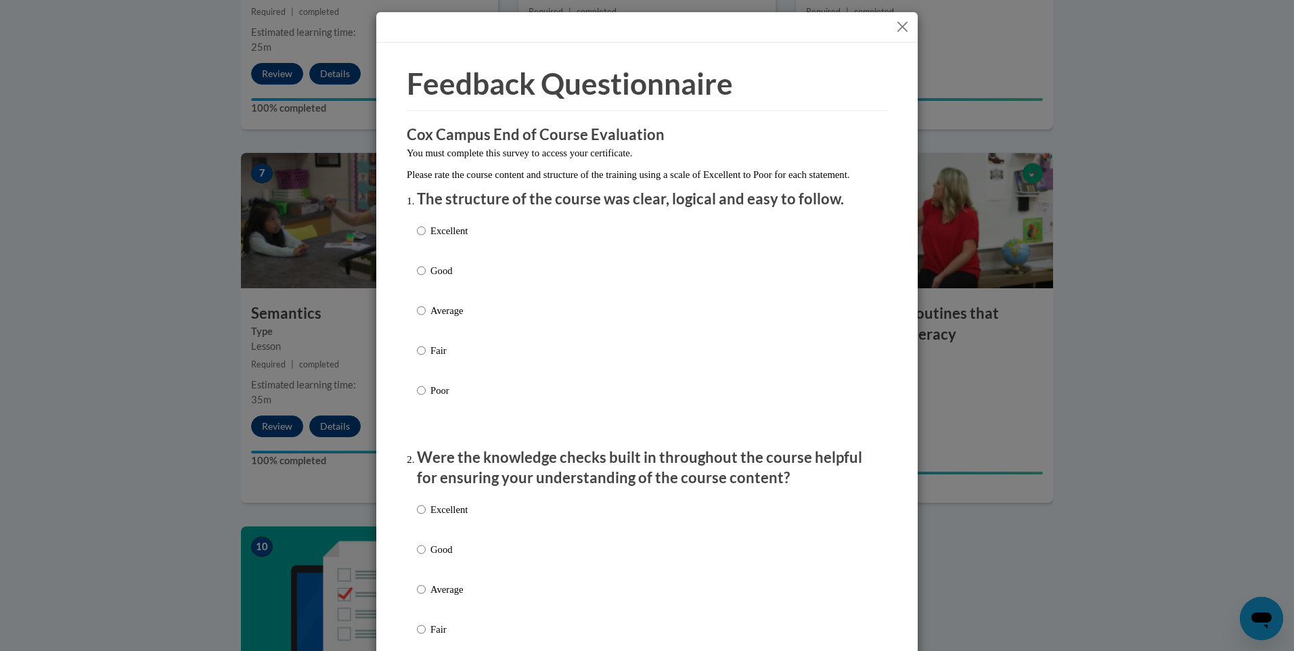
click at [445, 238] on p "Excellent" at bounding box center [448, 230] width 37 height 15
click at [426, 238] on input "Excellent" at bounding box center [421, 230] width 9 height 15
radio input "true"
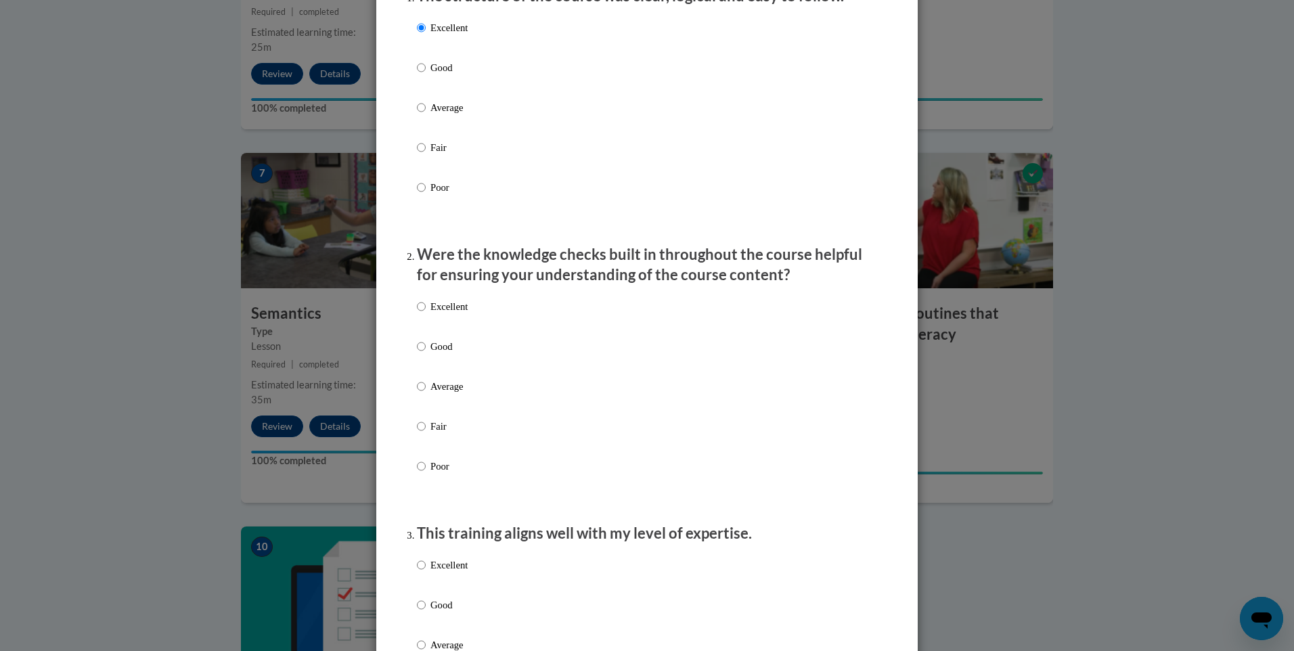
click at [443, 314] on p "Excellent" at bounding box center [448, 306] width 37 height 15
click at [426, 314] on input "Excellent" at bounding box center [421, 306] width 9 height 15
radio input "true"
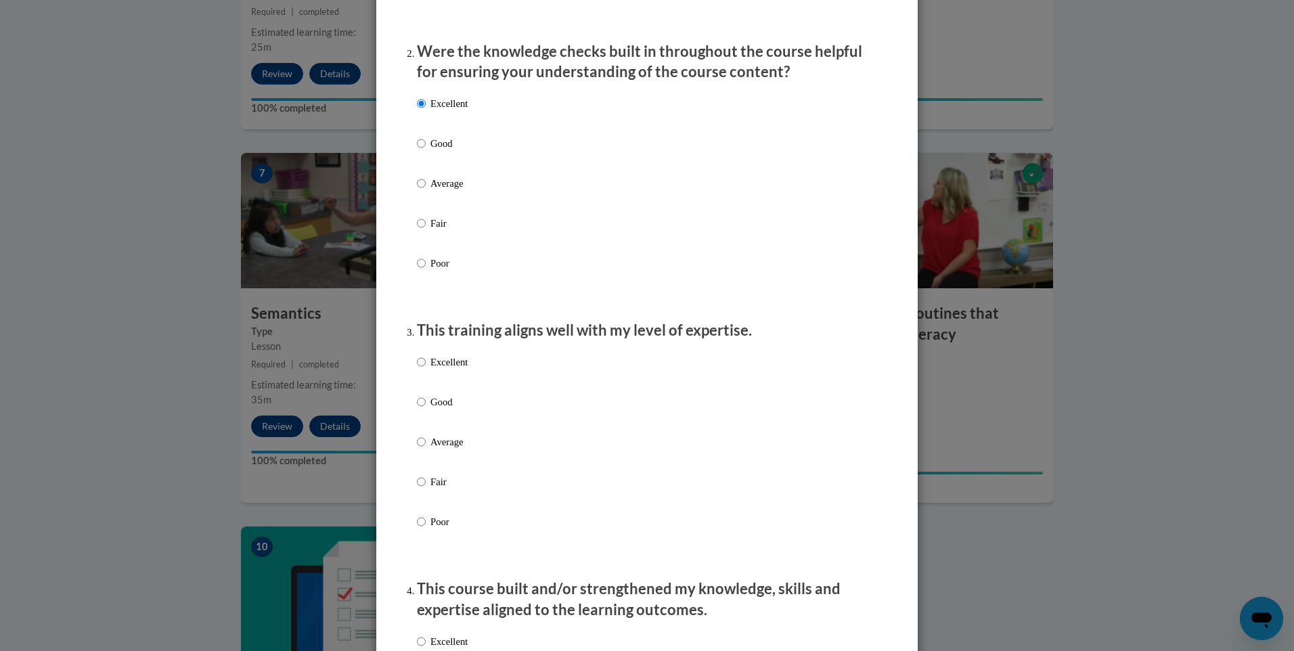
click at [445, 369] on p "Excellent" at bounding box center [448, 362] width 37 height 15
click at [426, 369] on input "Excellent" at bounding box center [421, 362] width 9 height 15
radio input "true"
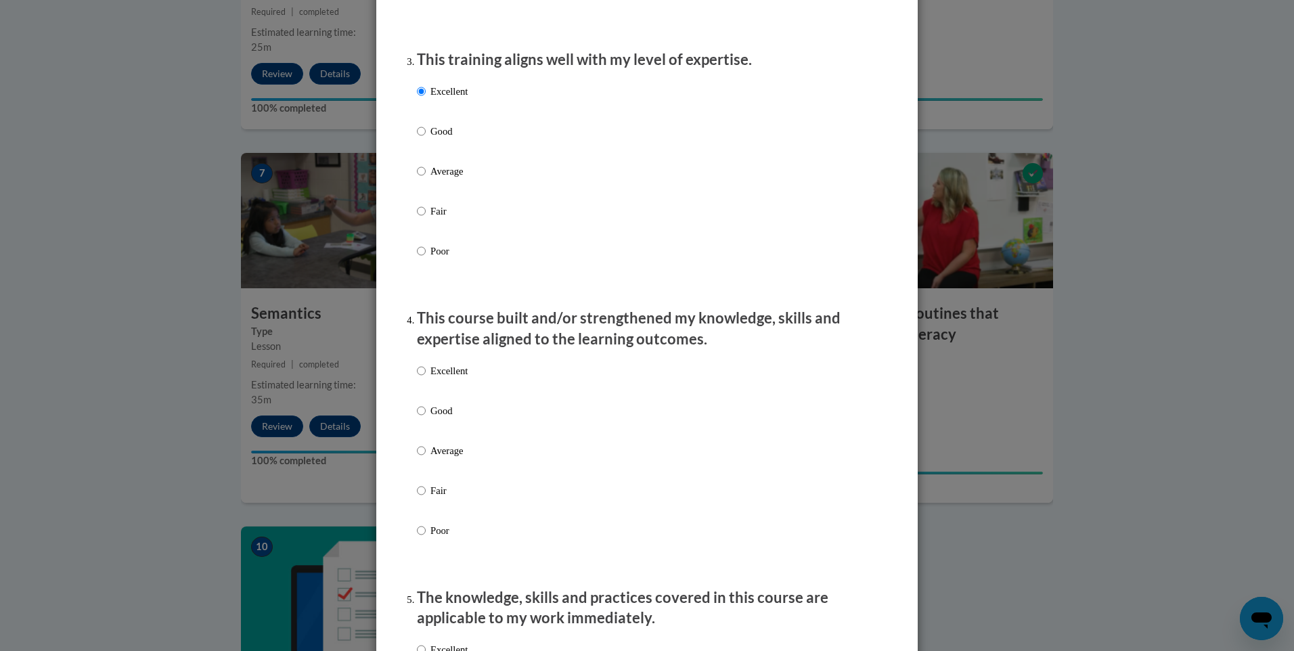
click at [435, 378] on p "Excellent" at bounding box center [448, 370] width 37 height 15
click at [426, 378] on input "Excellent" at bounding box center [421, 370] width 9 height 15
radio input "true"
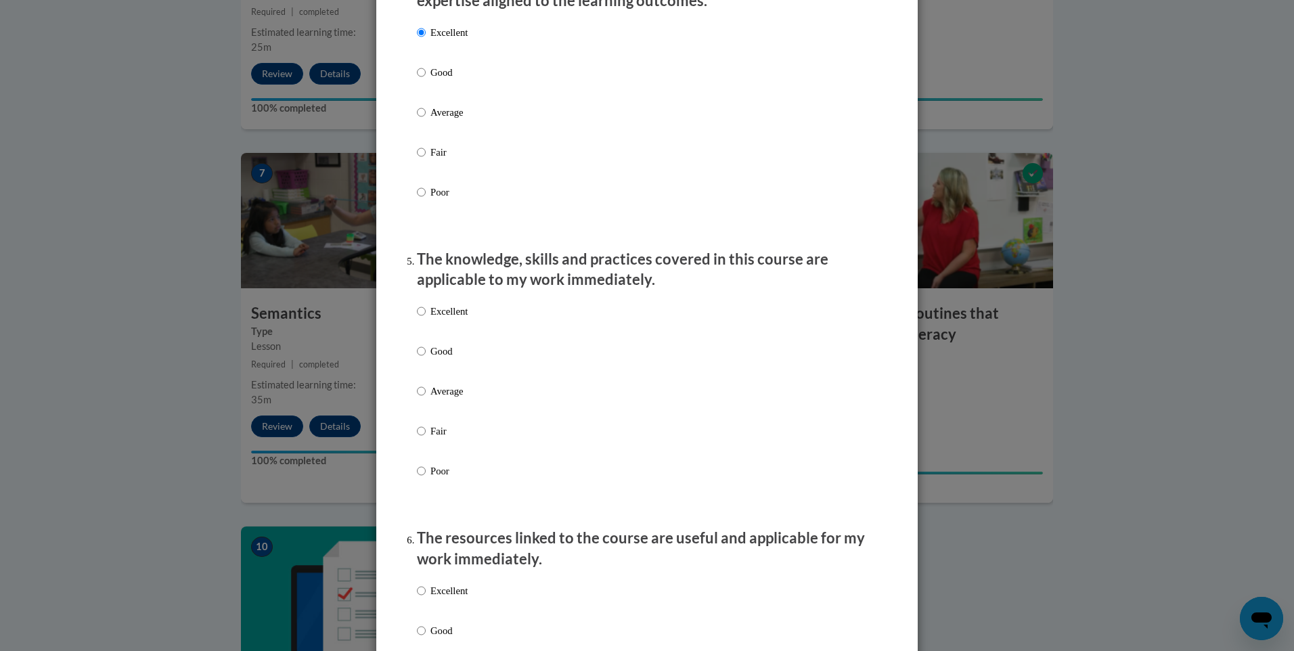
click at [430, 319] on p "Excellent" at bounding box center [448, 311] width 37 height 15
click at [426, 319] on input "Excellent" at bounding box center [421, 311] width 9 height 15
radio input "true"
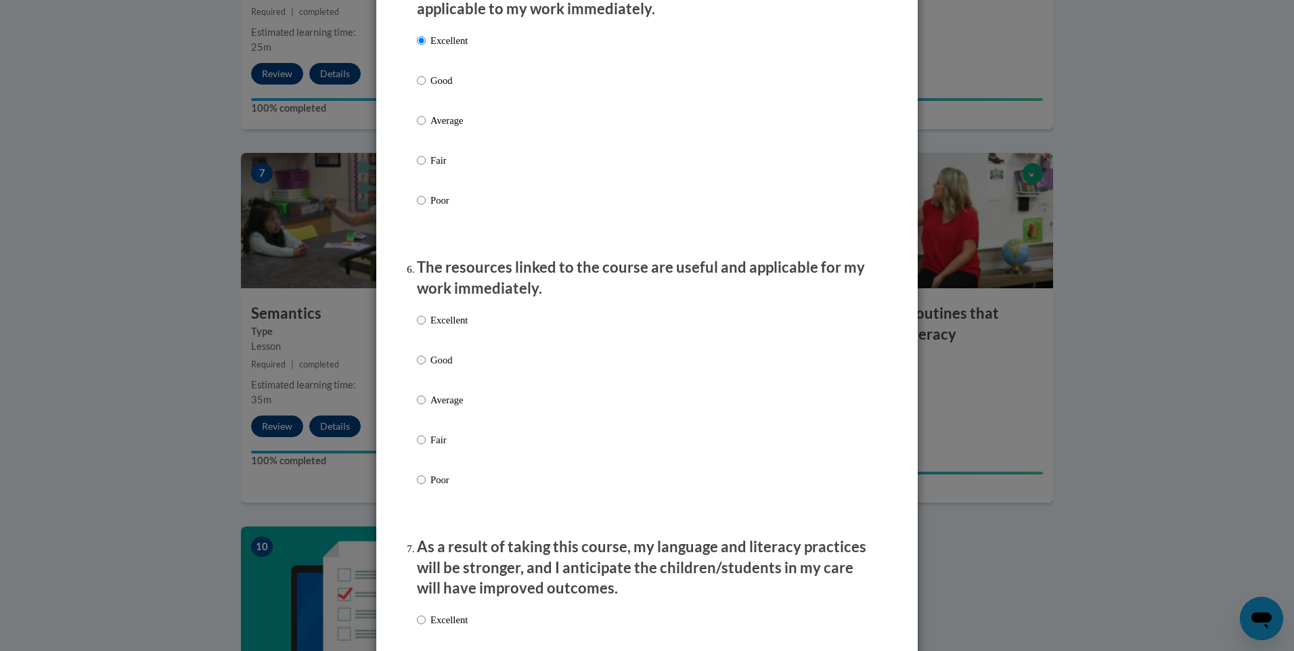
click at [432, 328] on p "Excellent" at bounding box center [448, 320] width 37 height 15
click at [426, 328] on input "Excellent" at bounding box center [421, 320] width 9 height 15
radio input "true"
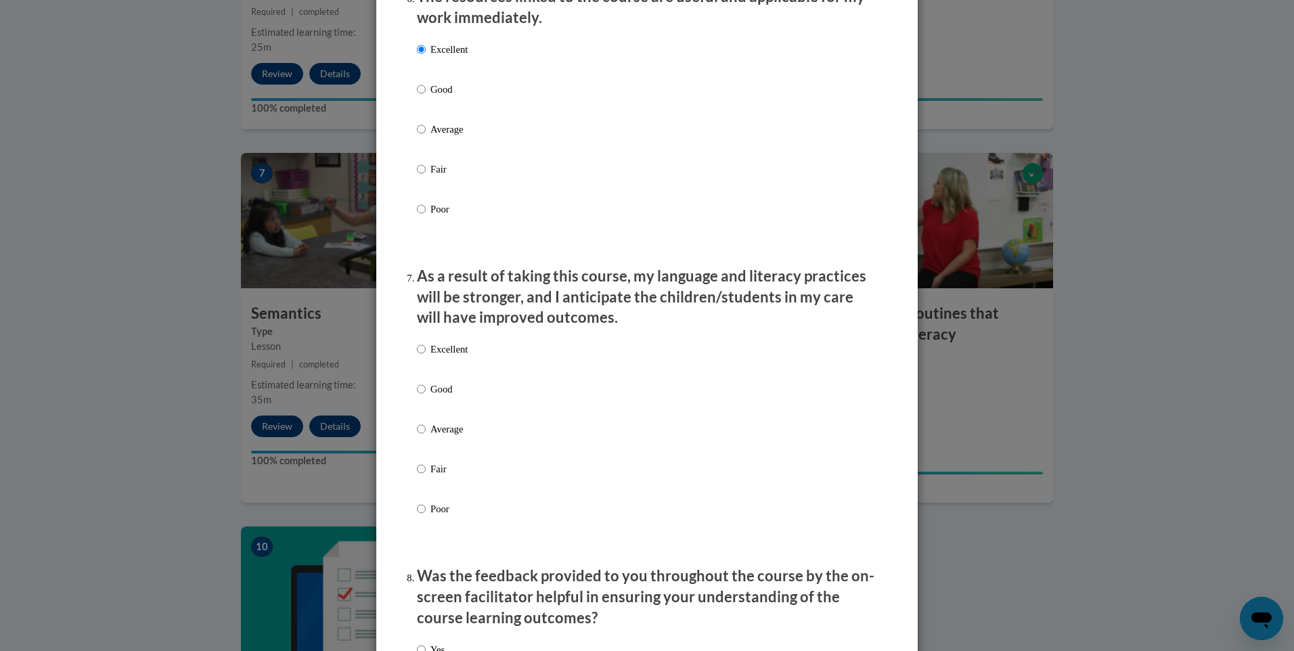
click at [435, 355] on p "Excellent" at bounding box center [448, 349] width 37 height 15
click at [426, 355] on input "Excellent" at bounding box center [421, 349] width 9 height 15
radio input "true"
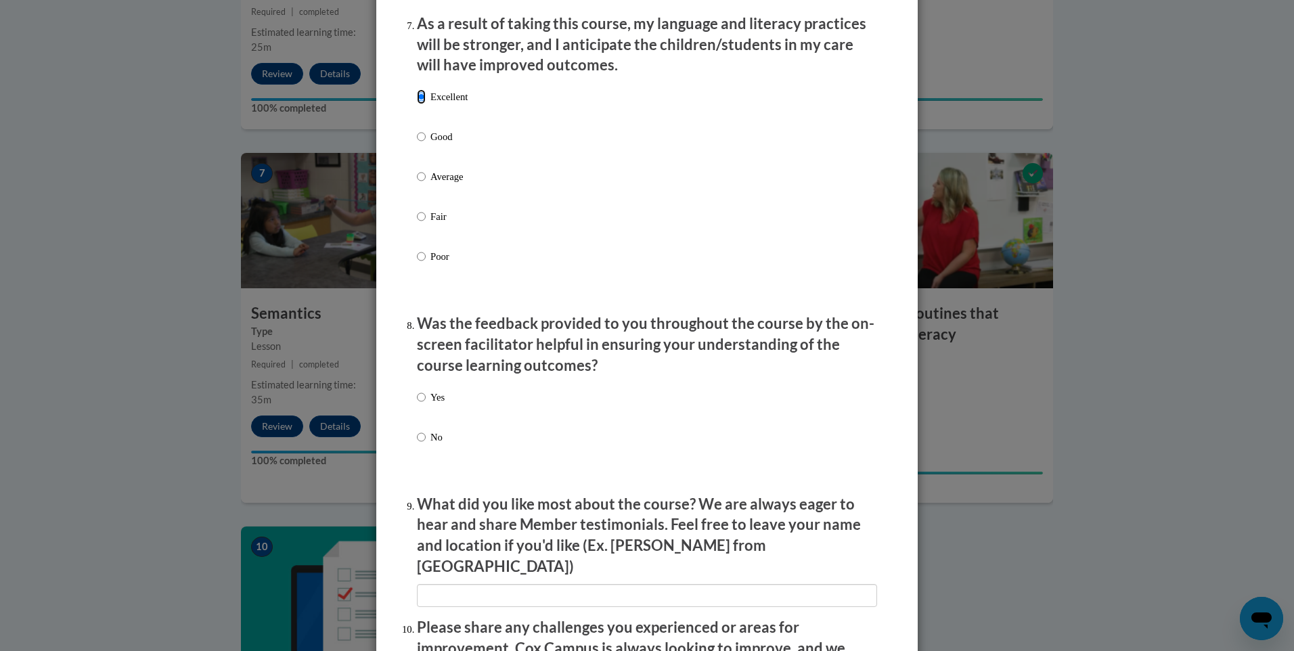
scroll to position [1827, 0]
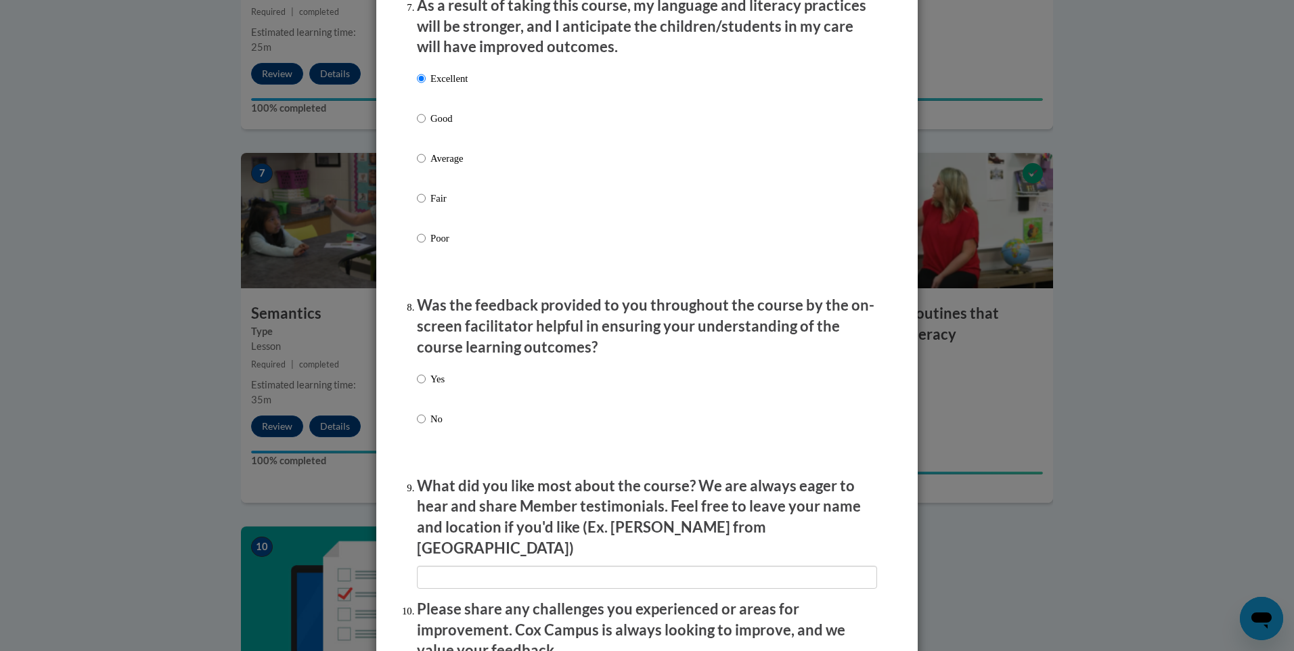
click at [431, 385] on p "Yes" at bounding box center [437, 378] width 14 height 15
click at [426, 385] on input "Yes" at bounding box center [421, 378] width 9 height 15
radio input "true"
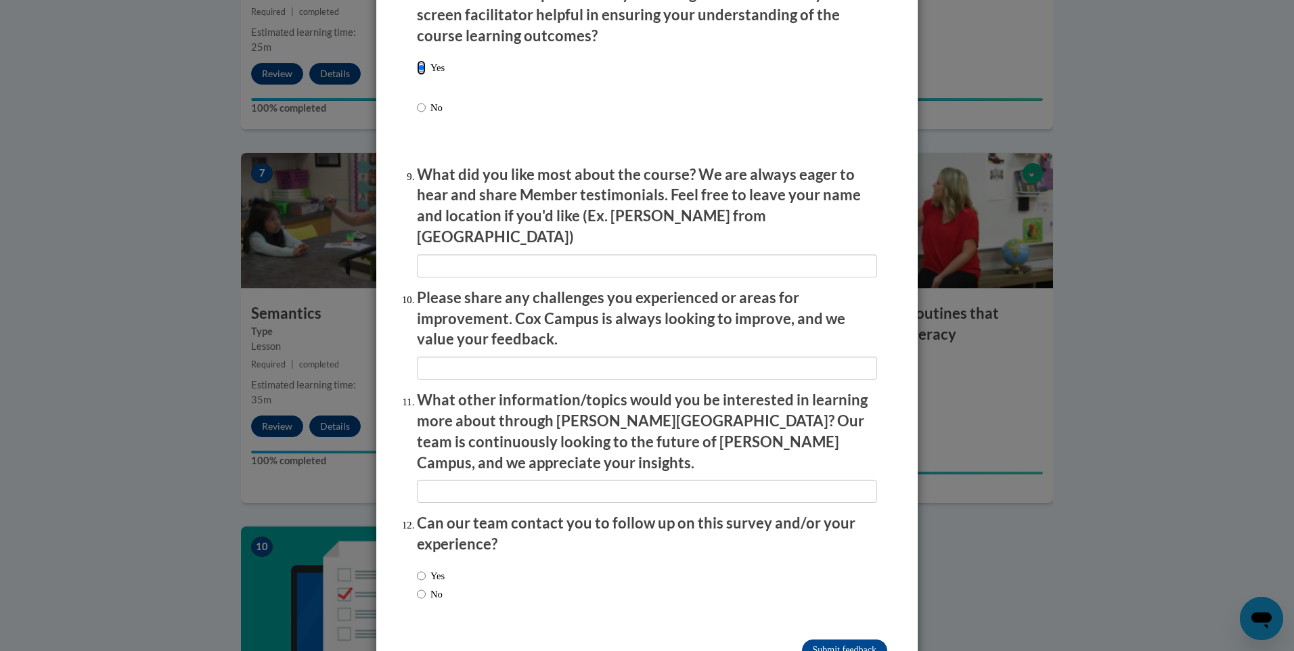
scroll to position [2161, 0]
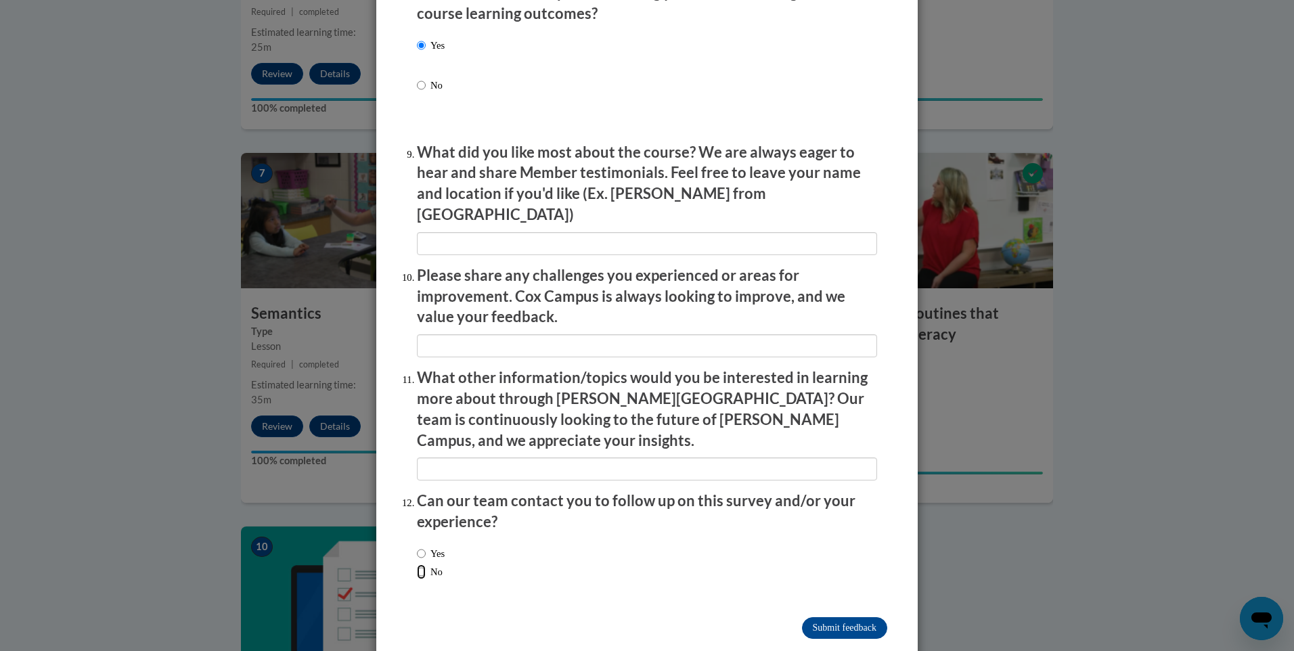
drag, startPoint x: 418, startPoint y: 541, endPoint x: 449, endPoint y: 548, distance: 31.3
click at [424, 564] on label "No" at bounding box center [430, 571] width 26 height 15
click at [424, 564] on input "No" at bounding box center [421, 571] width 9 height 15
radio input "true"
click at [824, 617] on input "Submit feedback" at bounding box center [844, 628] width 85 height 22
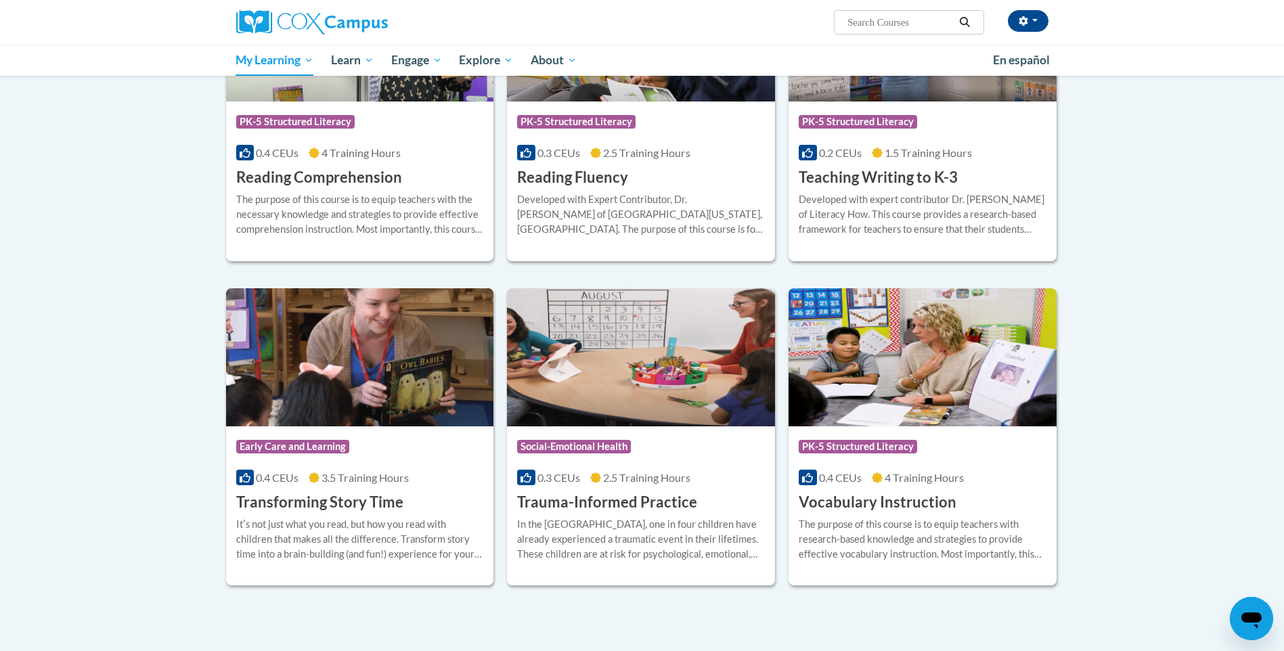
scroll to position [744, 0]
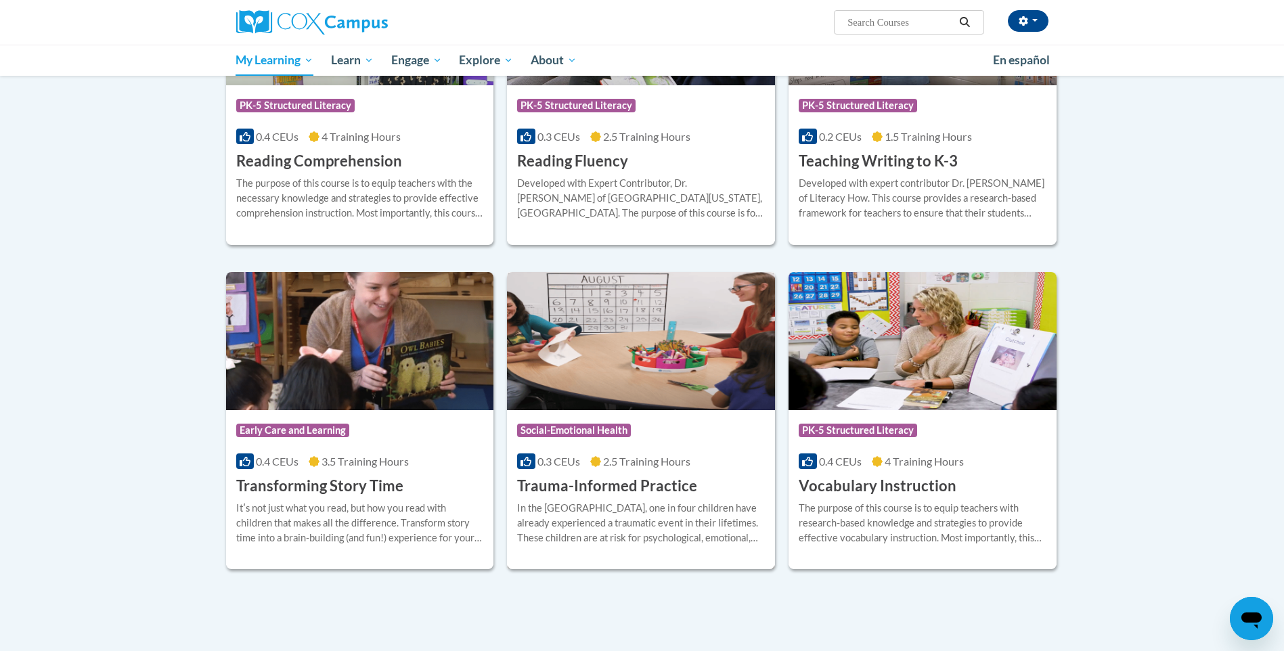
click at [603, 351] on img at bounding box center [641, 341] width 268 height 138
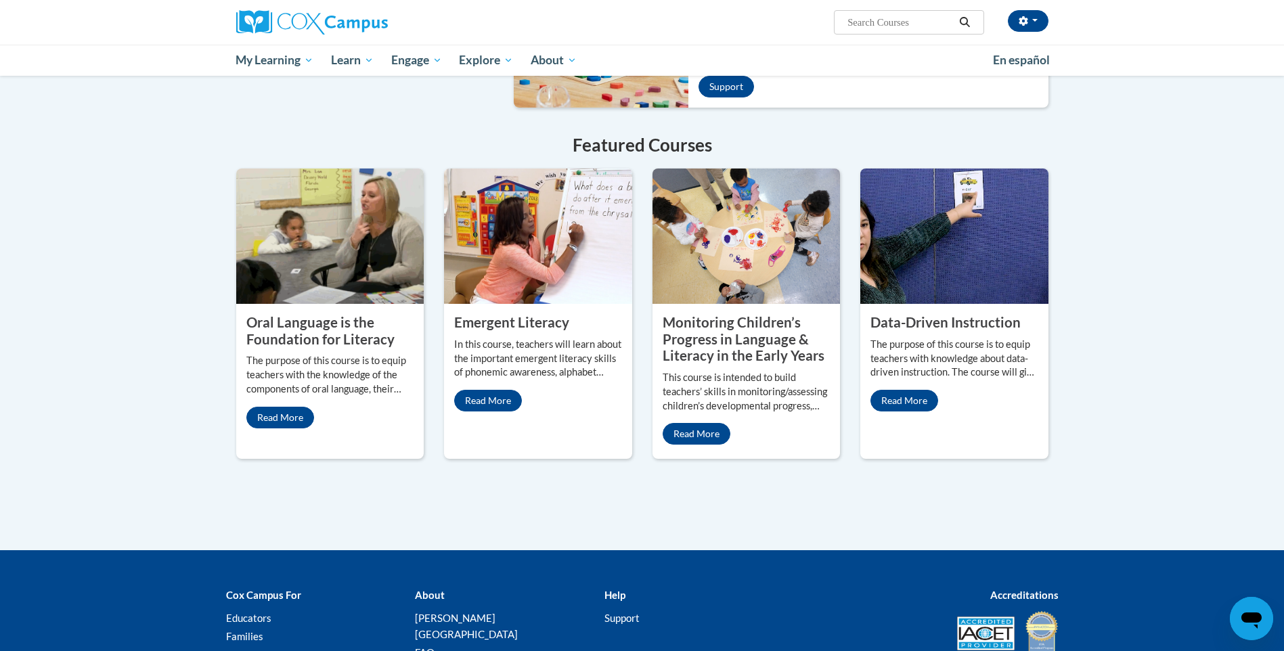
scroll to position [947, 0]
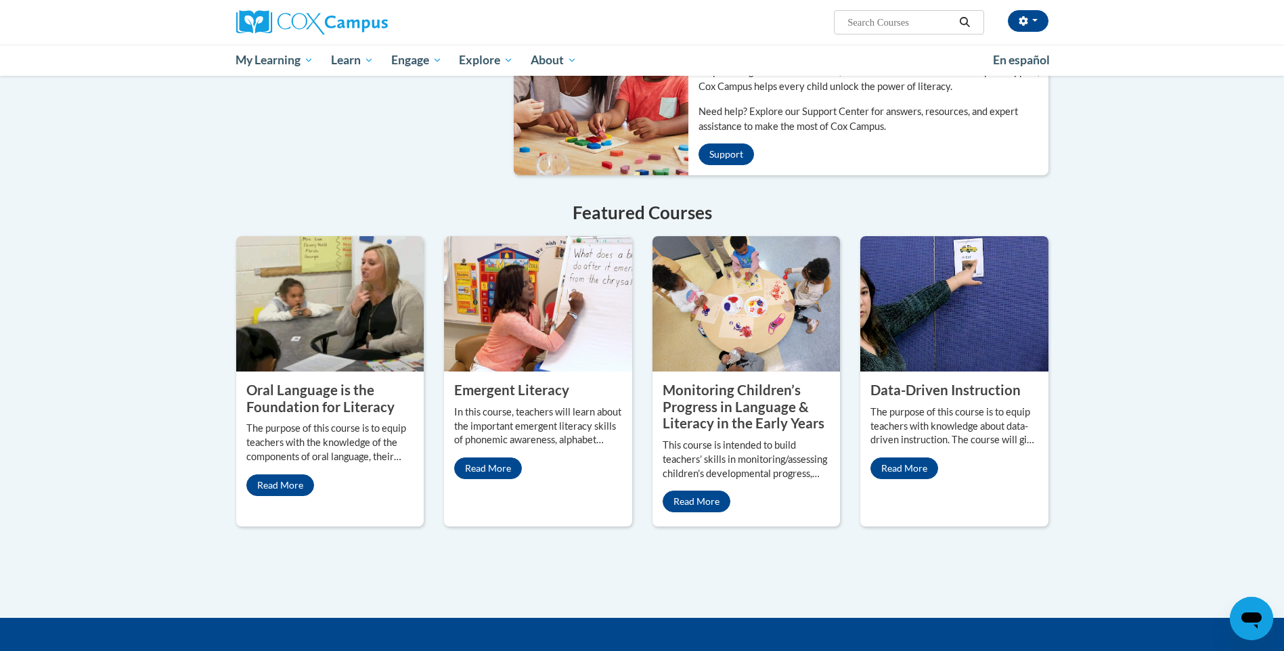
click at [934, 344] on img at bounding box center [954, 303] width 188 height 135
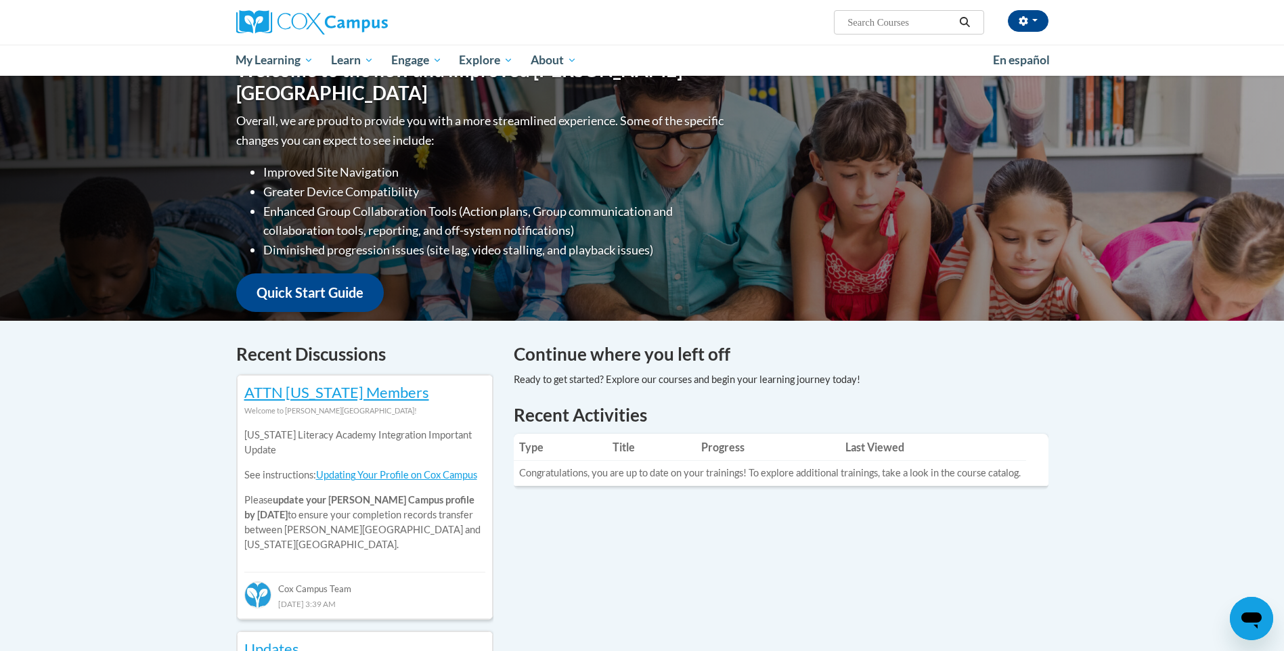
scroll to position [133, 0]
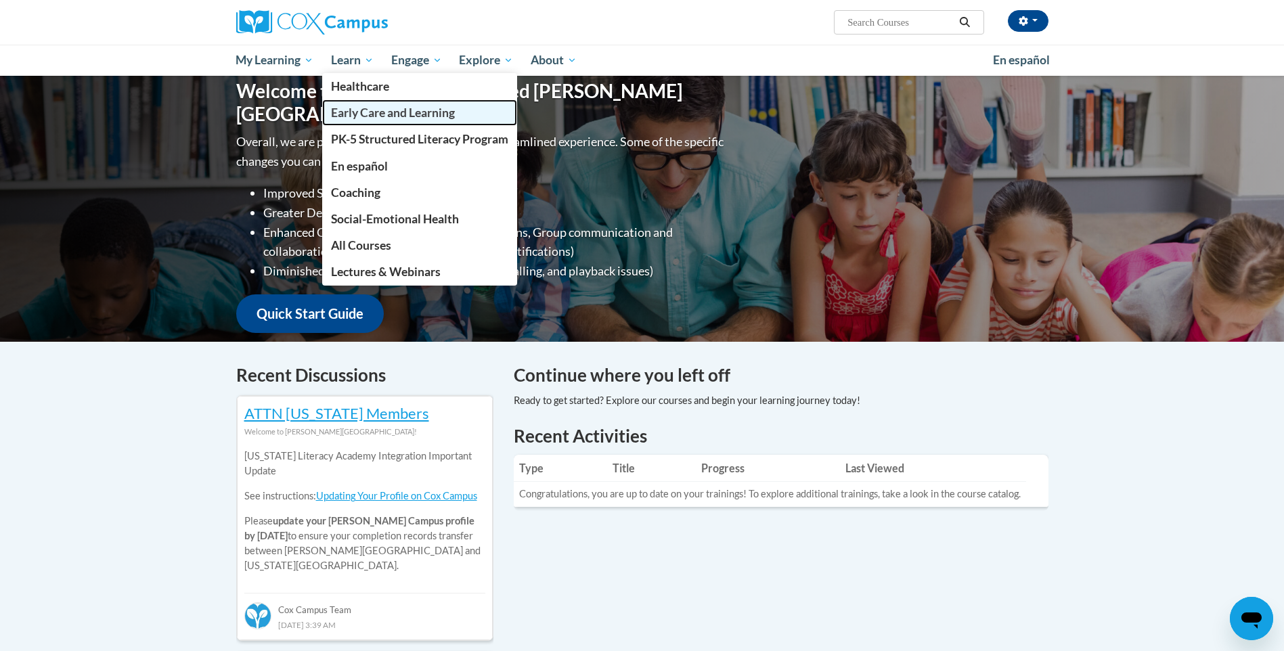
click at [388, 119] on span "Early Care and Learning" at bounding box center [393, 113] width 124 height 14
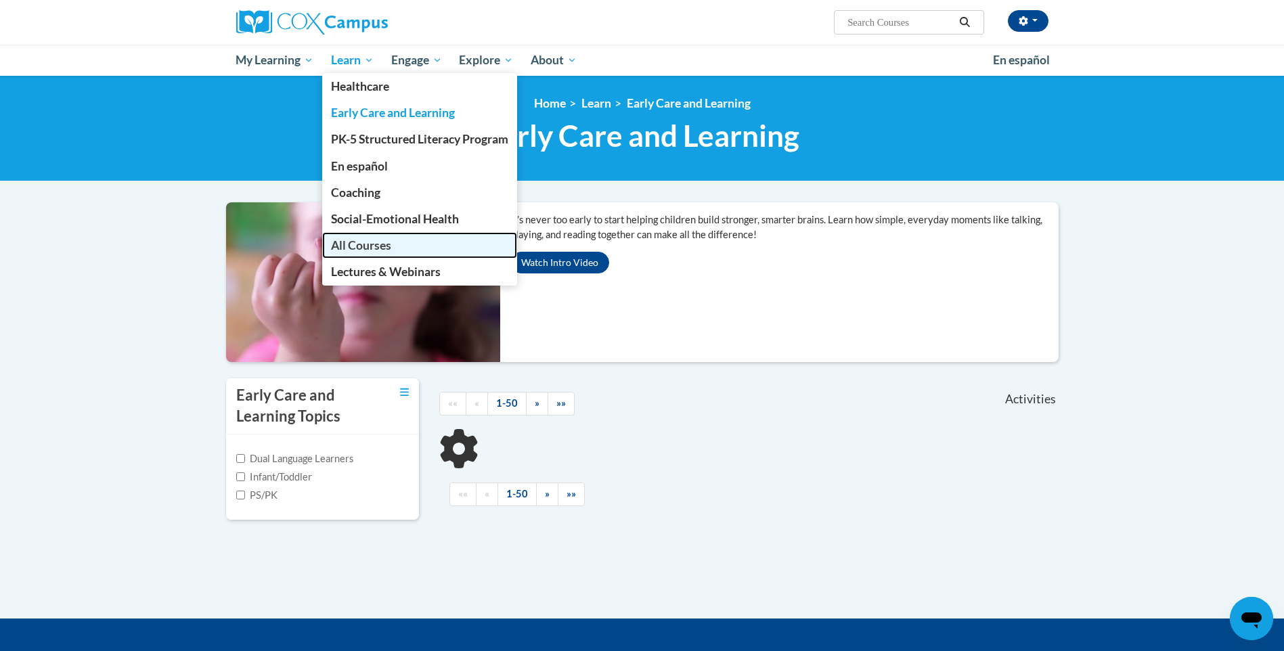
click at [369, 244] on span "All Courses" at bounding box center [361, 245] width 60 height 14
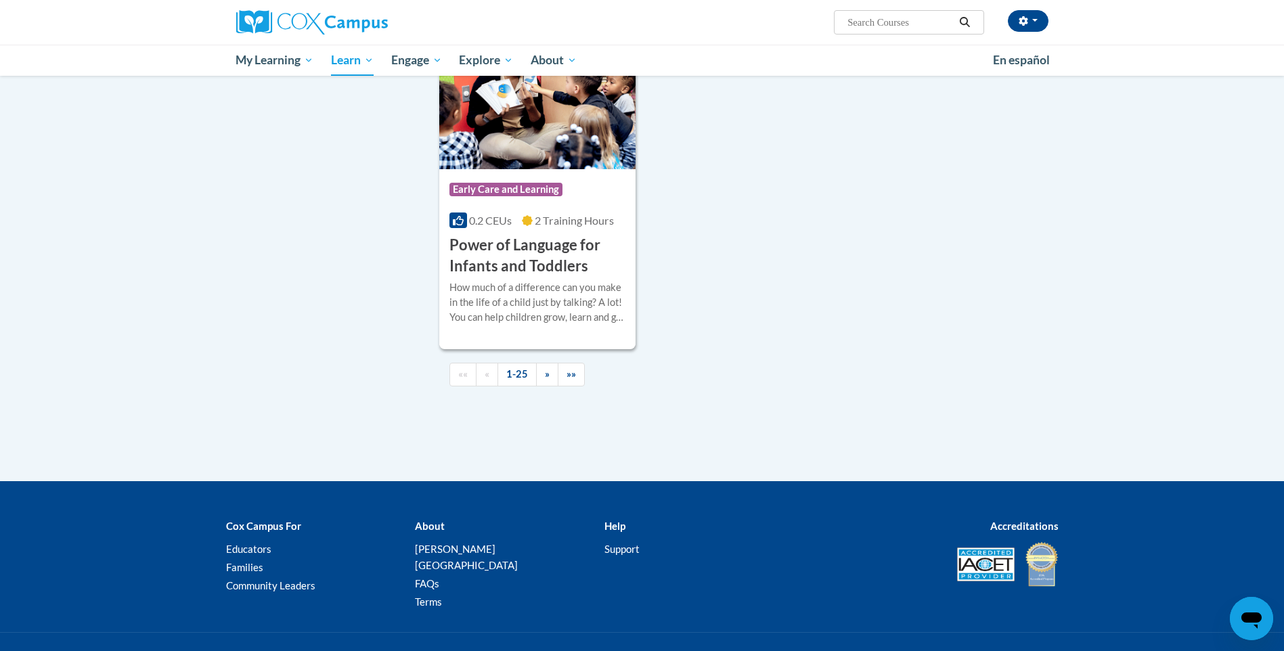
scroll to position [3113, 0]
click at [547, 379] on span "»" at bounding box center [547, 373] width 5 height 12
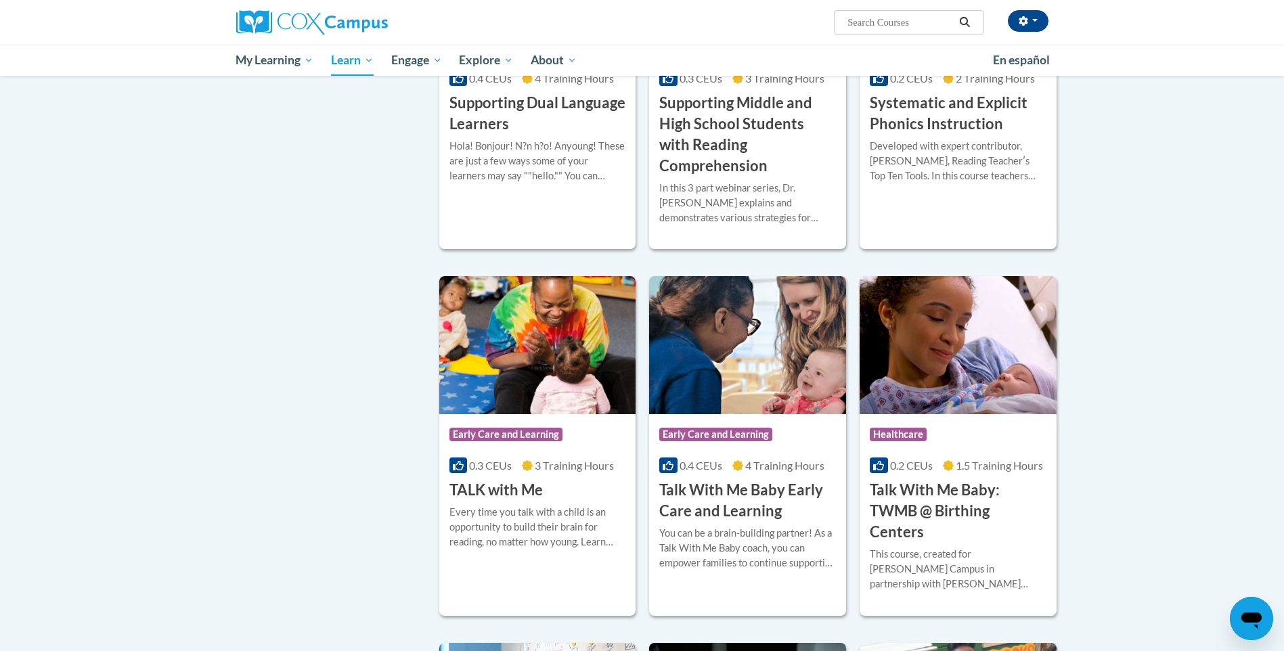
scroll to position [1340, 0]
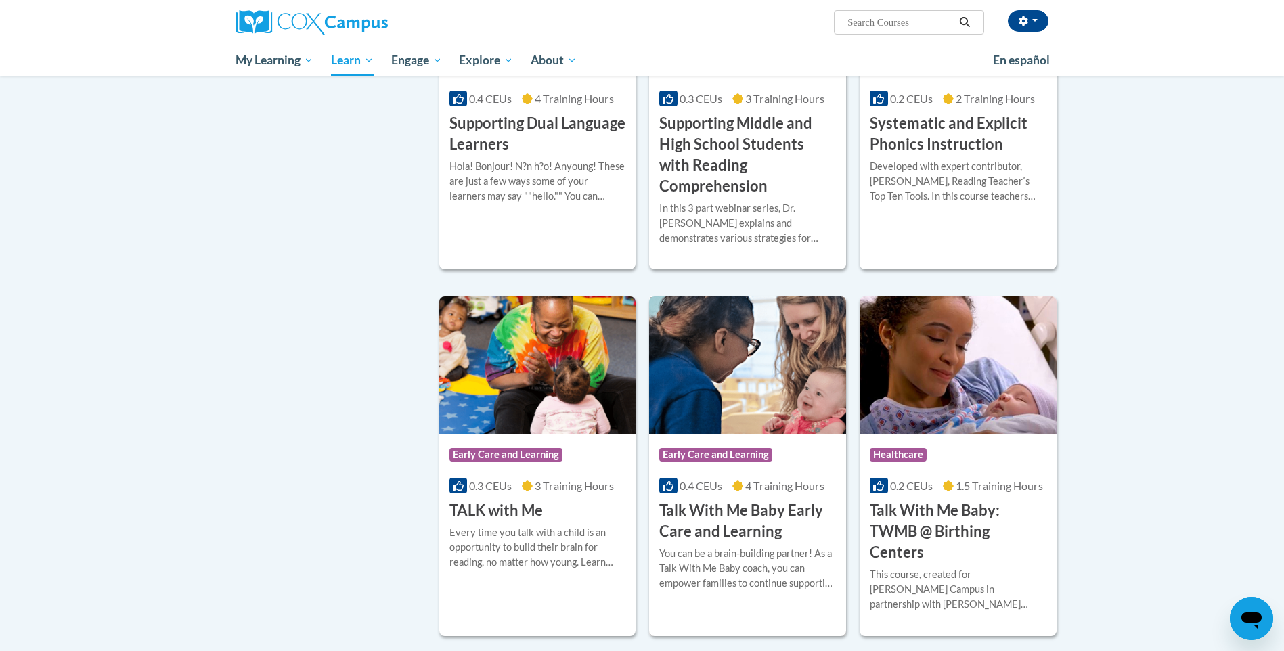
click at [702, 355] on img at bounding box center [747, 365] width 197 height 138
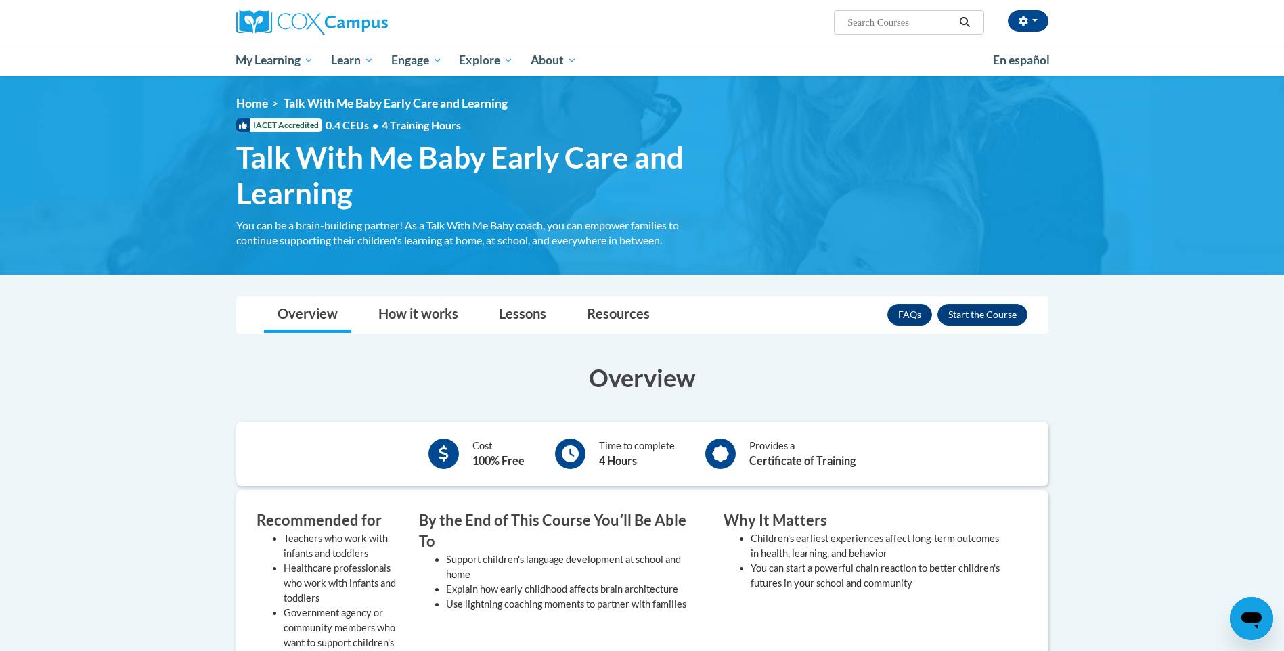
scroll to position [68, 0]
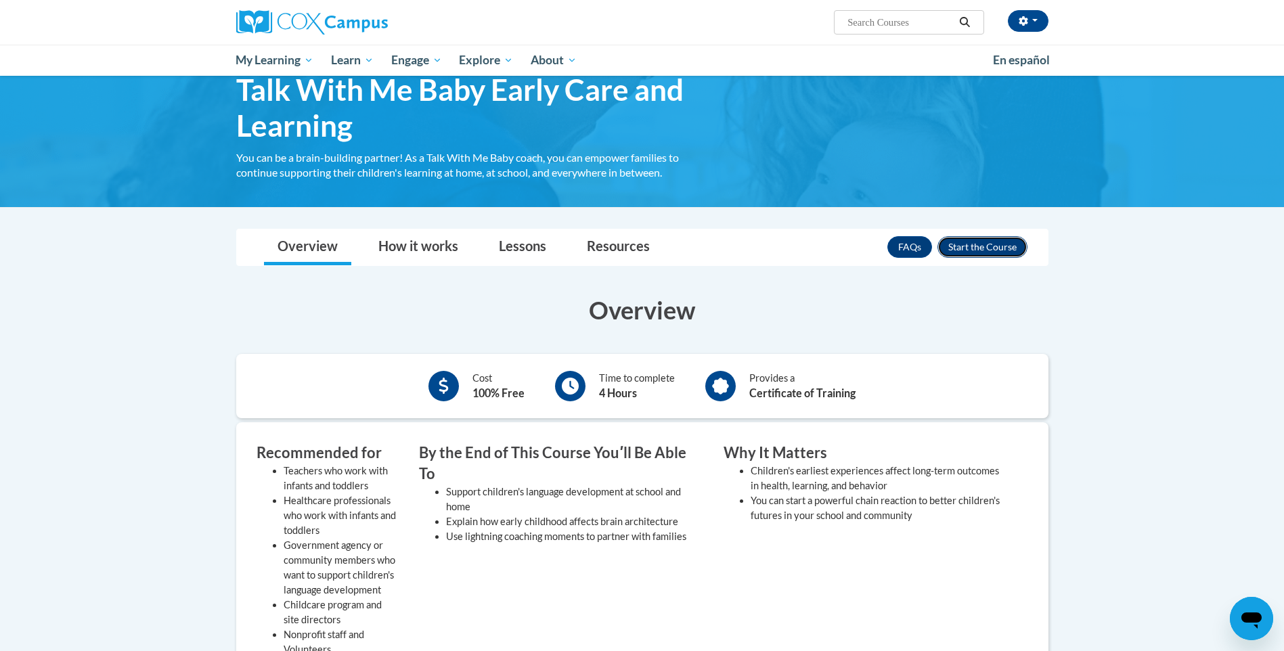
click at [1001, 250] on button "Enroll" at bounding box center [982, 247] width 90 height 22
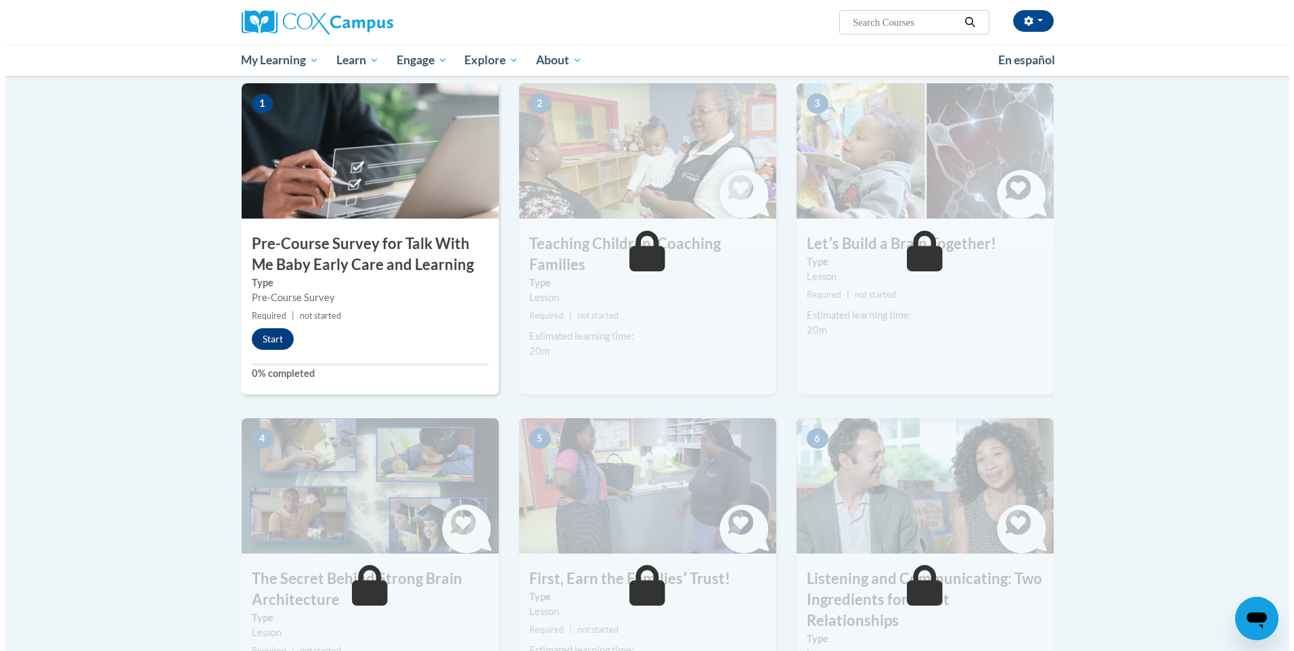
scroll to position [147, 0]
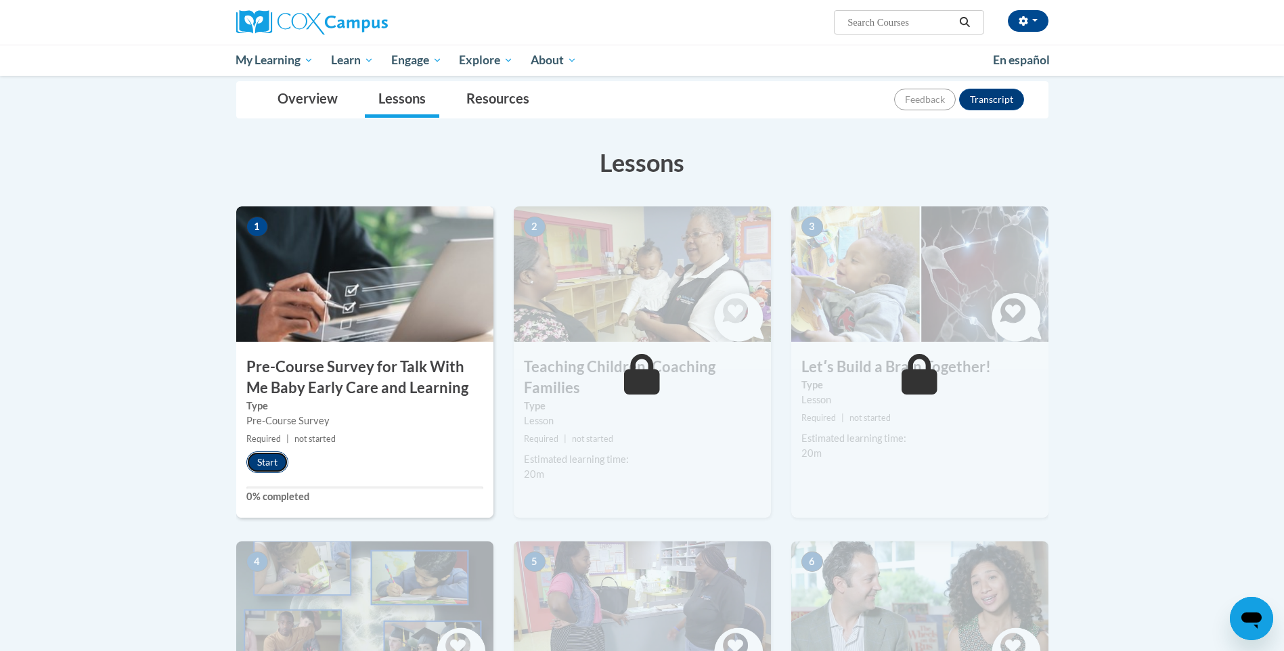
click at [260, 466] on button "Start" at bounding box center [267, 462] width 42 height 22
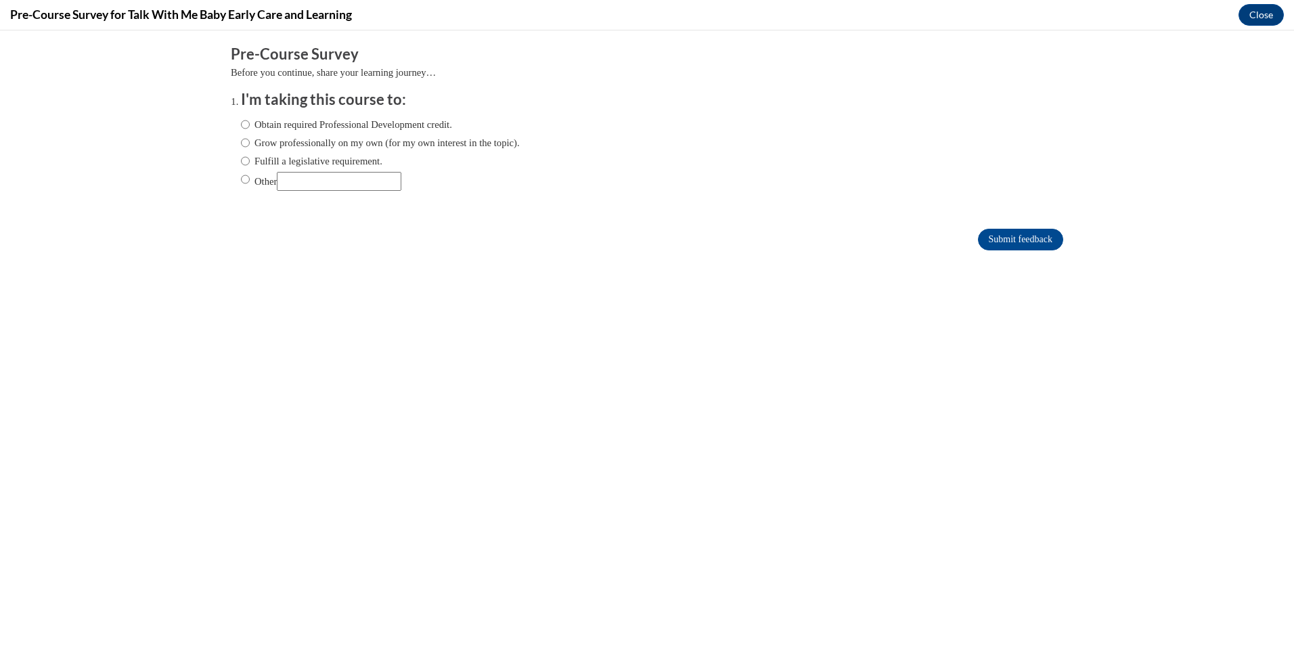
scroll to position [0, 0]
click at [273, 125] on label "Obtain required Professional Development credit." at bounding box center [346, 124] width 211 height 15
click at [250, 125] on input "Obtain required Professional Development credit." at bounding box center [245, 124] width 9 height 15
radio input "true"
click at [989, 244] on input "Submit feedback" at bounding box center [1020, 240] width 85 height 22
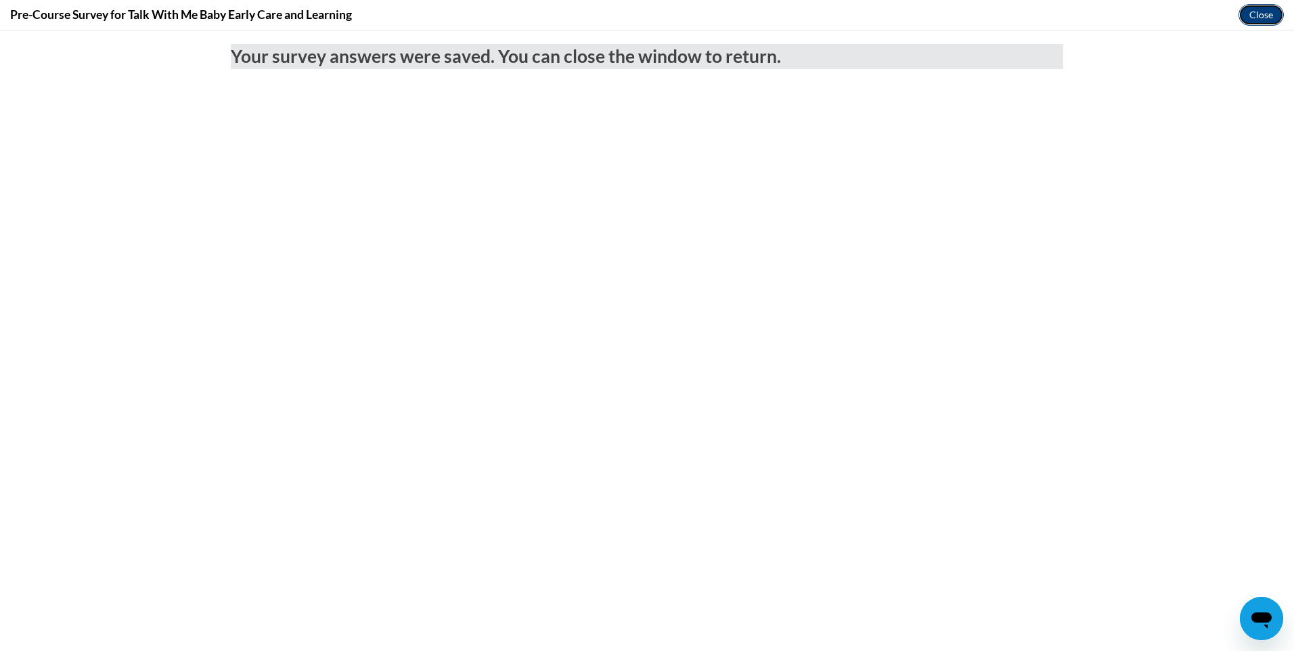
click at [1253, 14] on button "Close" at bounding box center [1260, 15] width 45 height 22
